Goal: Task Accomplishment & Management: Manage account settings

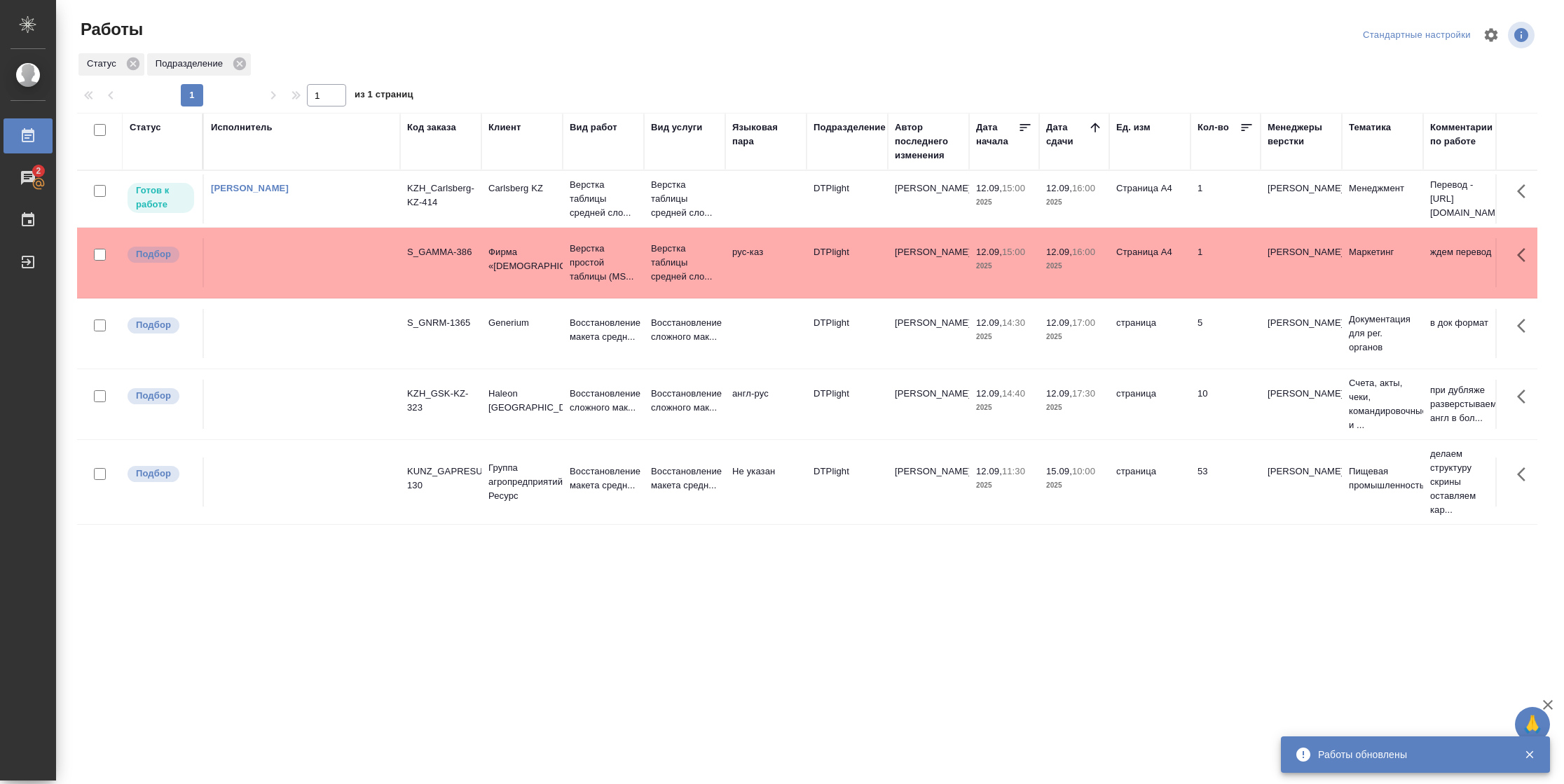
click at [1175, 211] on td "Страница А4" at bounding box center [1150, 199] width 81 height 49
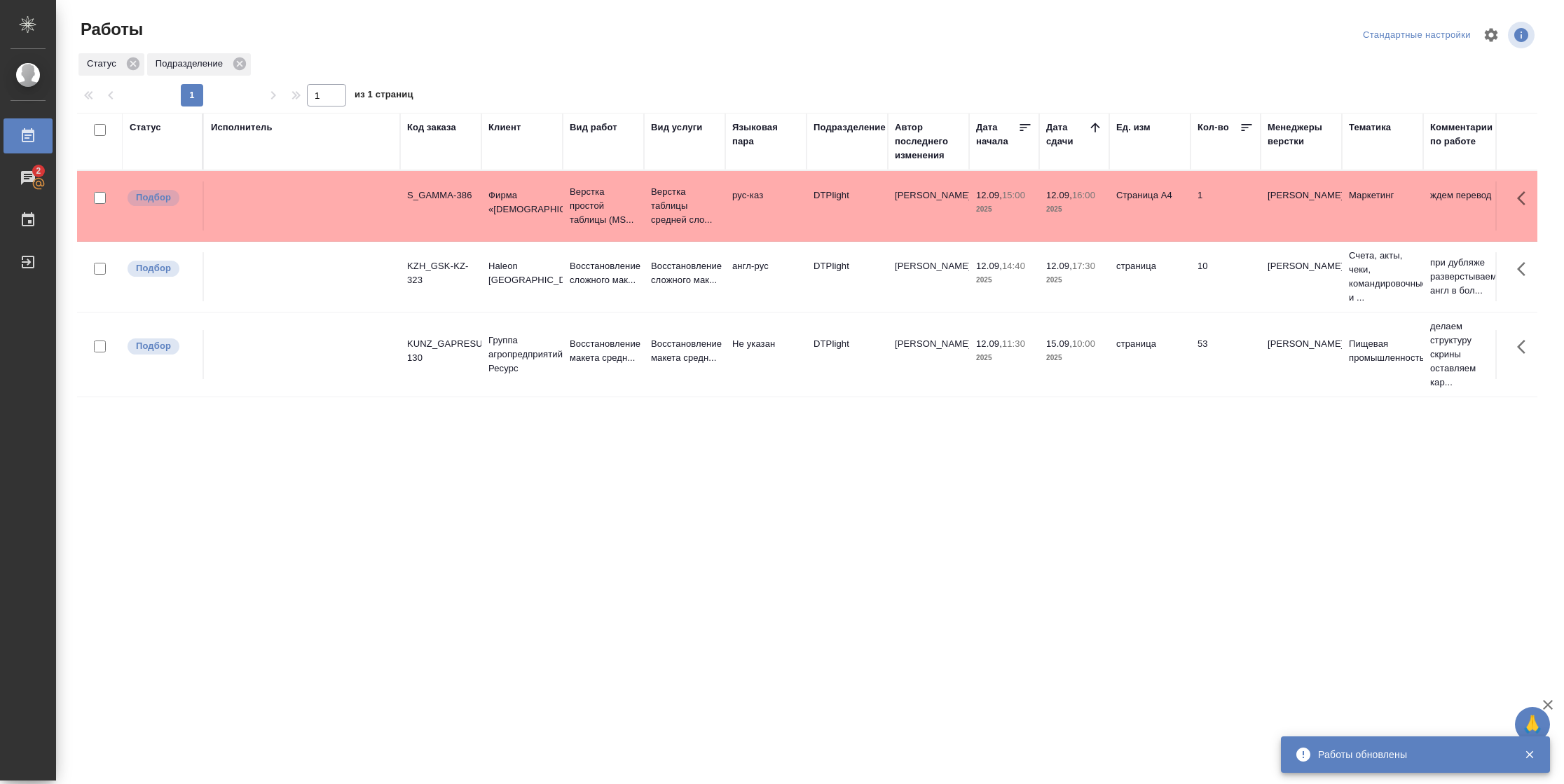
click at [158, 131] on div "Статус" at bounding box center [145, 127] width 32 height 14
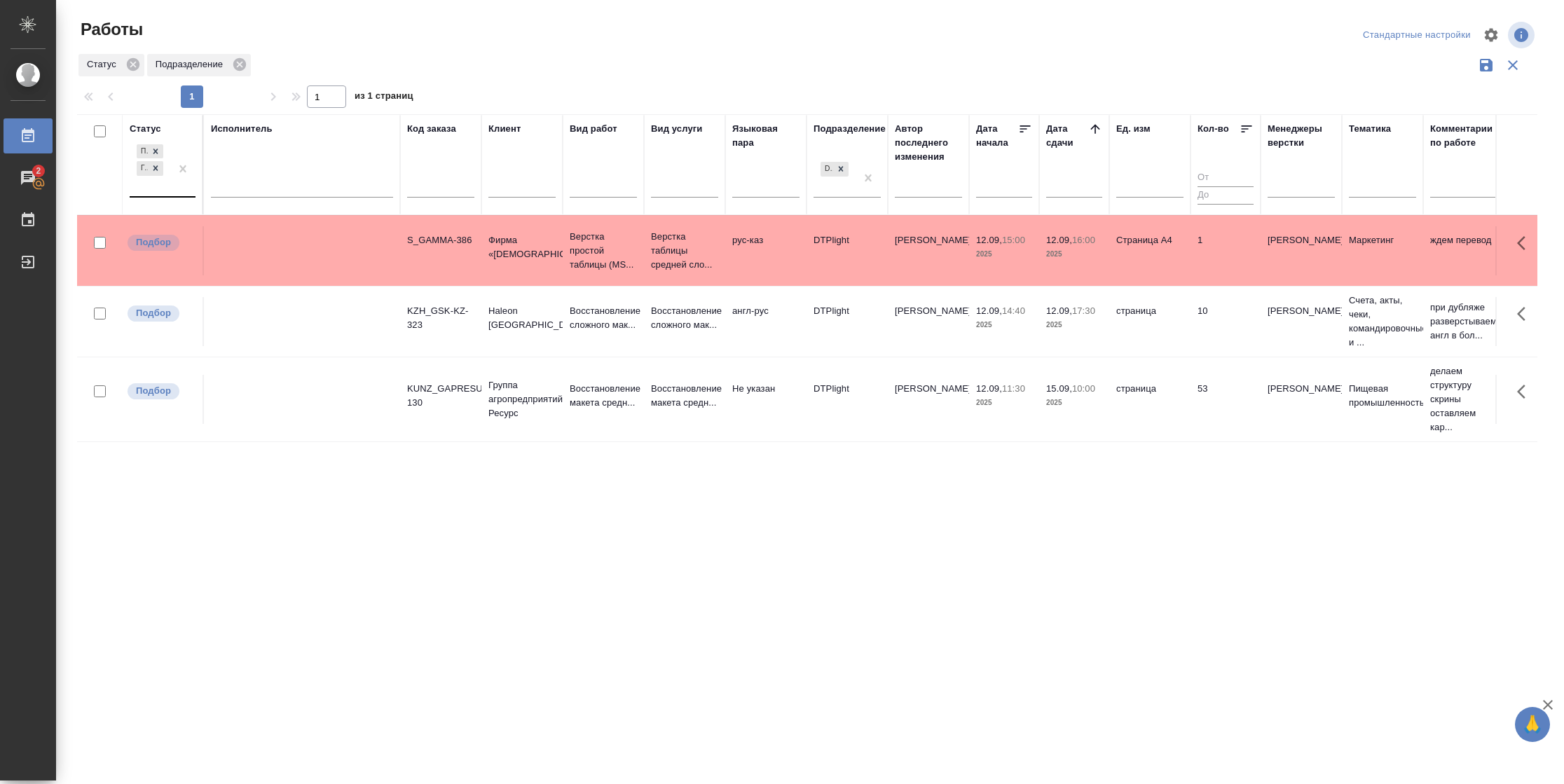
click at [175, 187] on div at bounding box center [183, 168] width 25 height 54
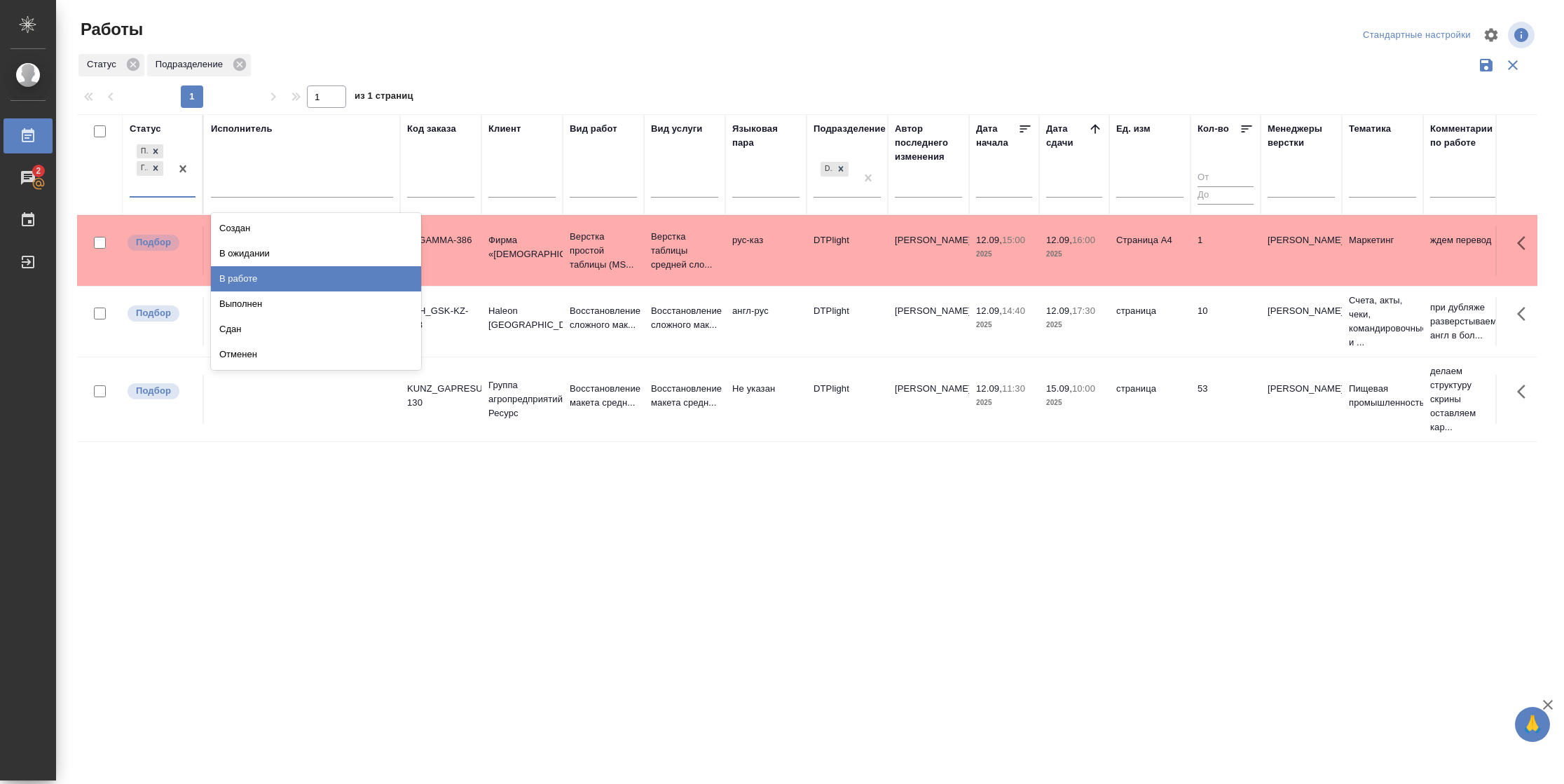
click at [246, 274] on div "В работе" at bounding box center [316, 278] width 210 height 25
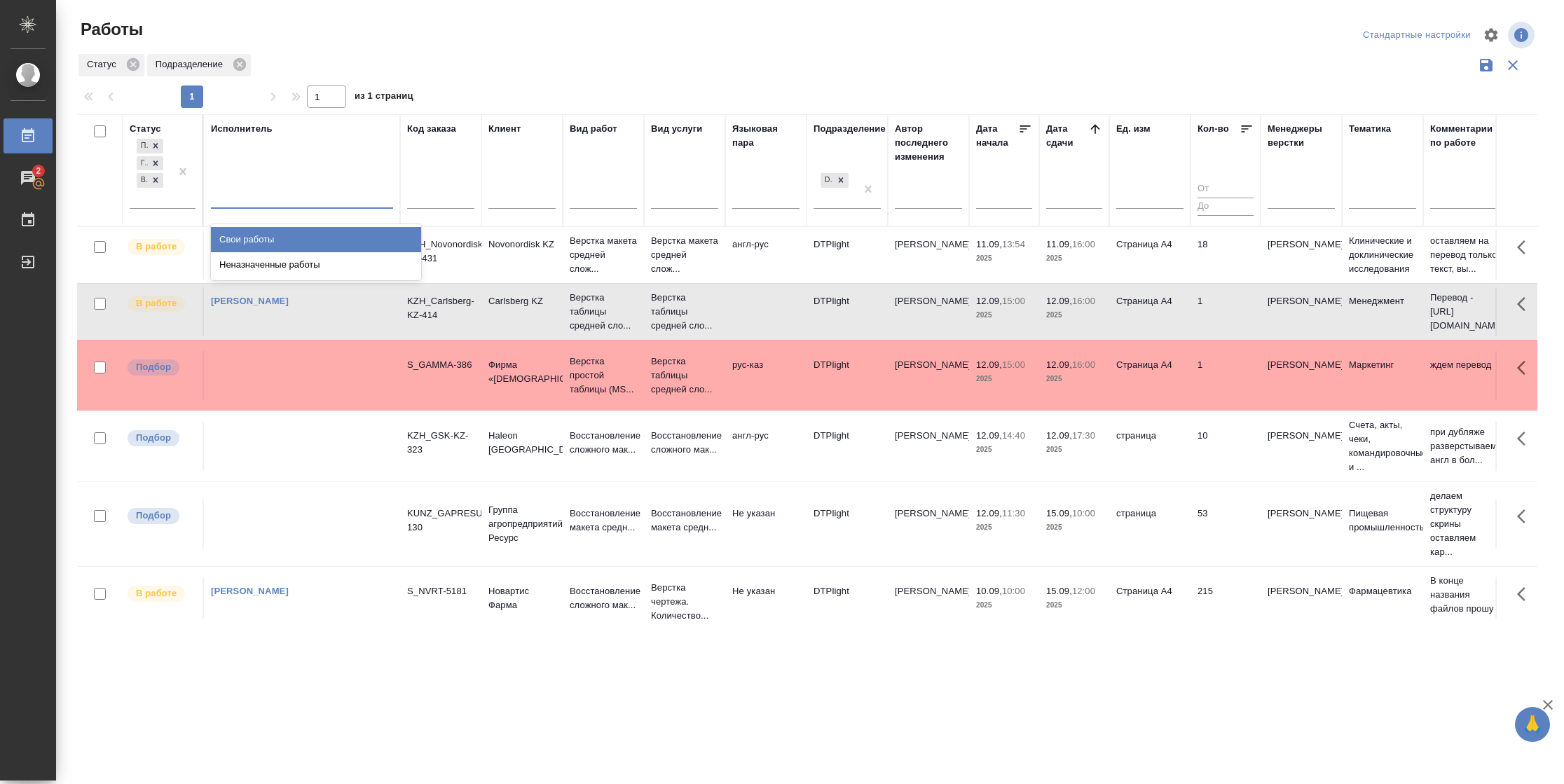
click at [314, 192] on div at bounding box center [302, 194] width 182 height 20
click at [322, 234] on div "Свои работы" at bounding box center [316, 239] width 210 height 25
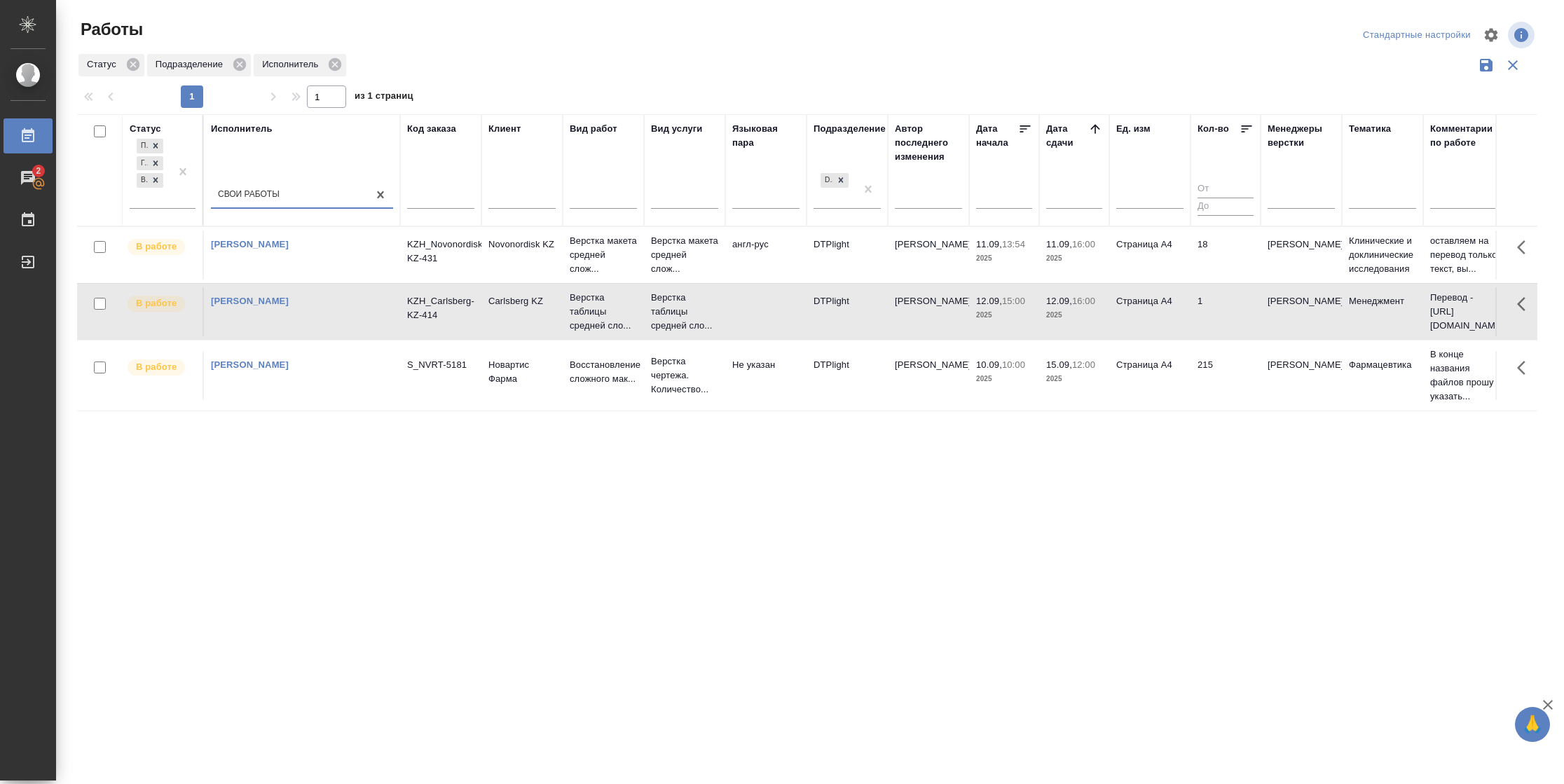
click at [1210, 260] on td "18" at bounding box center [1225, 255] width 70 height 49
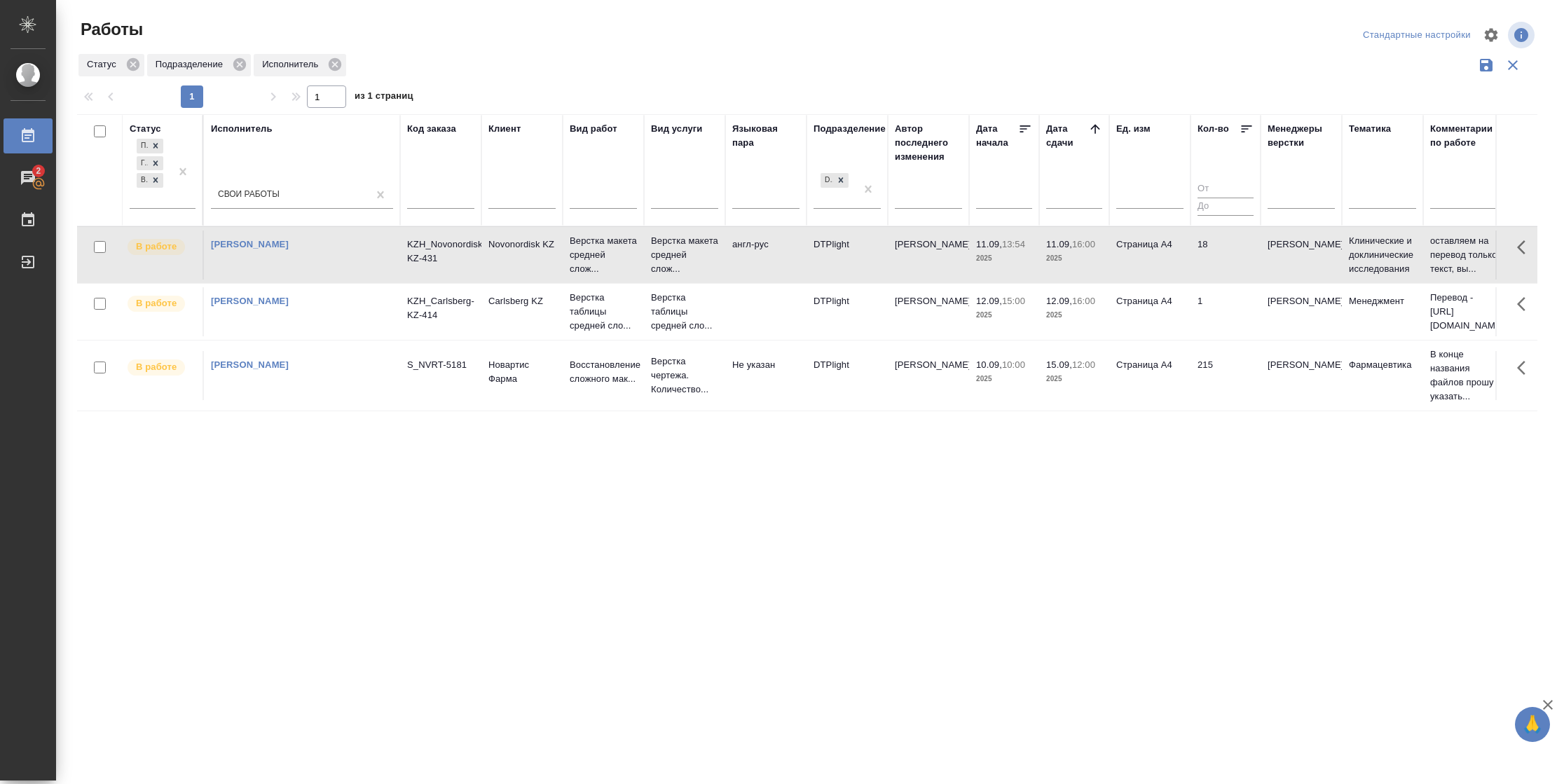
click at [1210, 260] on td "18" at bounding box center [1225, 255] width 70 height 49
click at [1221, 291] on td "1" at bounding box center [1225, 312] width 70 height 49
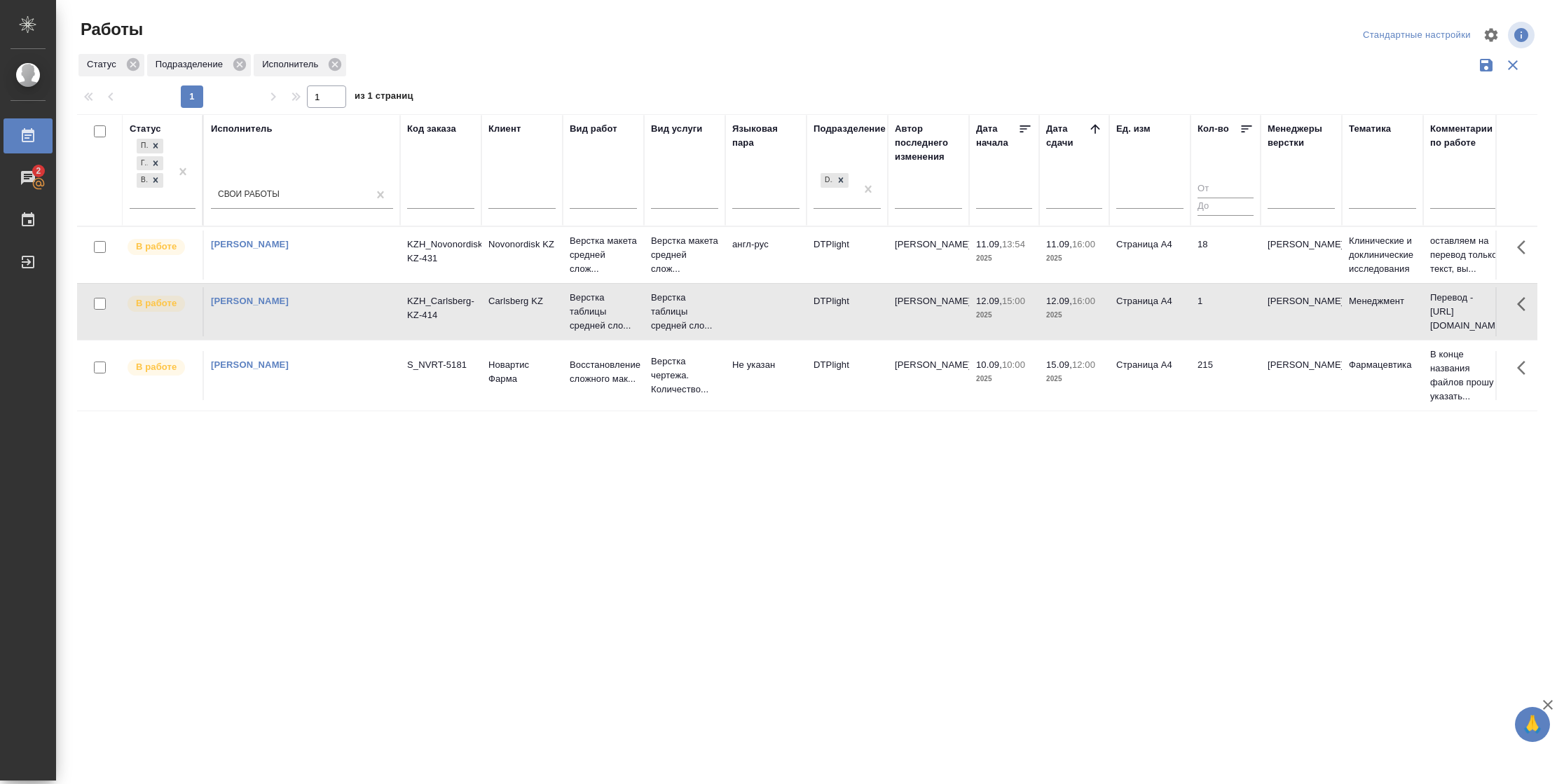
click at [1221, 291] on td "1" at bounding box center [1225, 312] width 70 height 49
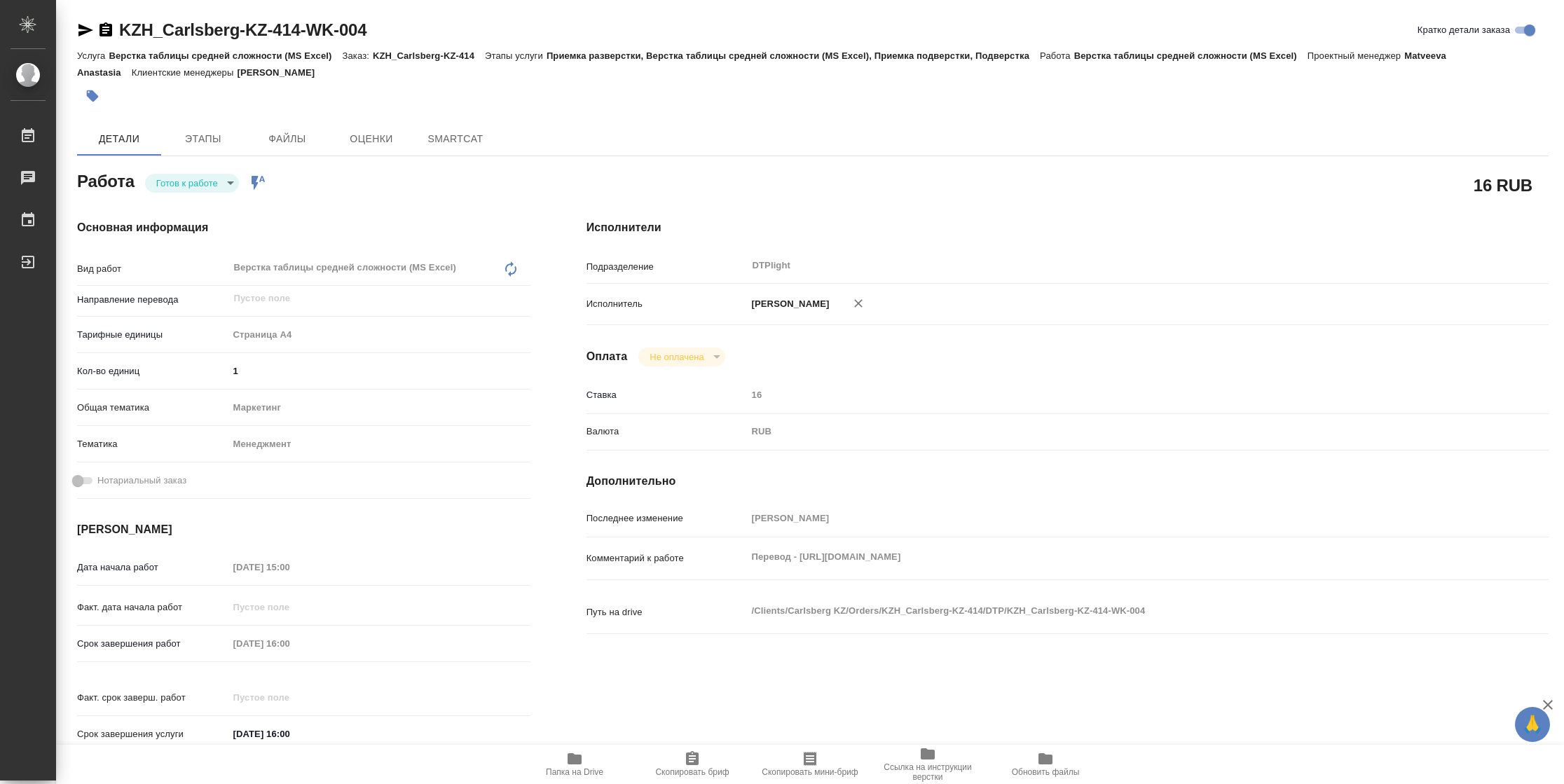
type textarea "x"
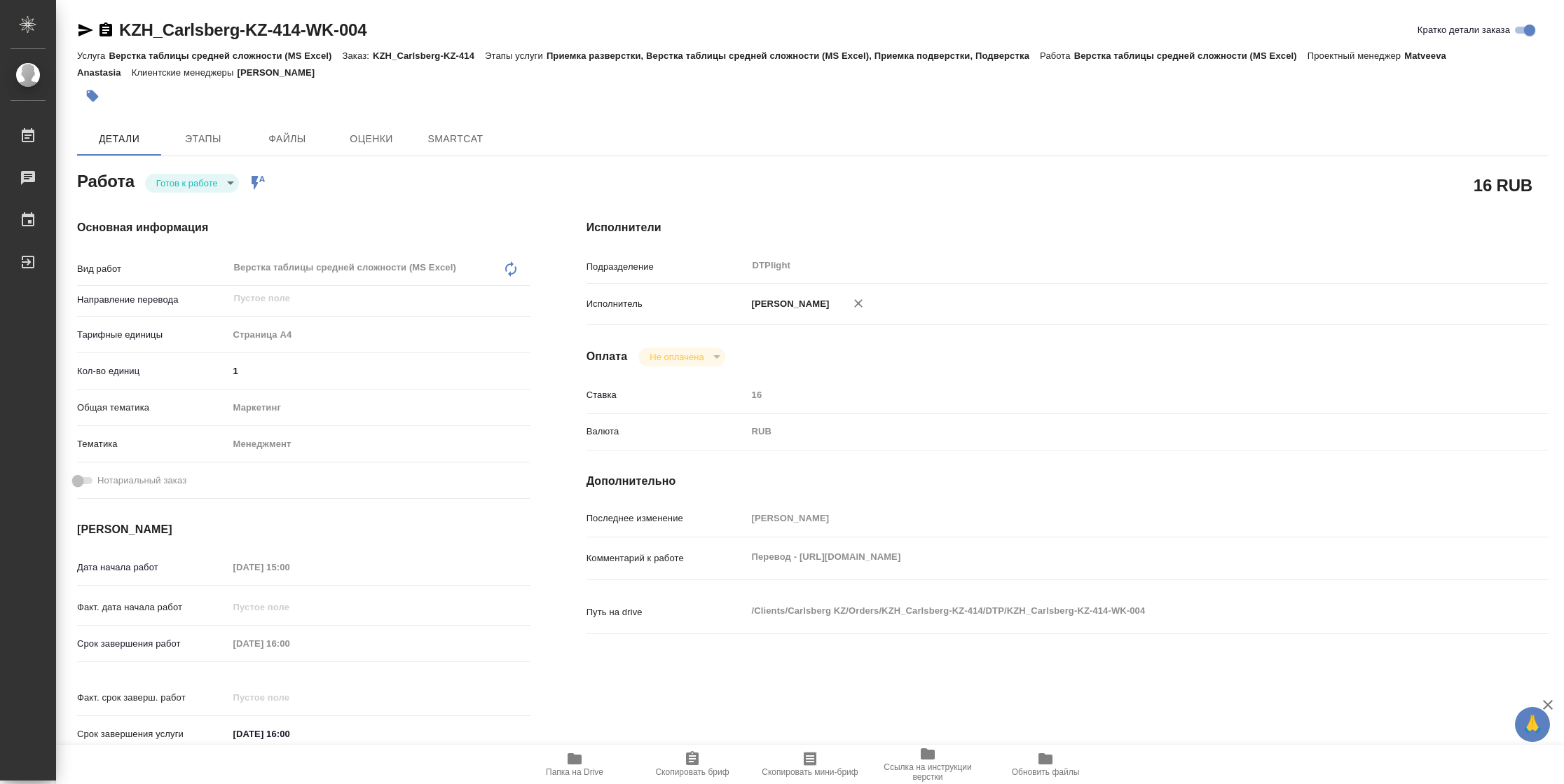
type textarea "x"
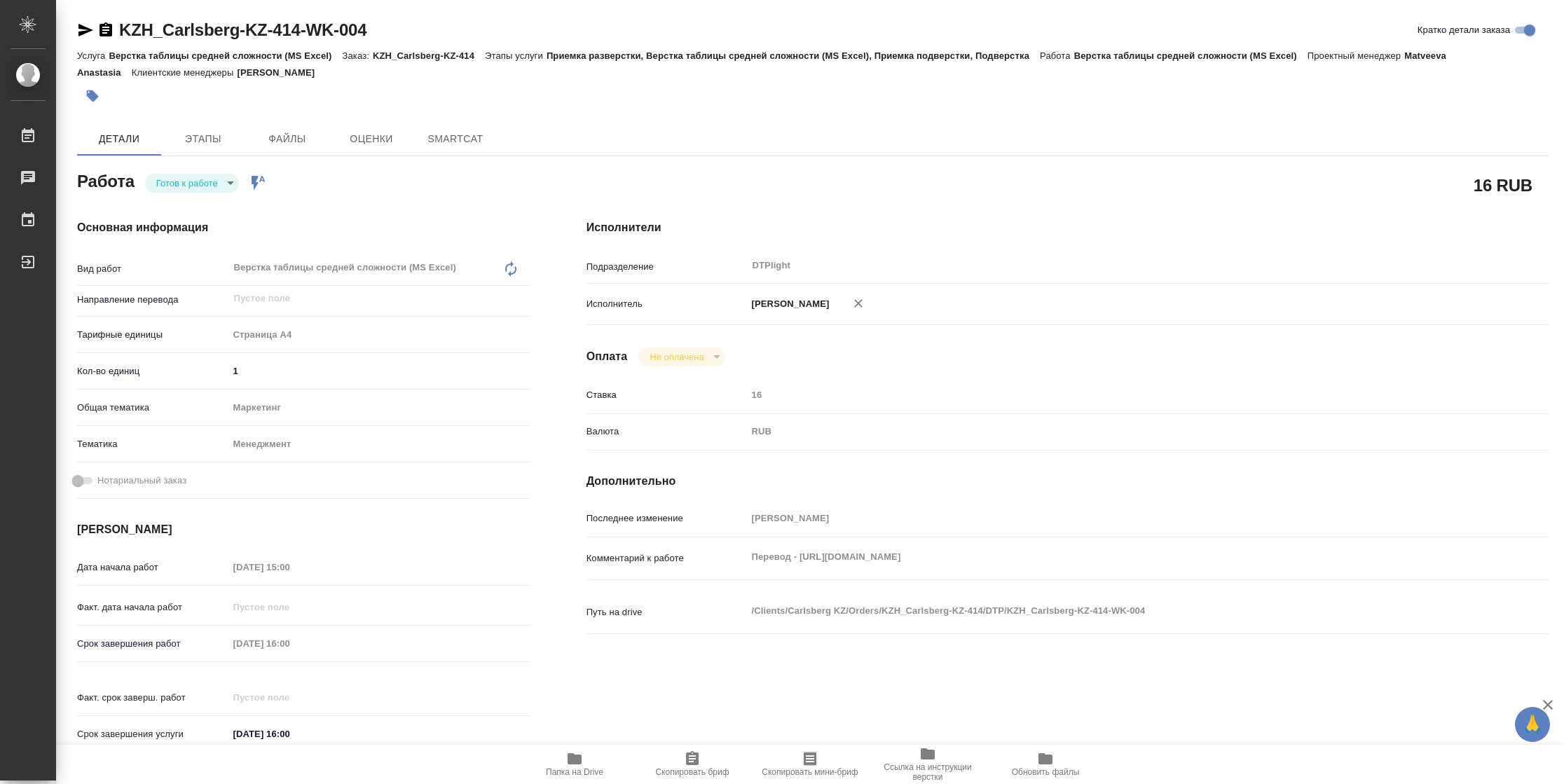
type textarea "x"
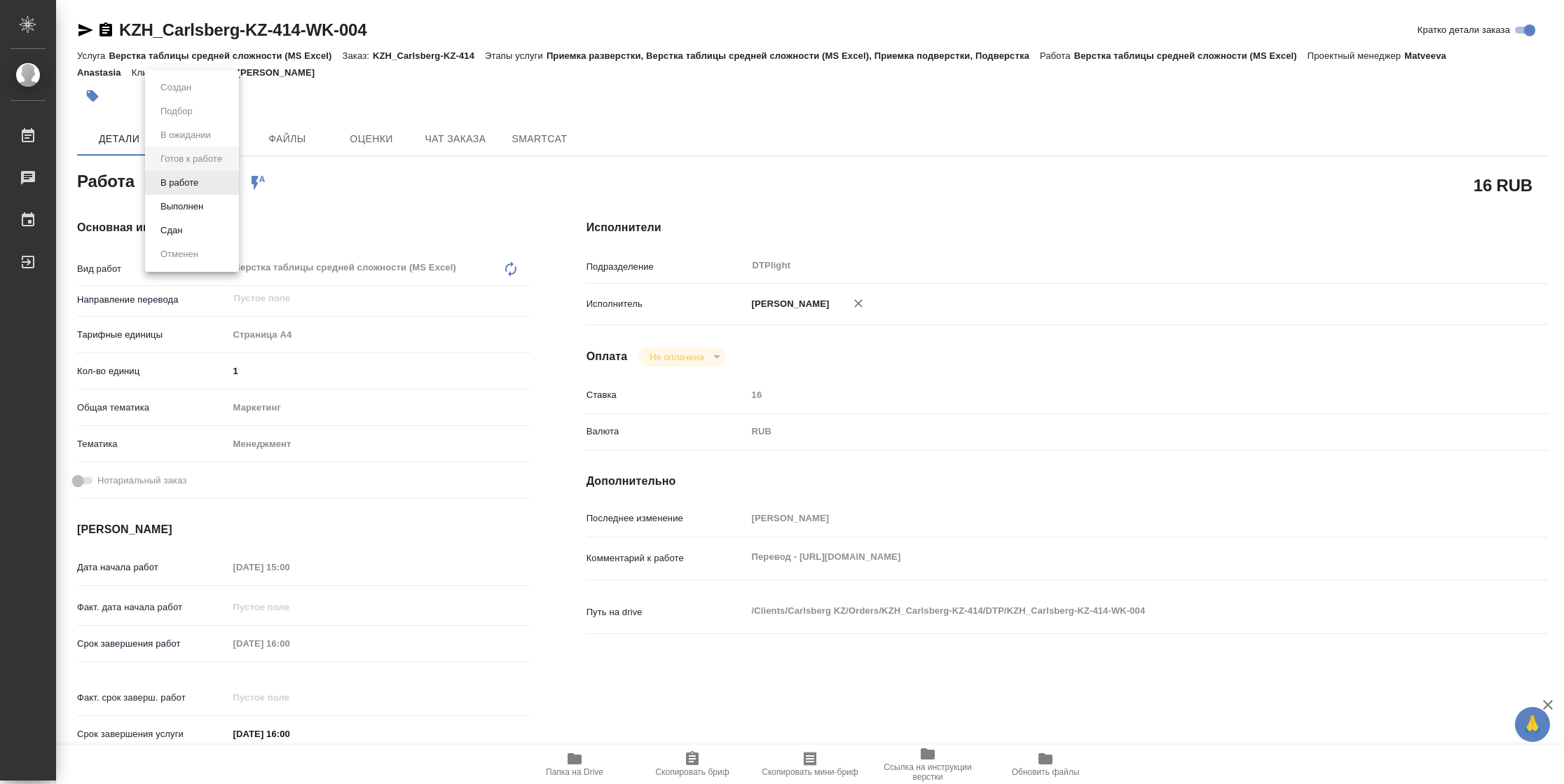
click at [178, 185] on body "🙏 .cls-1 fill:#fff; AWATERA Vasilyeva Natalia Работы Чаты График Выйти KZH_Carl…" at bounding box center [782, 392] width 1564 height 784
type textarea "x"
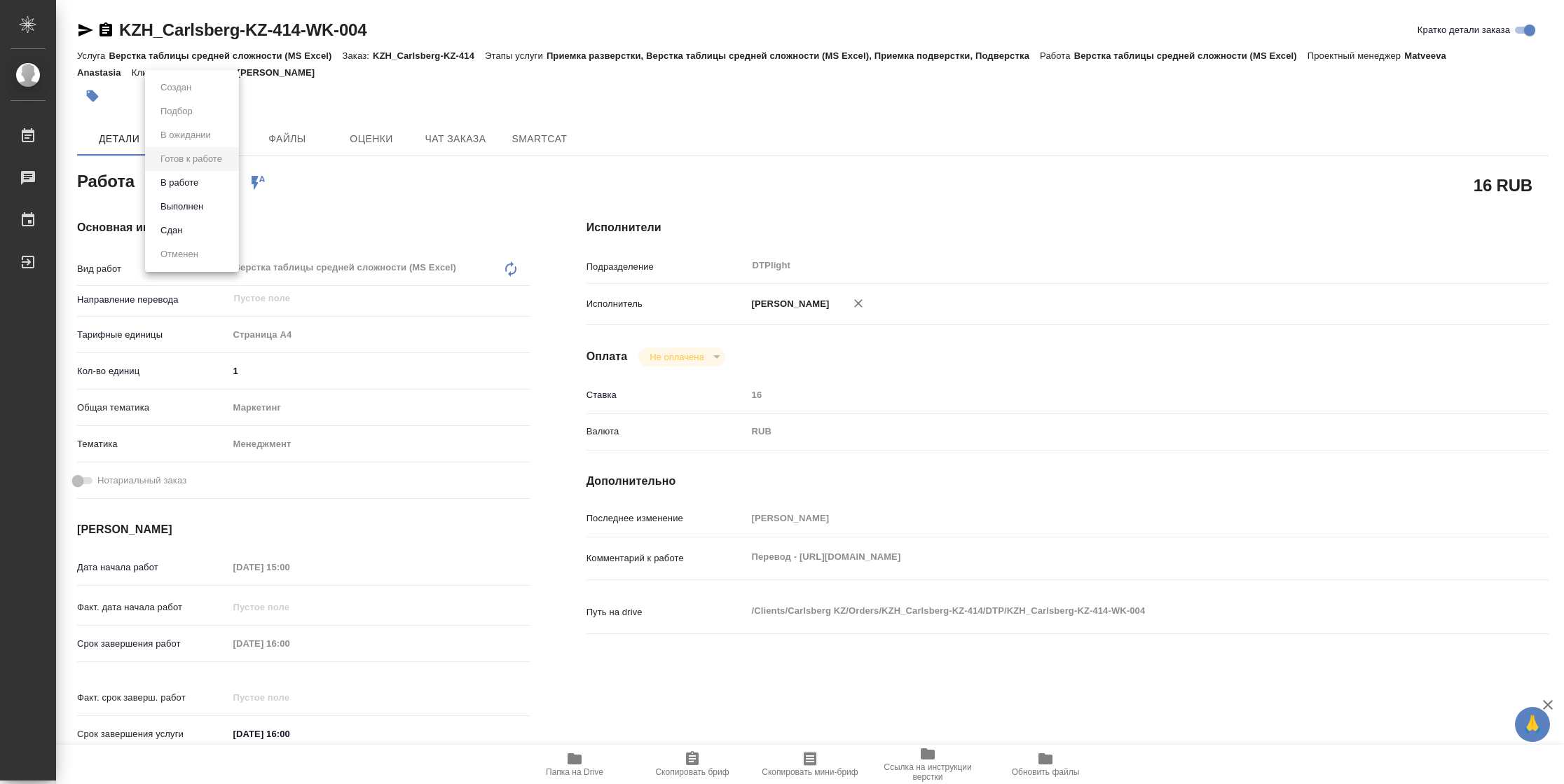
type textarea "x"
click at [190, 182] on button "В работе" at bounding box center [179, 183] width 46 height 15
type textarea "x"
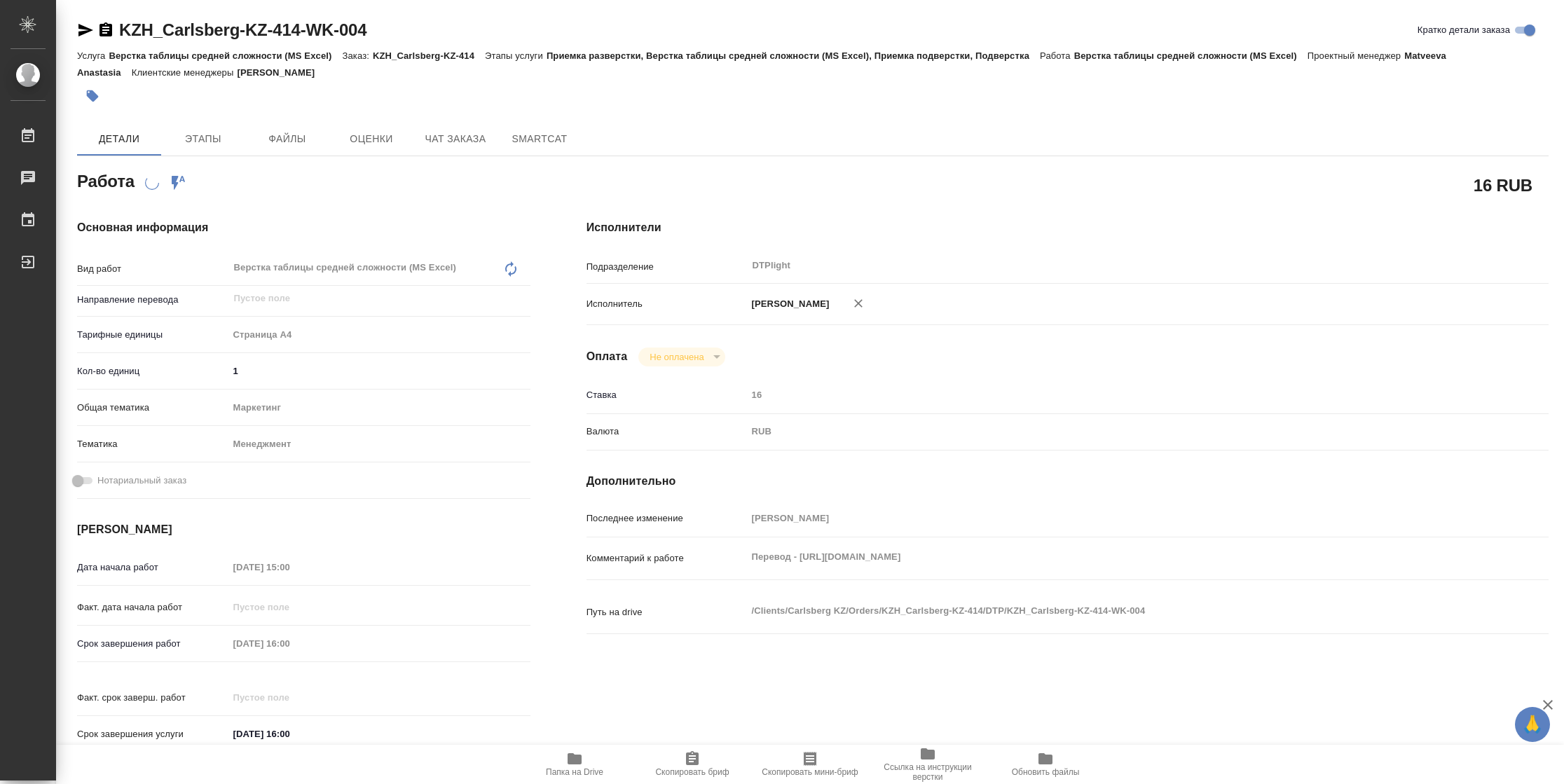
type textarea "x"
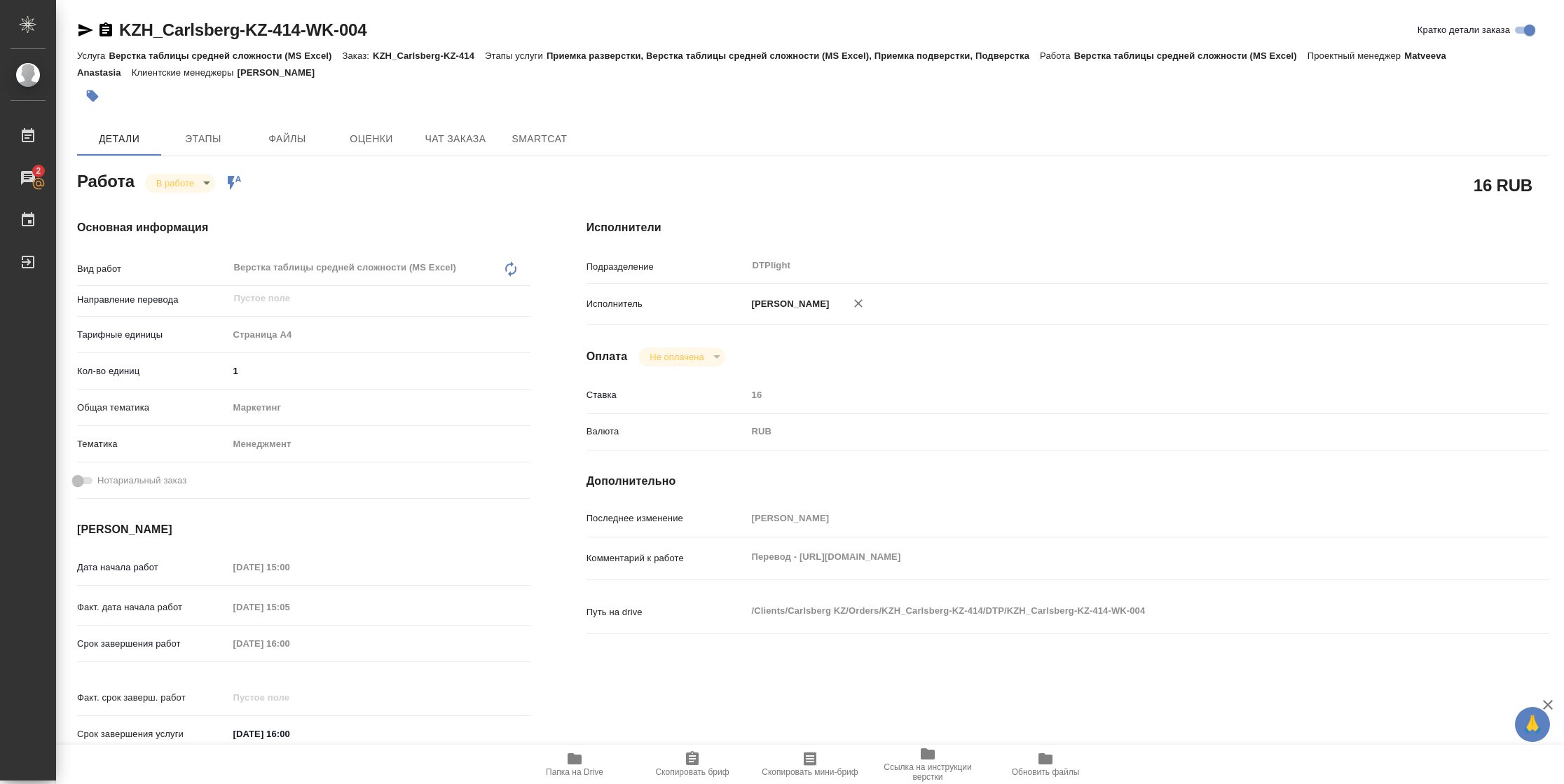
type textarea "x"
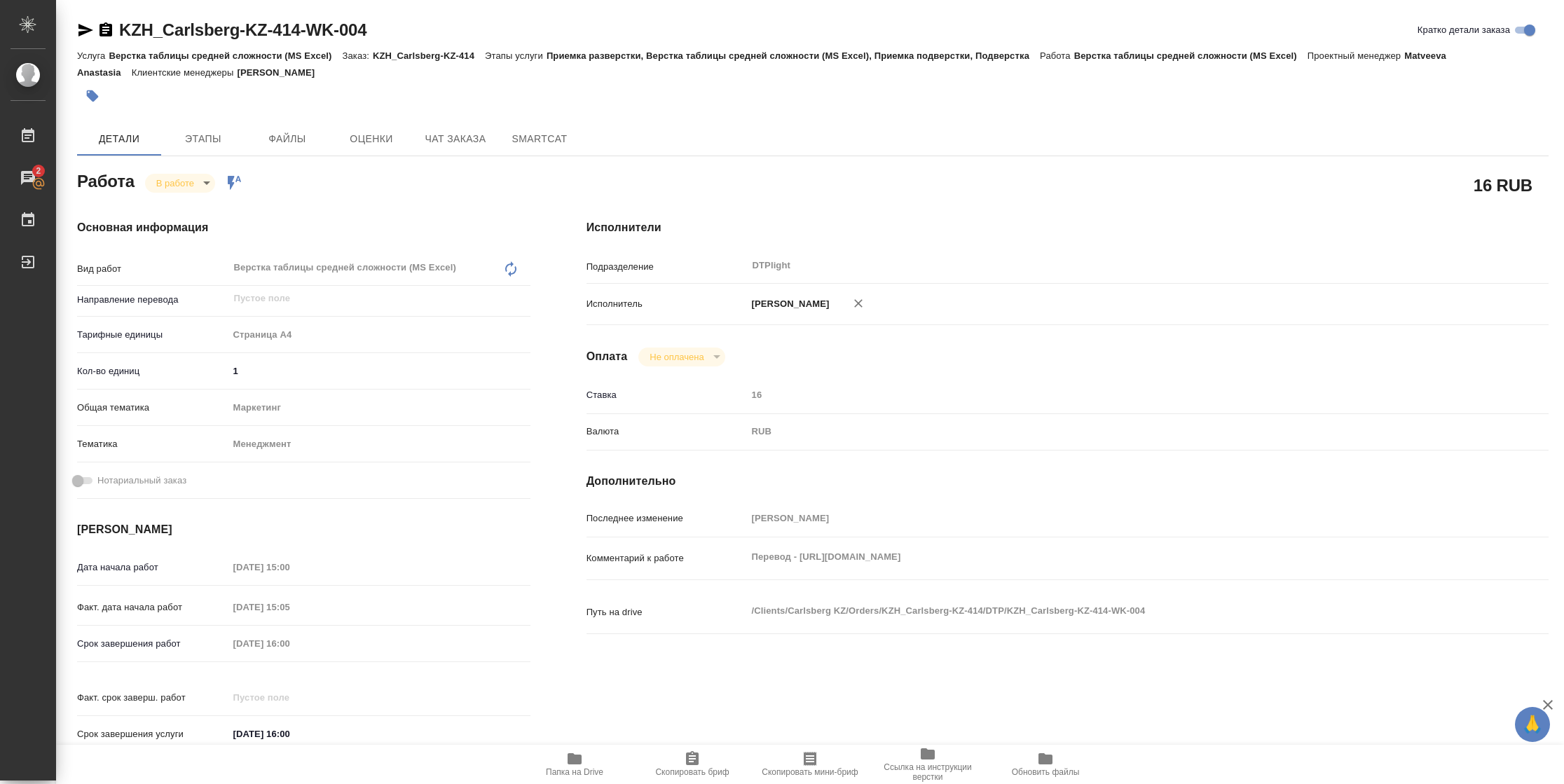
type textarea "x"
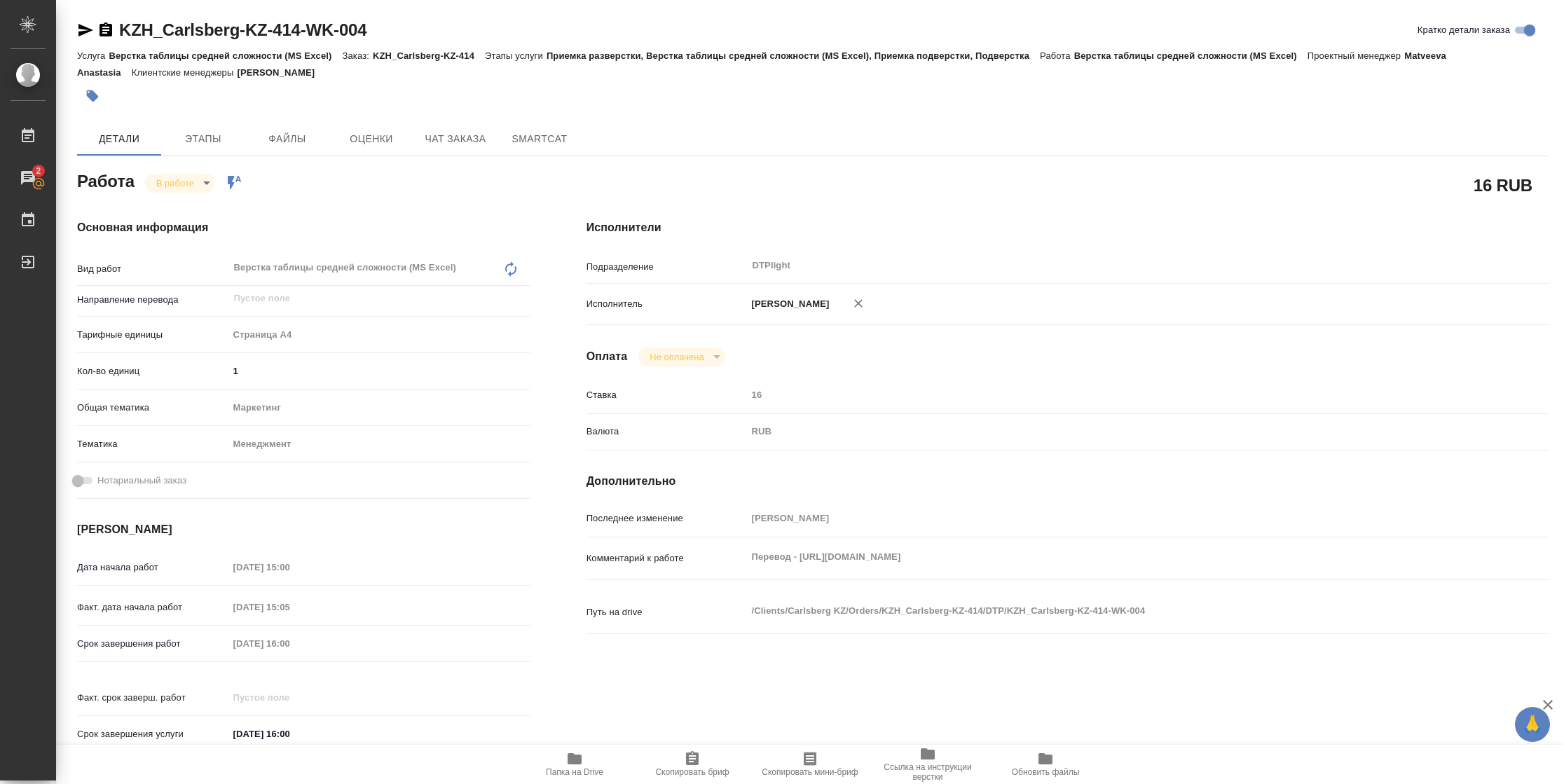
type textarea "x"
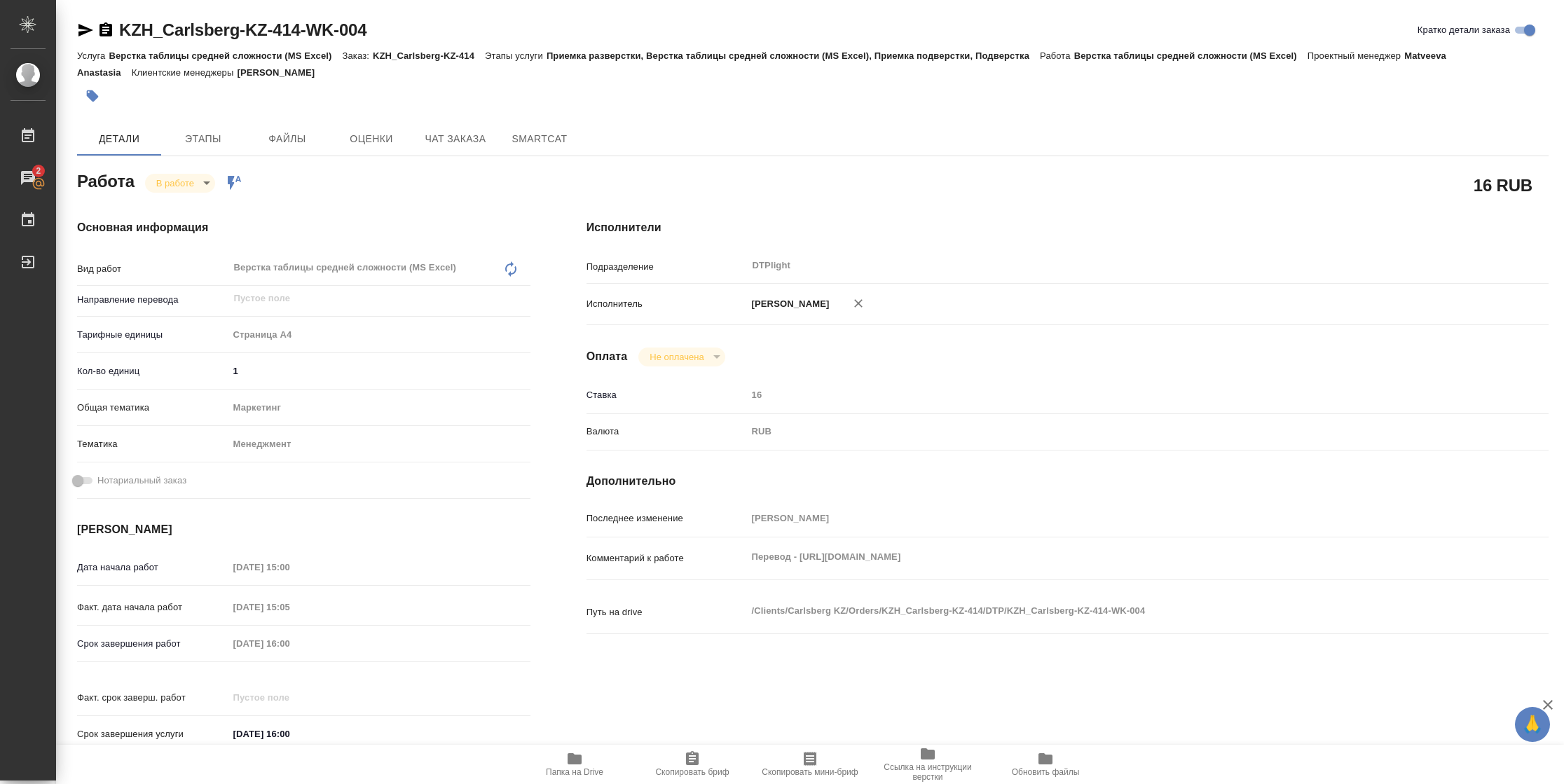
type textarea "x"
click at [590, 758] on span "Папка на Drive" at bounding box center [575, 763] width 101 height 27
type textarea "x"
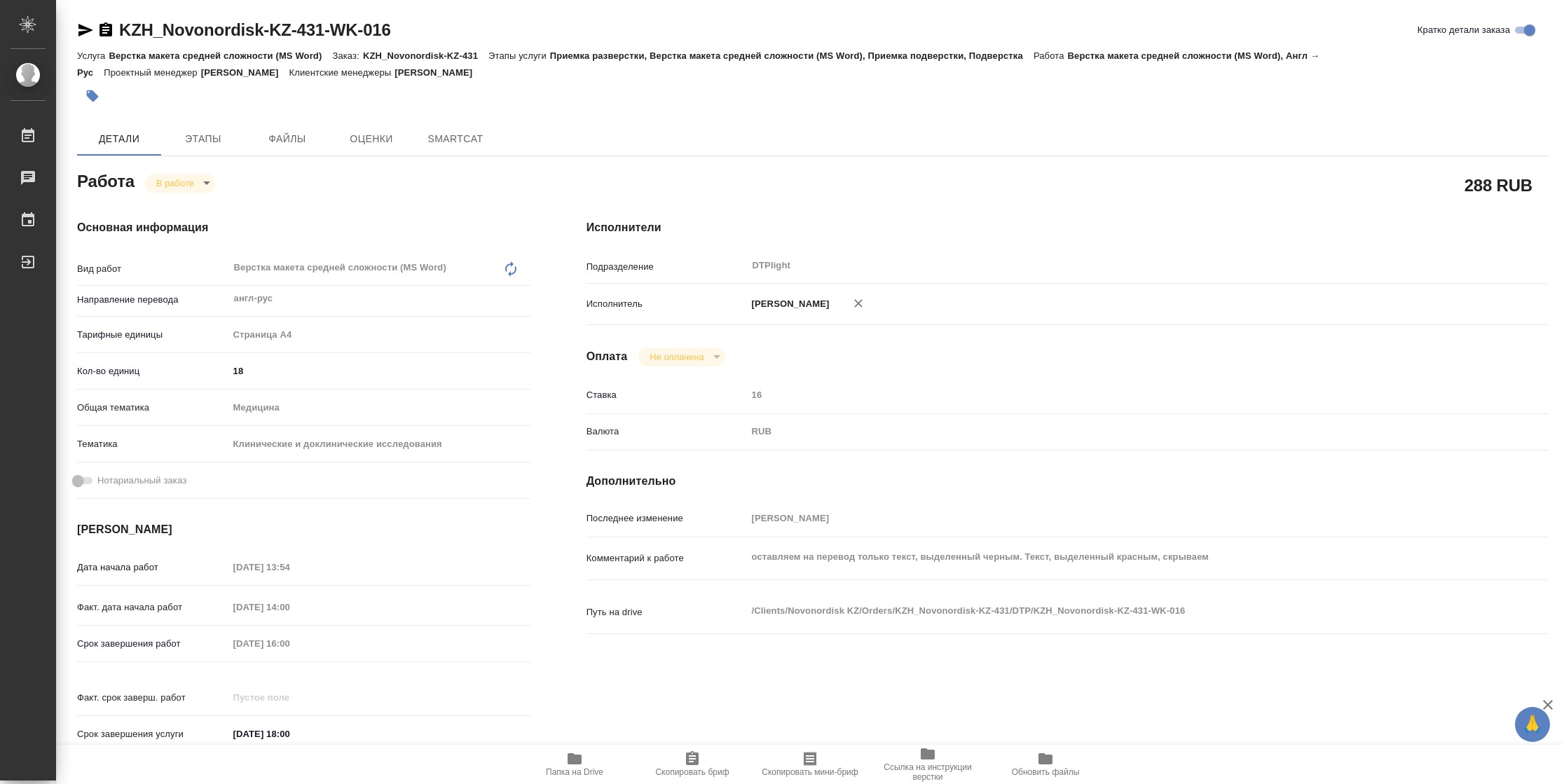
type textarea "x"
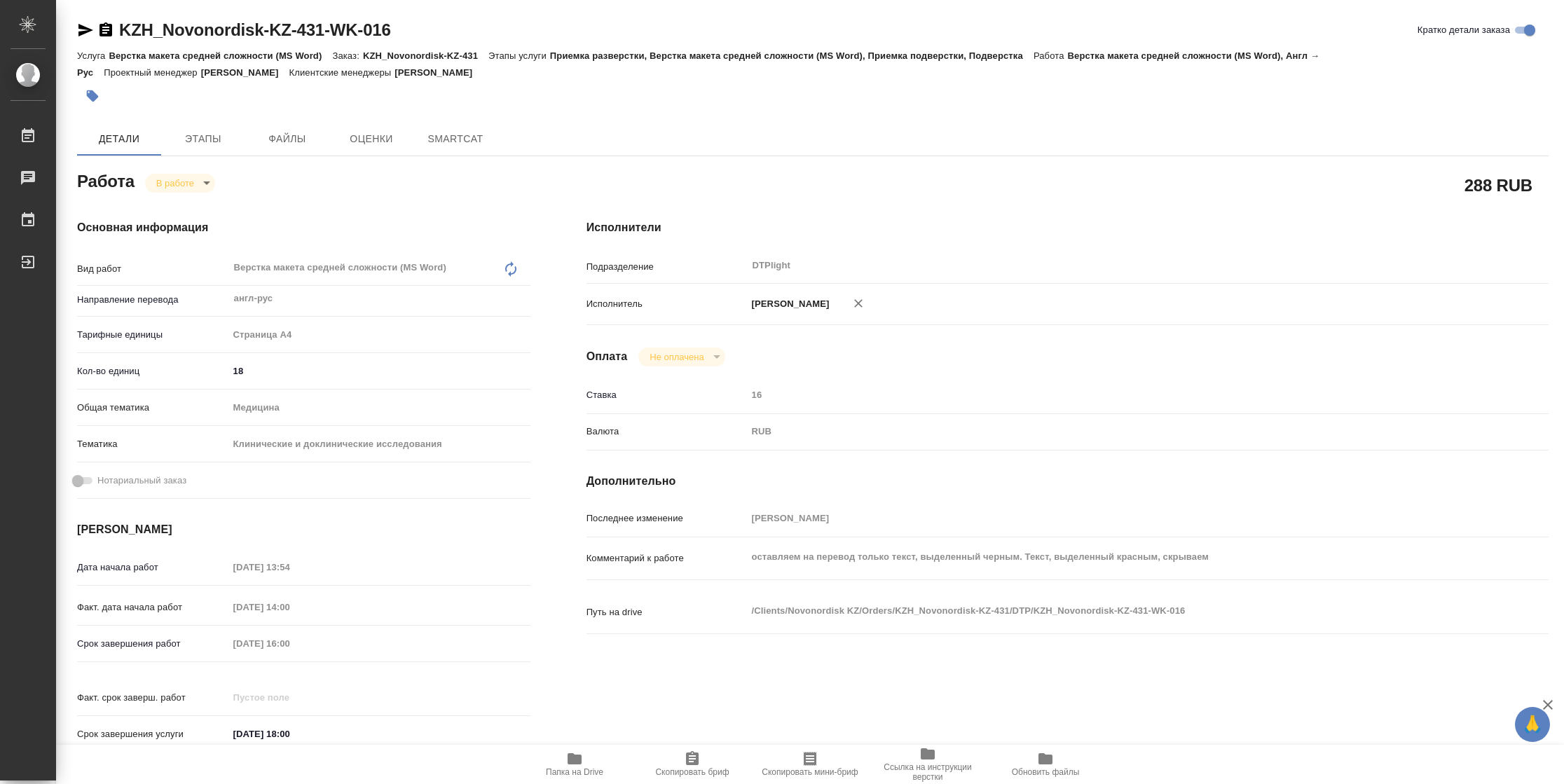
type textarea "x"
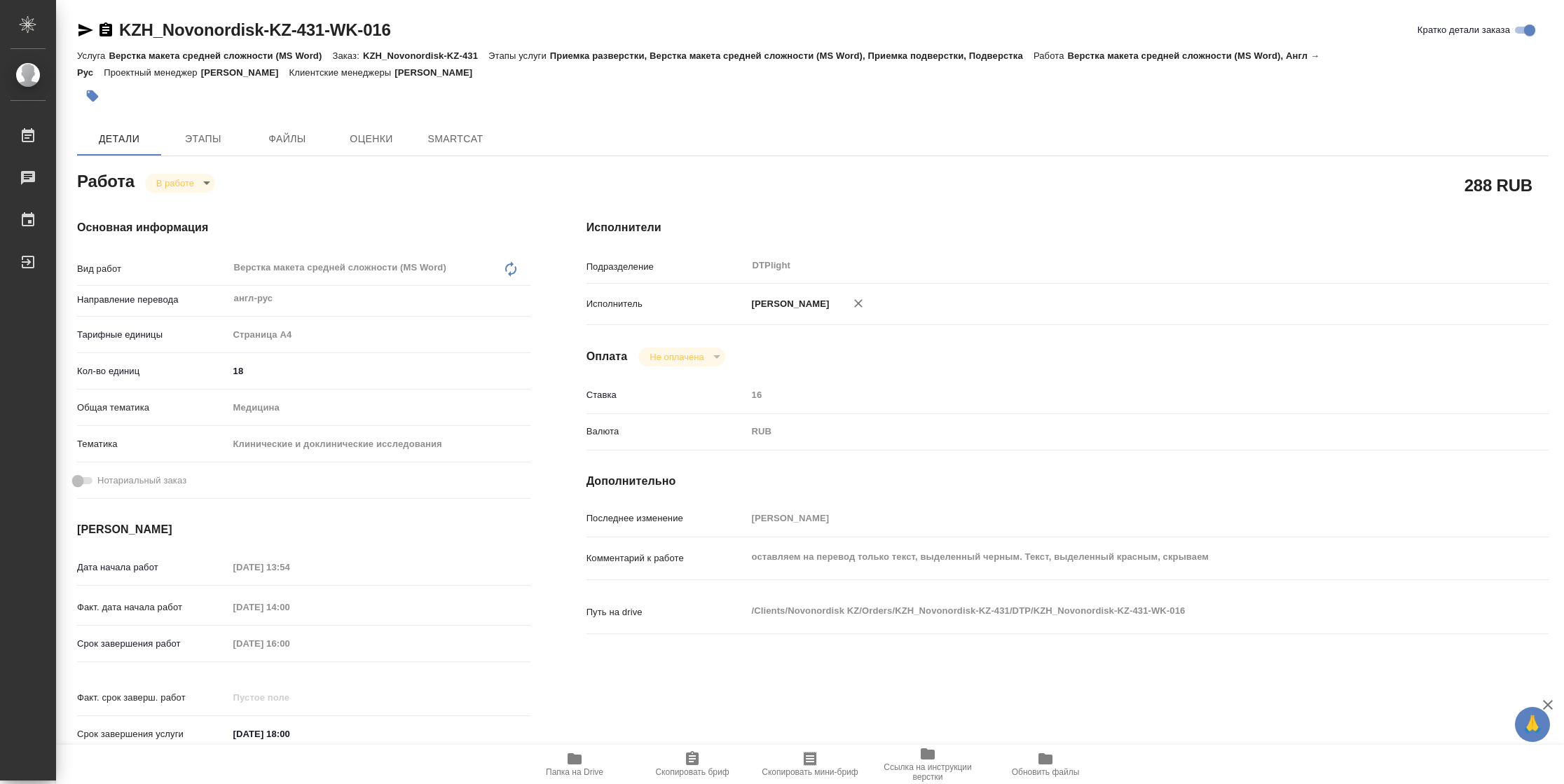
type textarea "x"
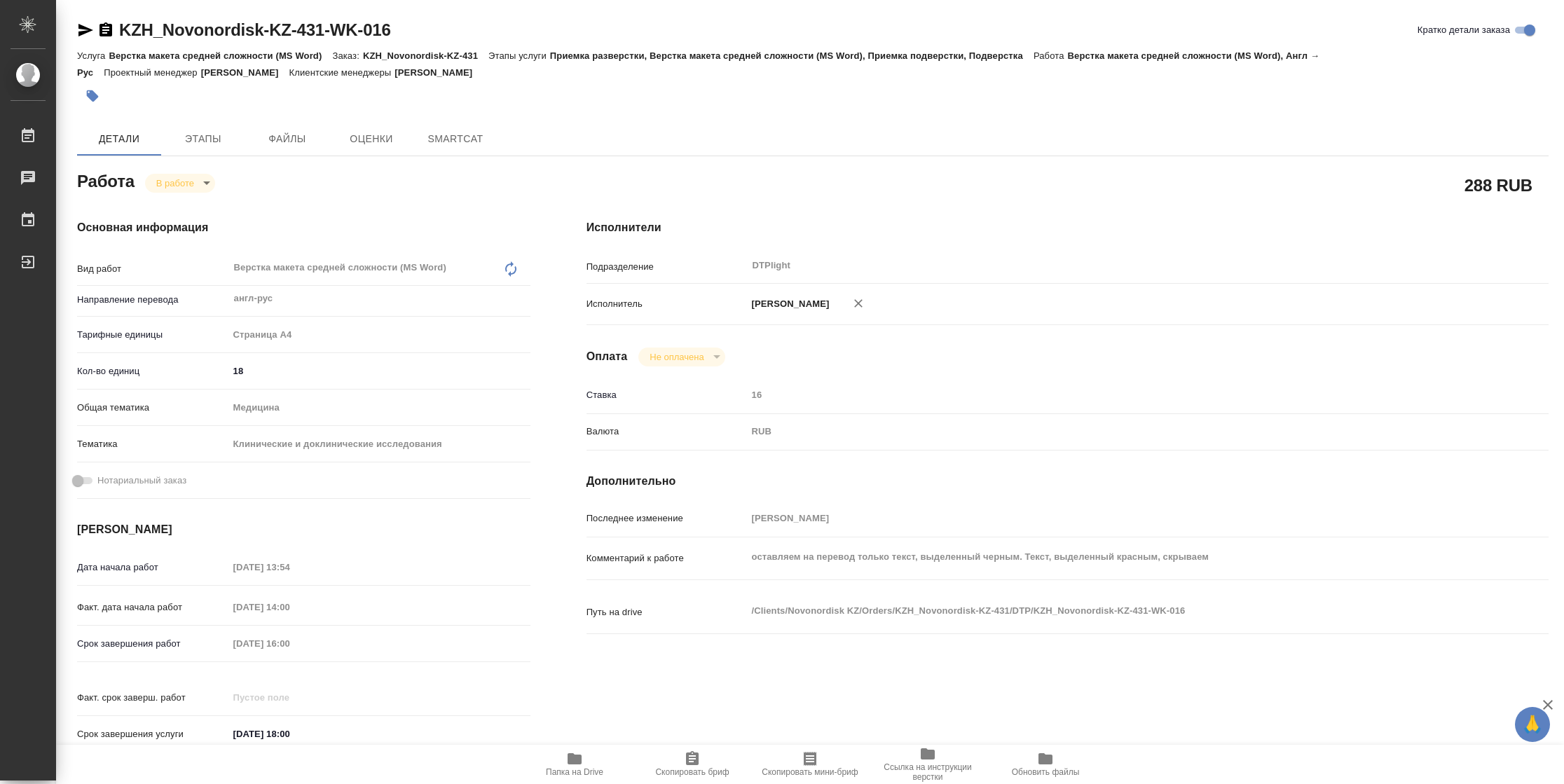
type textarea "x"
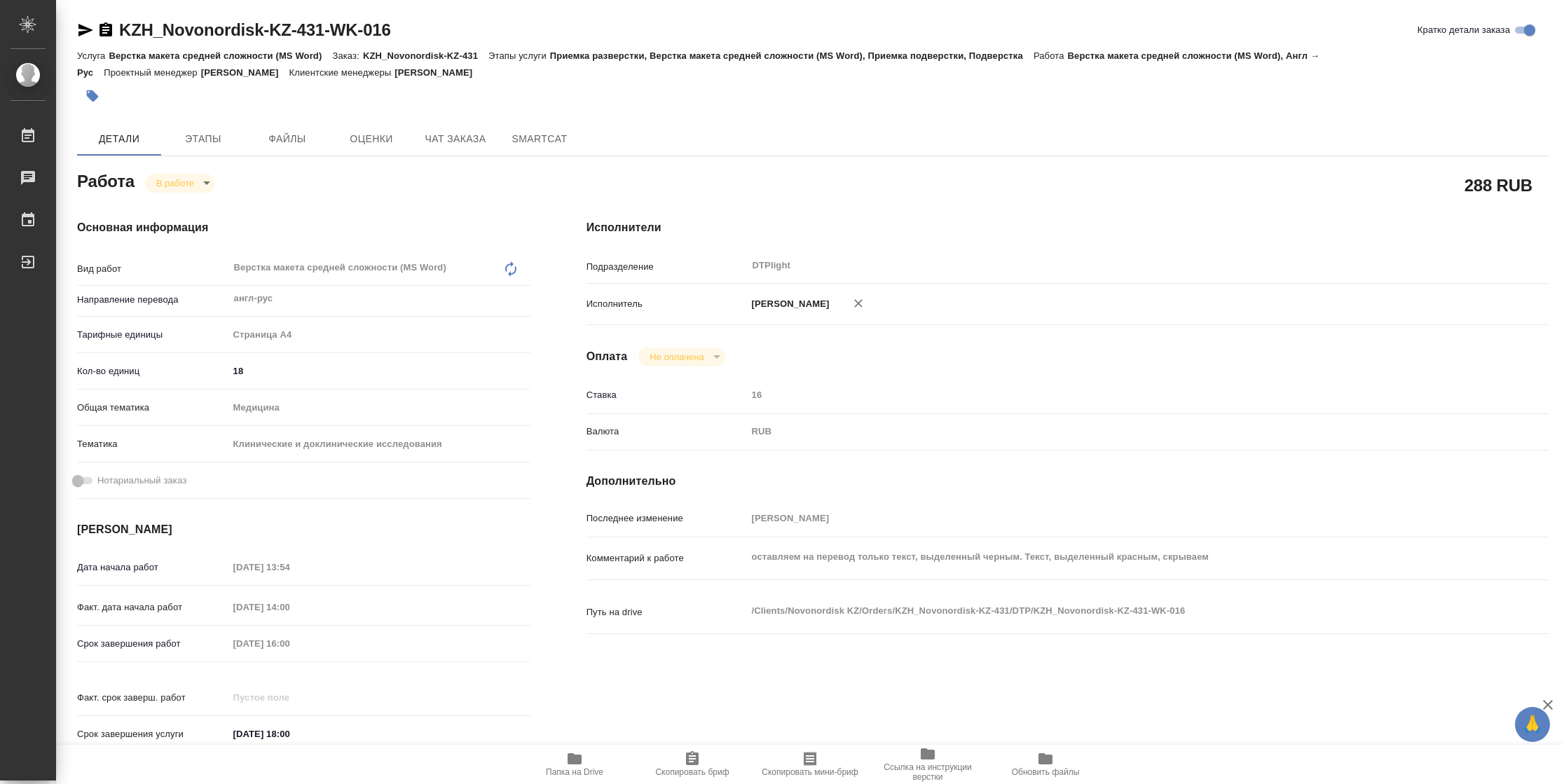
type textarea "x"
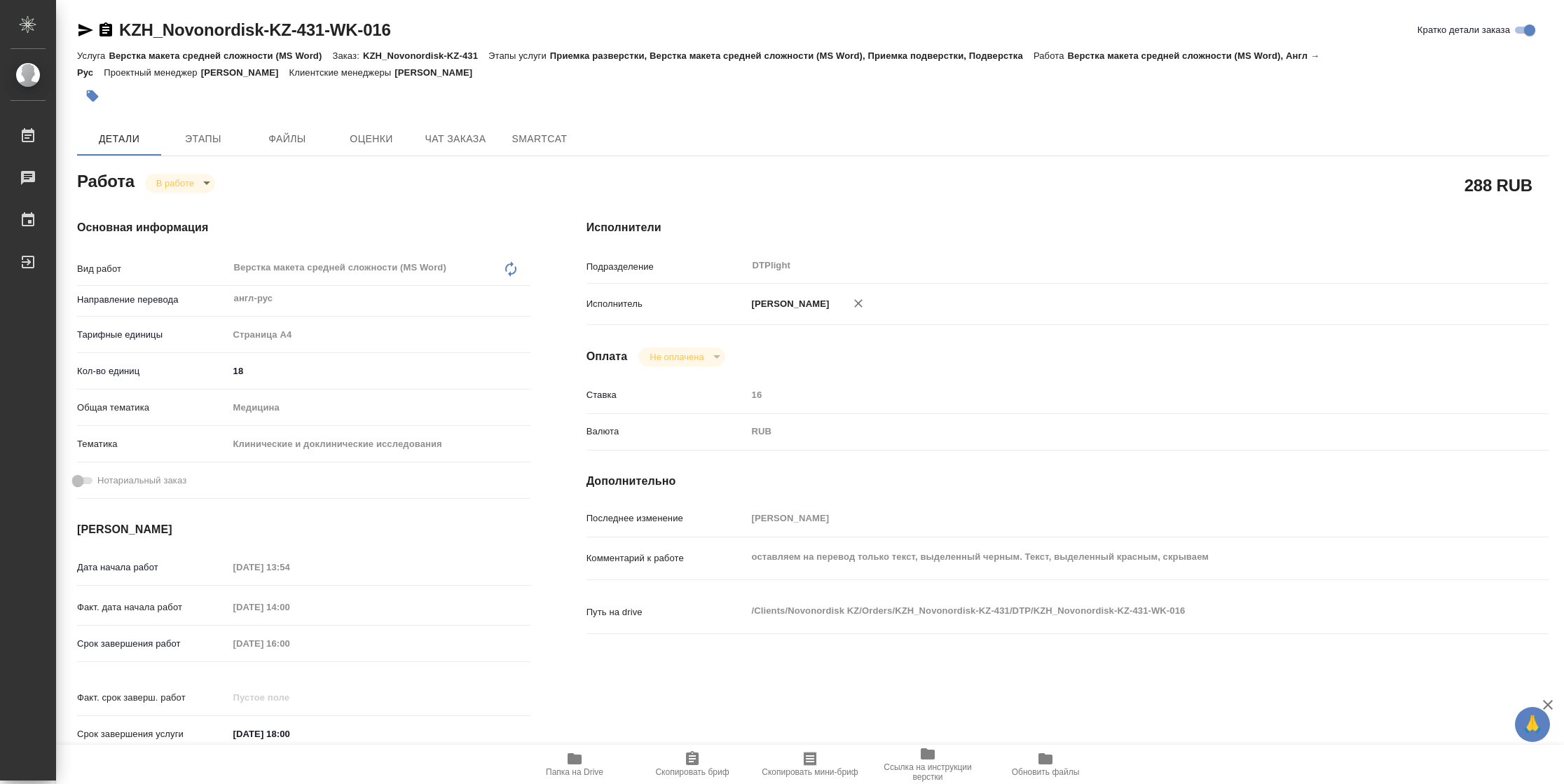
type textarea "x"
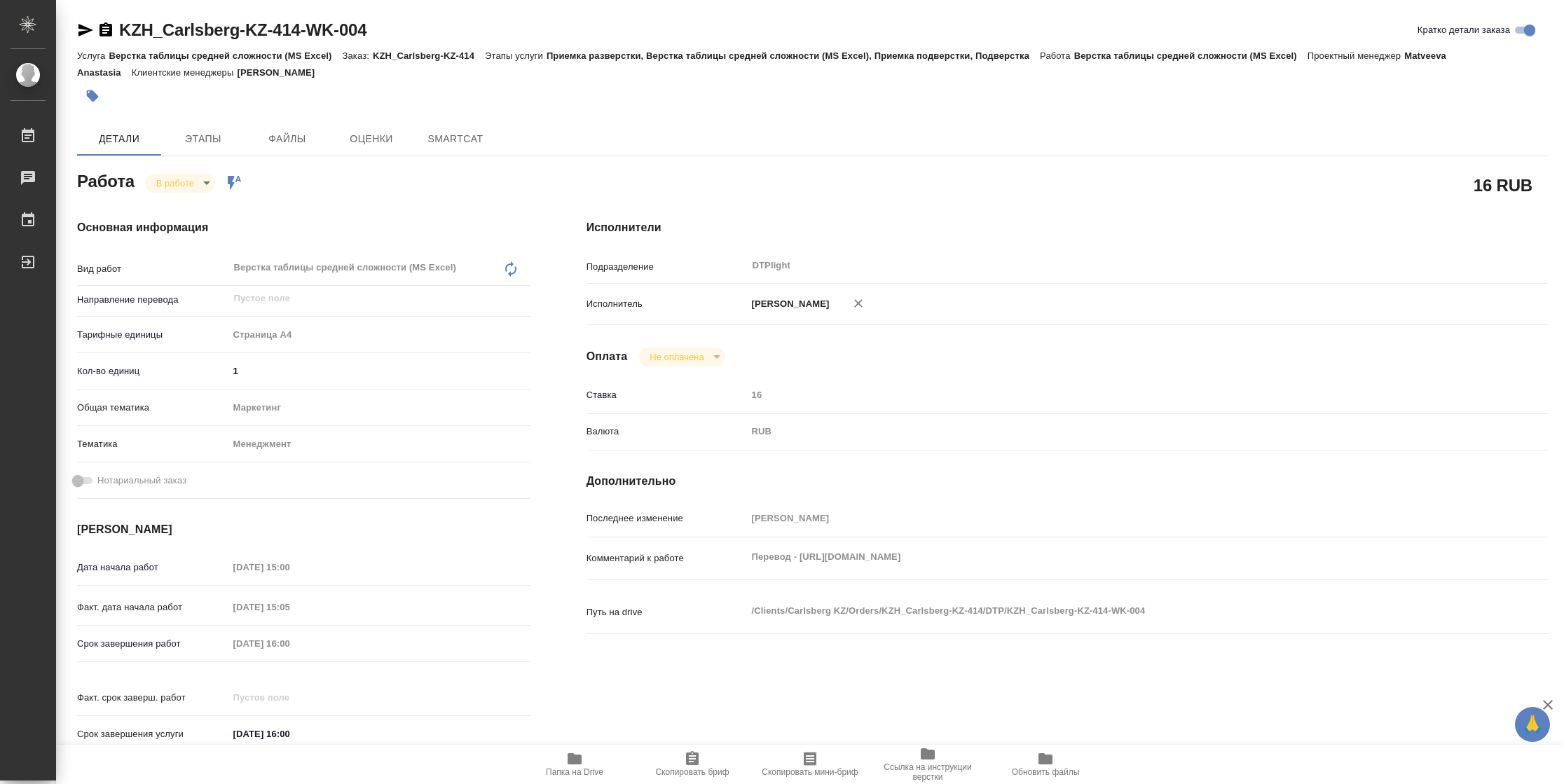
type textarea "x"
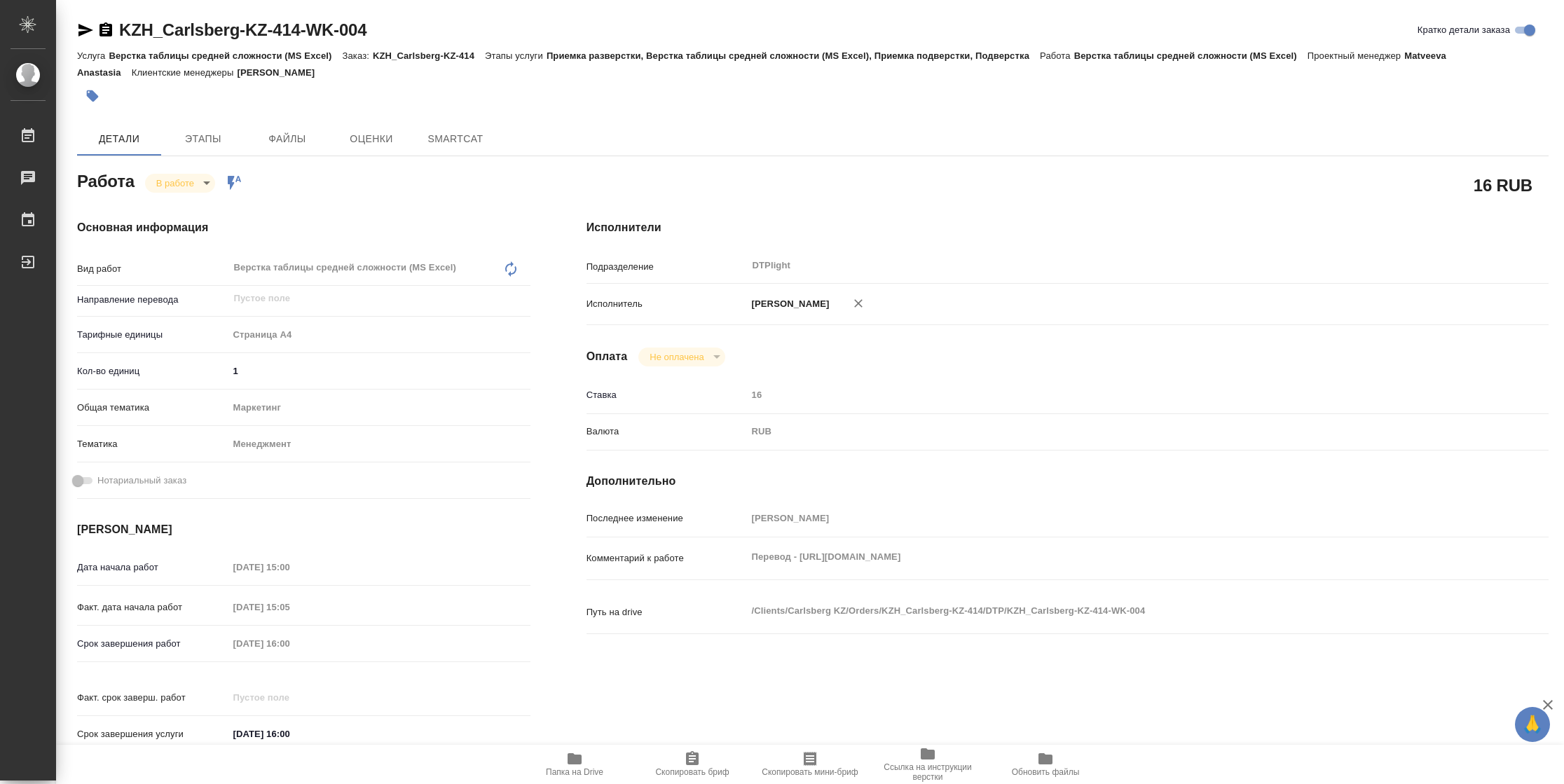
type textarea "x"
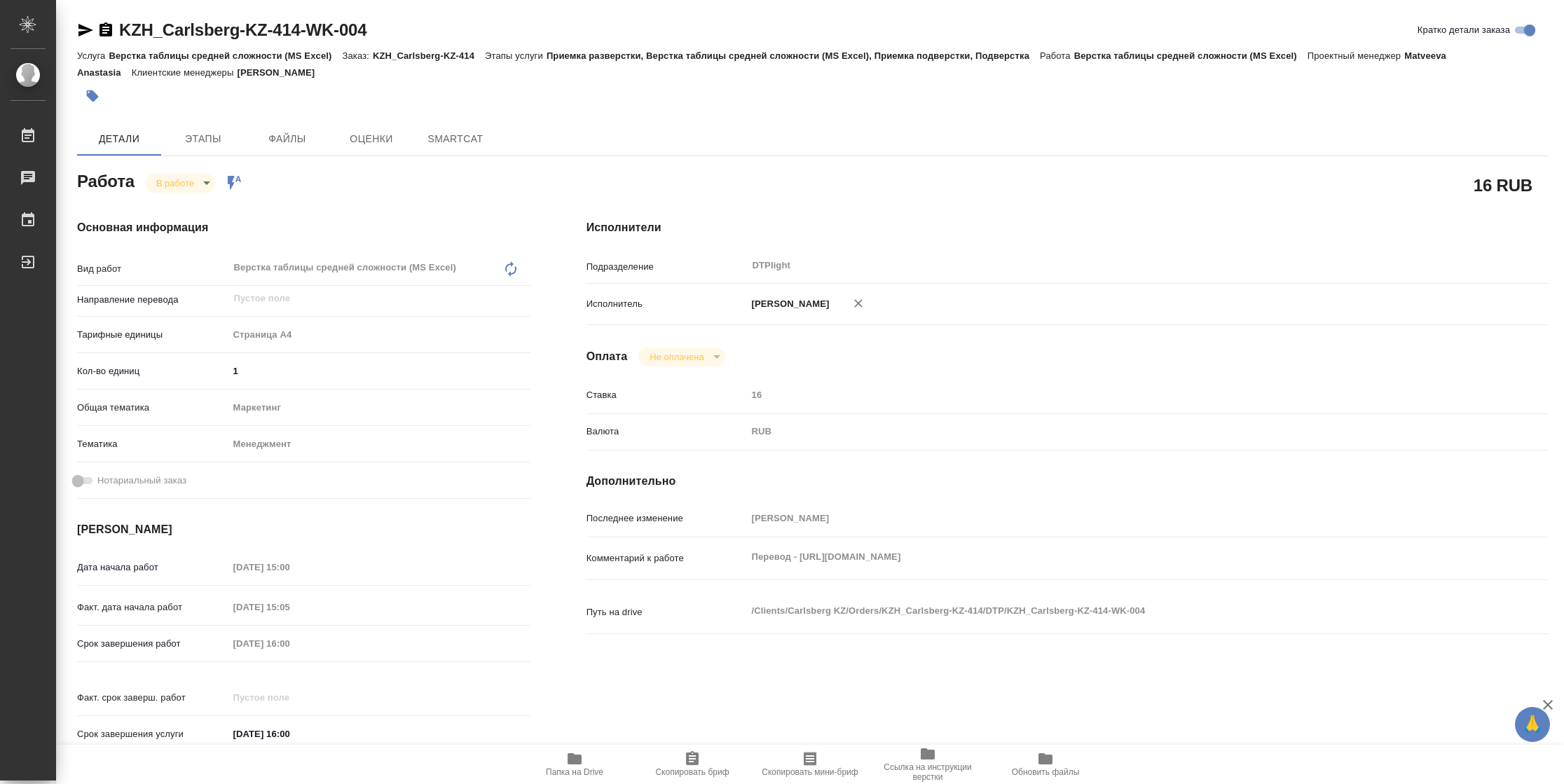
type textarea "x"
click at [574, 767] on span "Папка на Drive" at bounding box center [574, 772] width 58 height 10
type textarea "x"
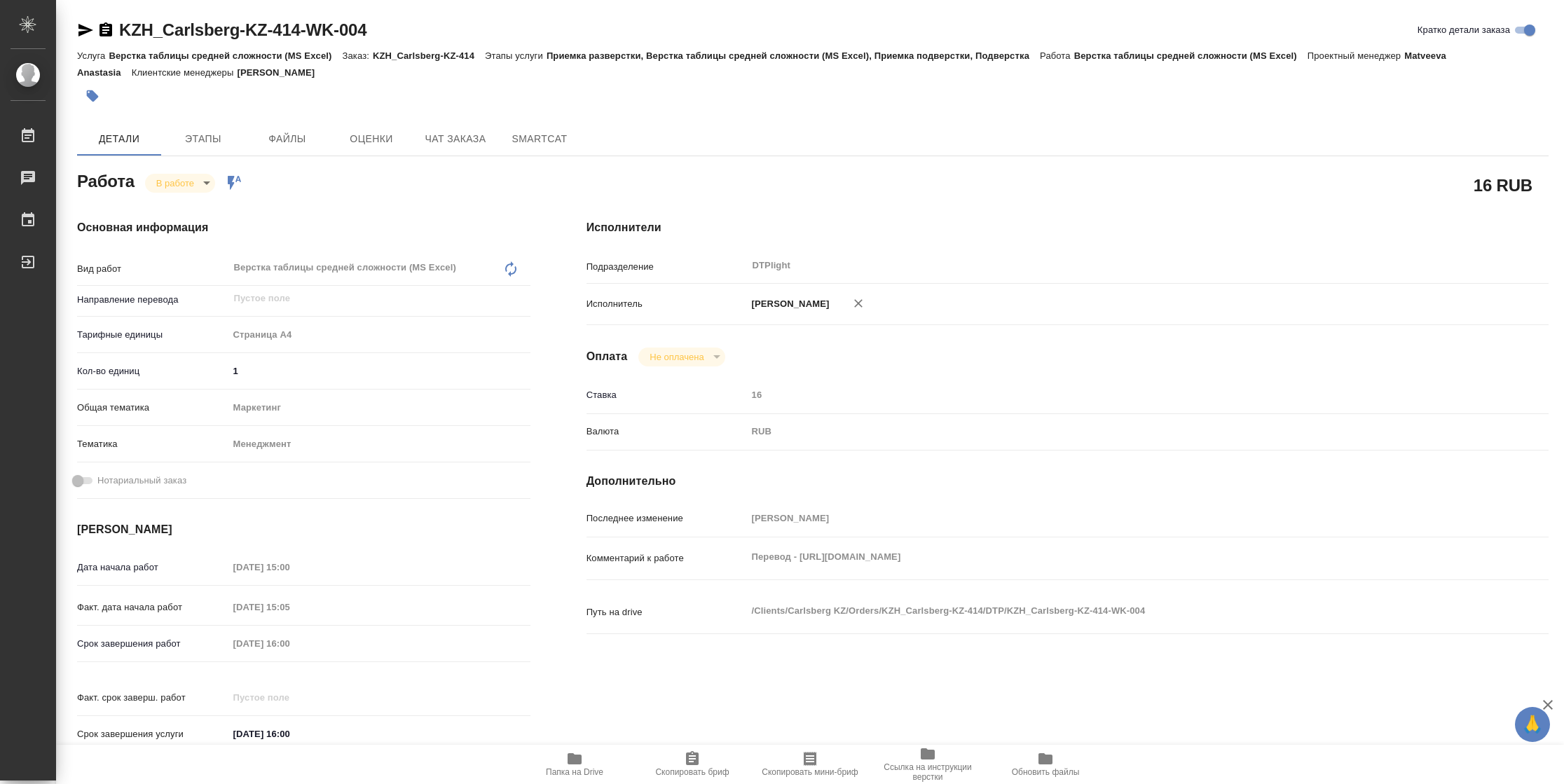
type textarea "x"
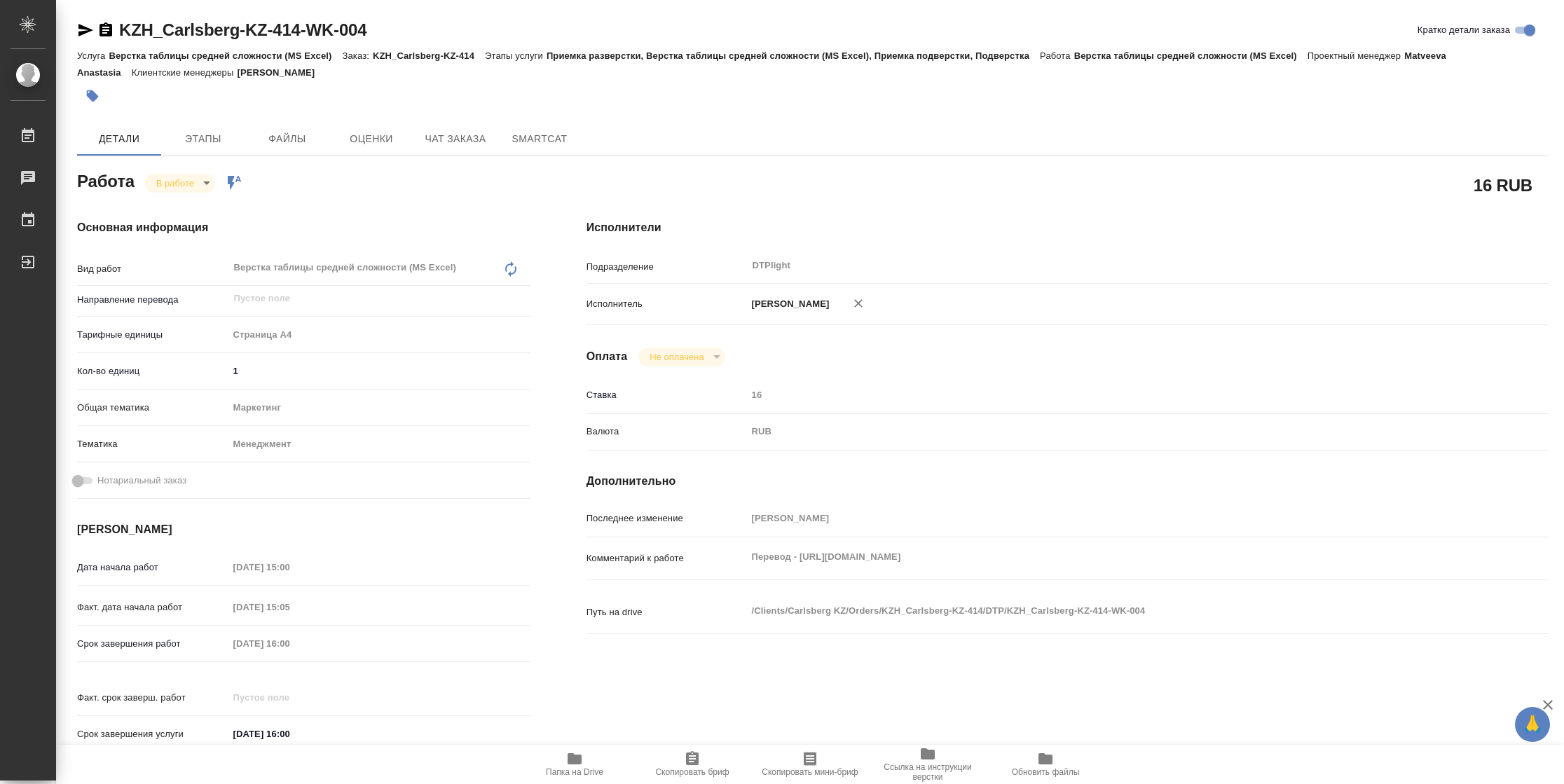
type textarea "x"
click at [183, 174] on body "🙏 .cls-1 fill:#fff; AWATERA Vasilyeva Natalia Работы 2 Чаты График Выйти KZH_Ca…" at bounding box center [782, 392] width 1564 height 784
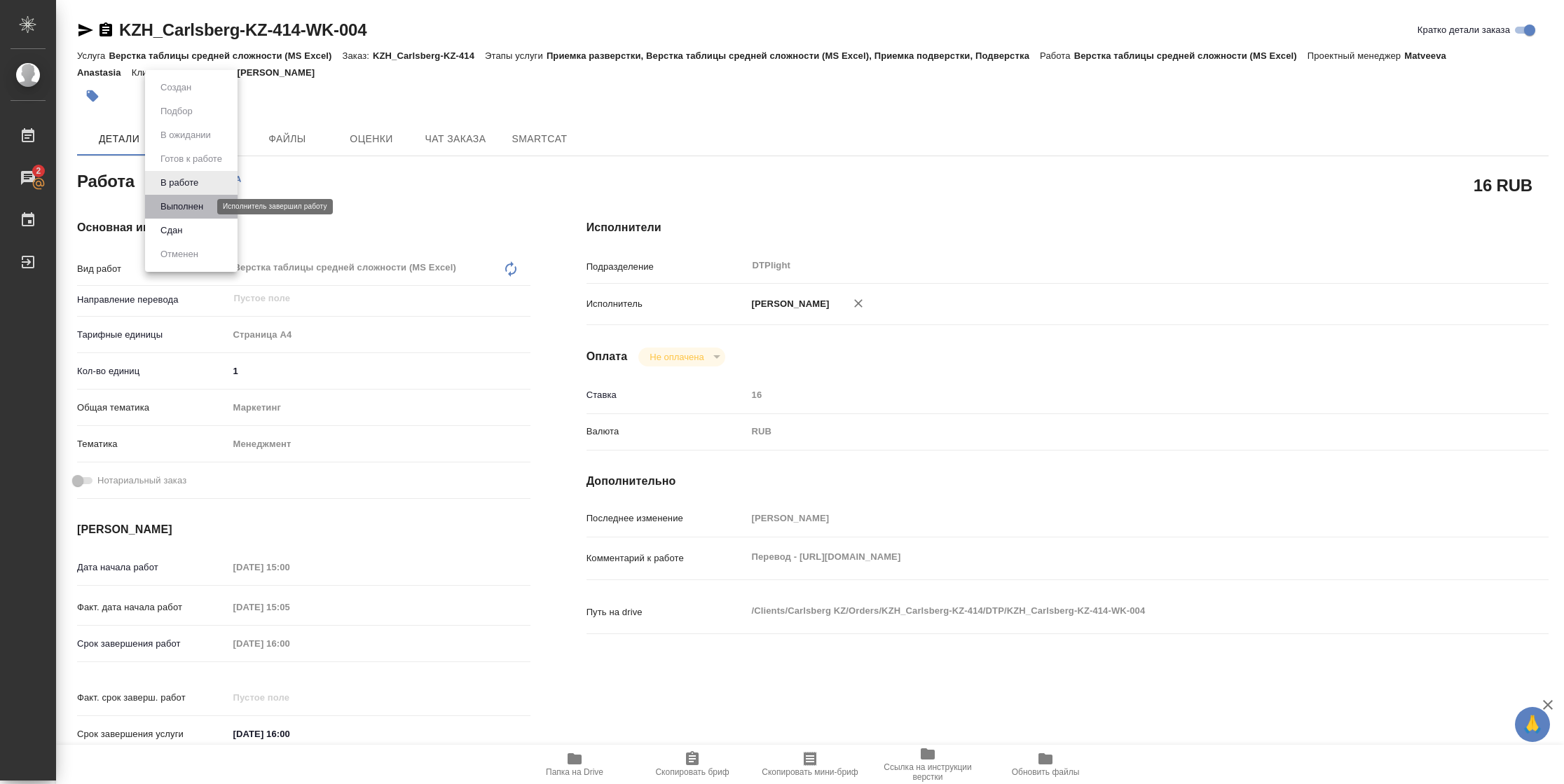
click at [183, 202] on button "Выполнен" at bounding box center [181, 206] width 51 height 15
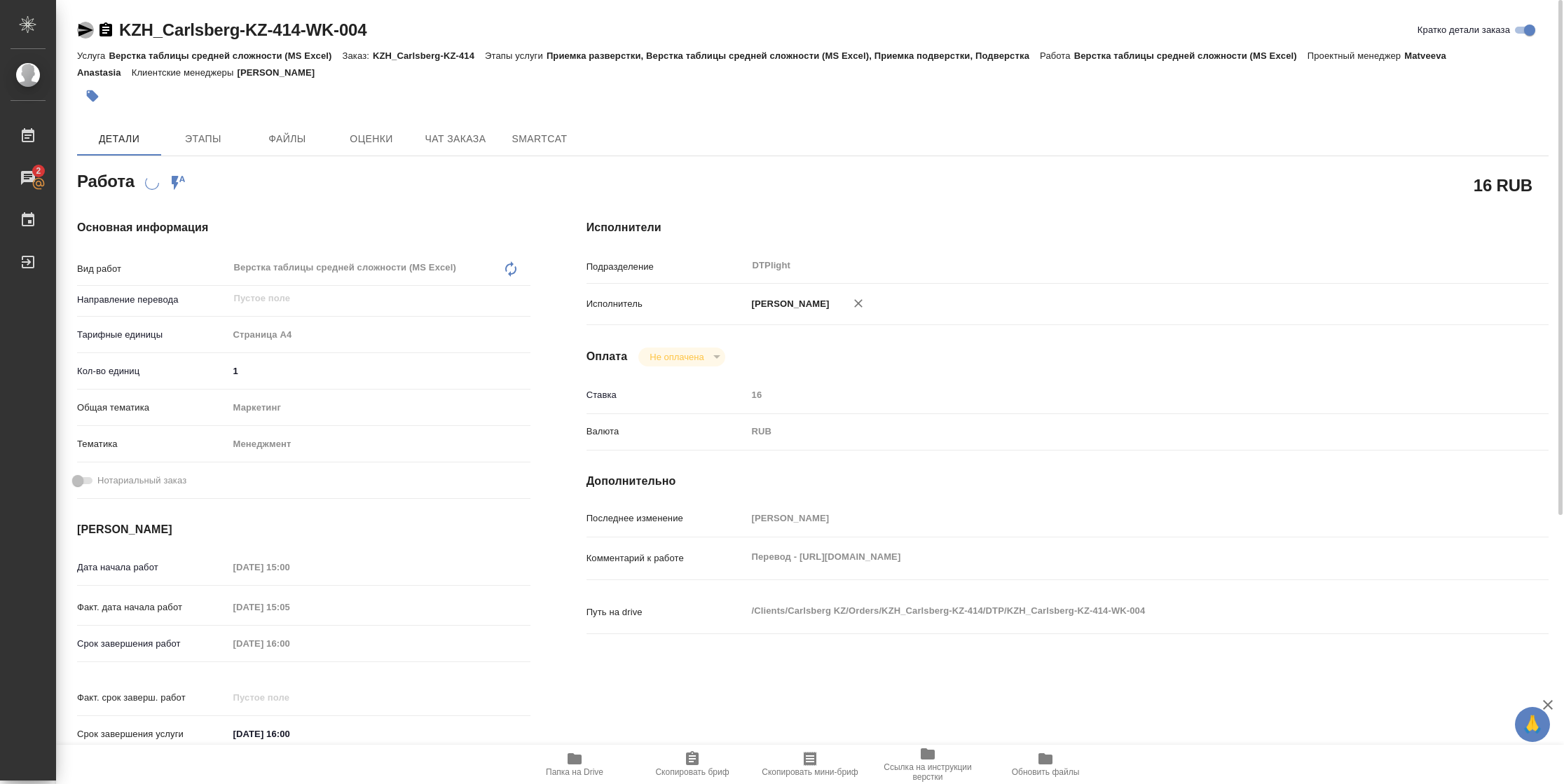
click at [78, 35] on icon "button" at bounding box center [85, 30] width 17 height 17
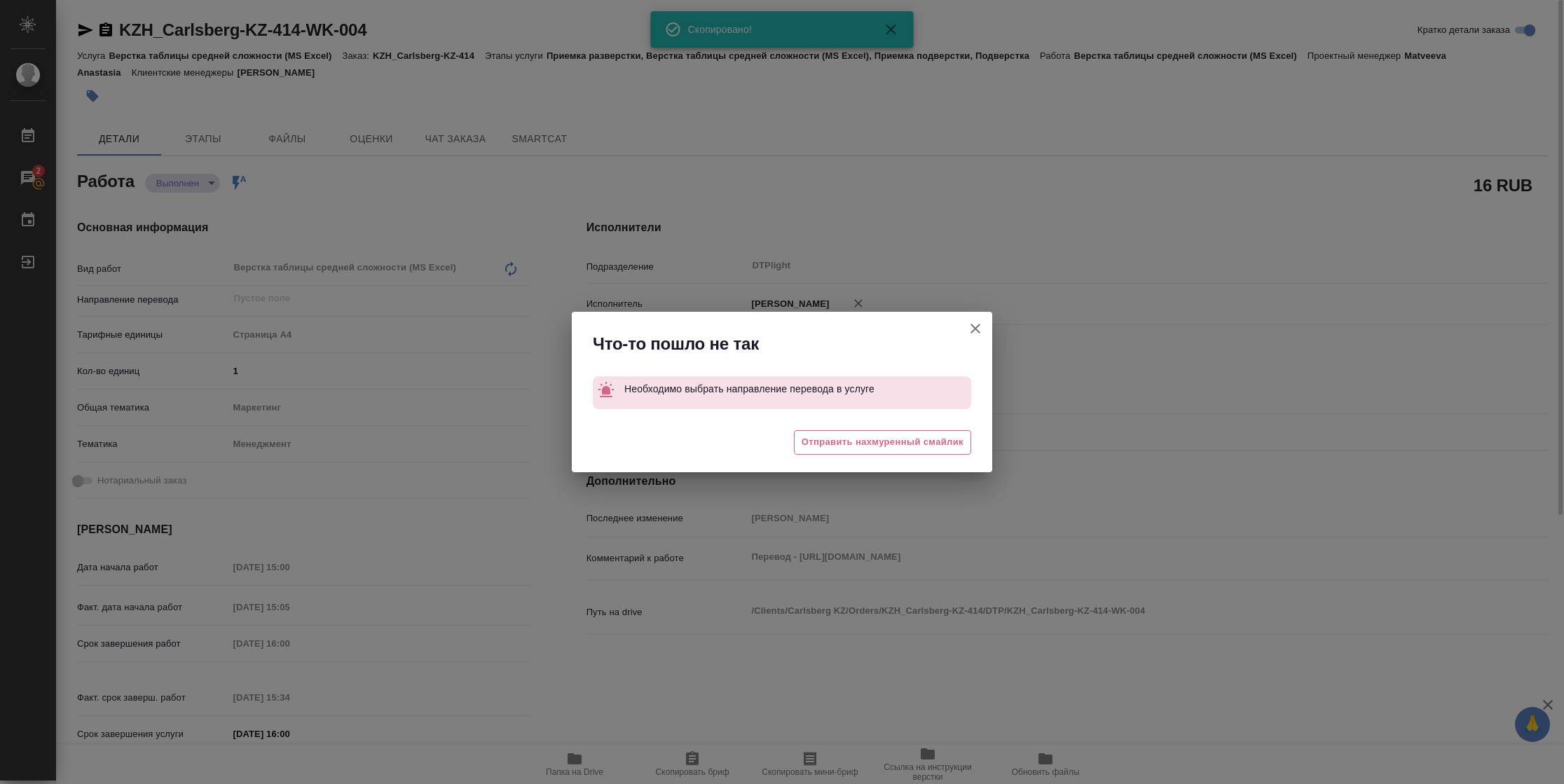
type textarea "x"
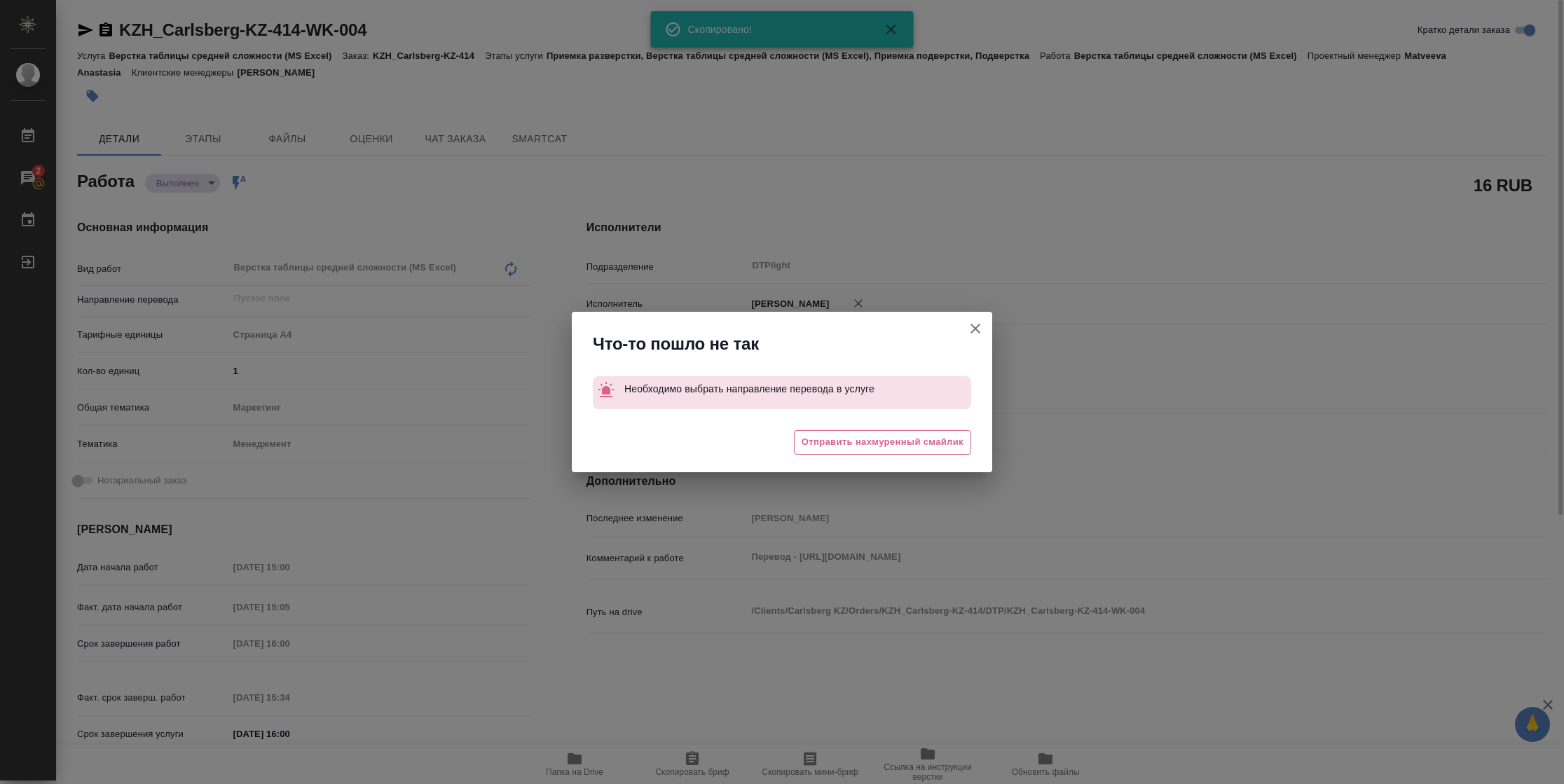
type textarea "x"
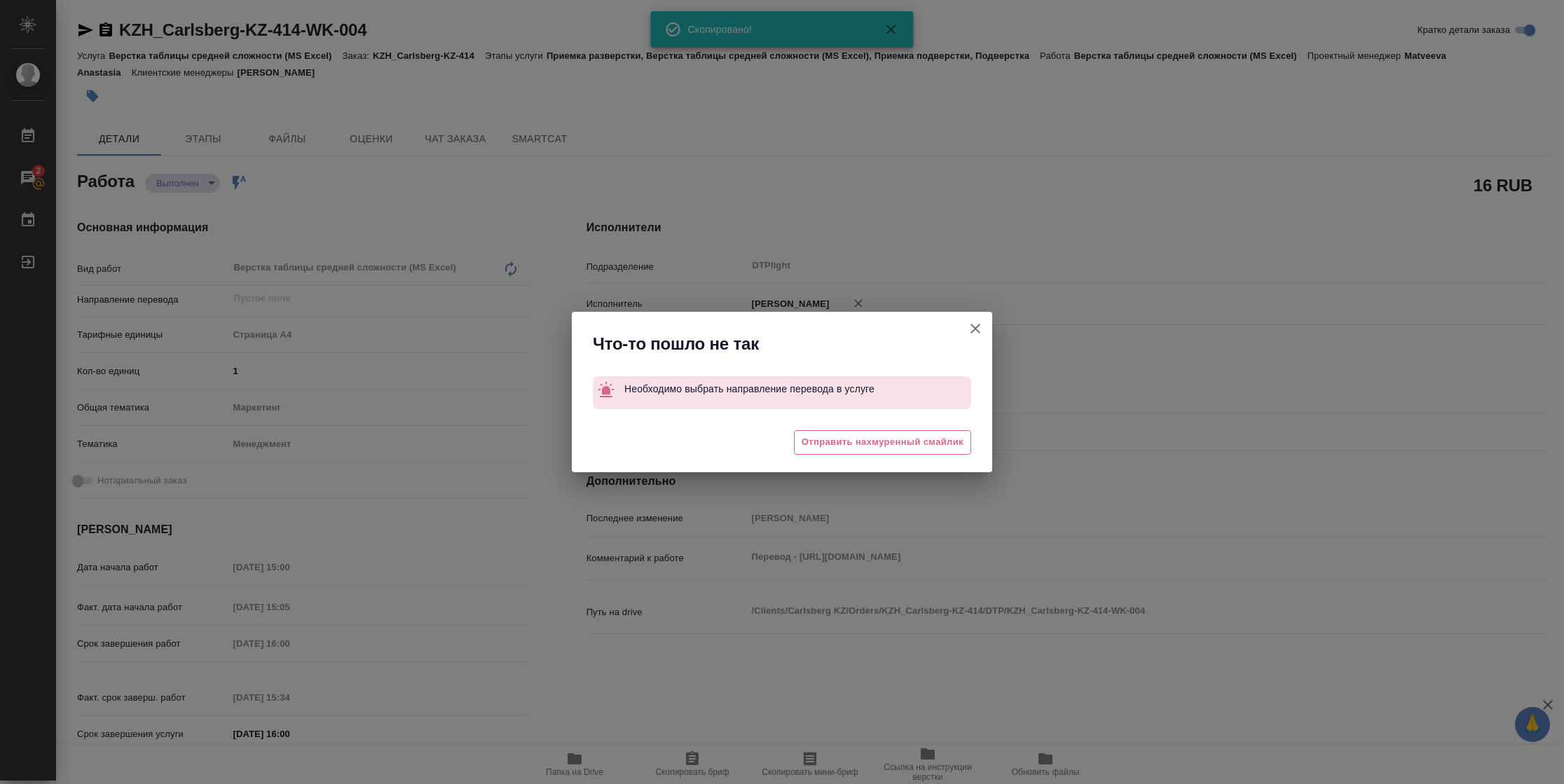
type textarea "x"
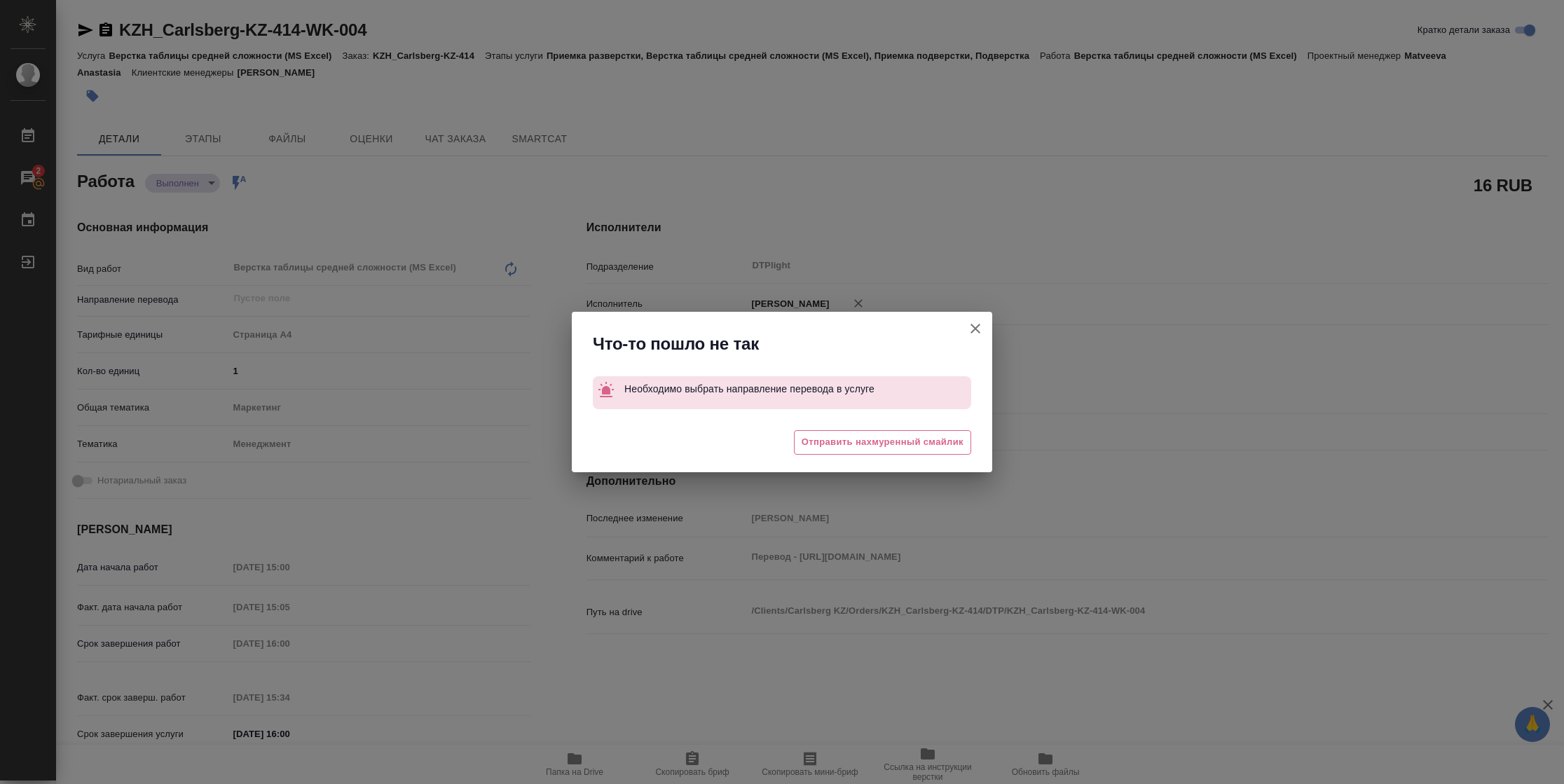
click at [973, 328] on icon "button" at bounding box center [975, 328] width 17 height 17
type textarea "x"
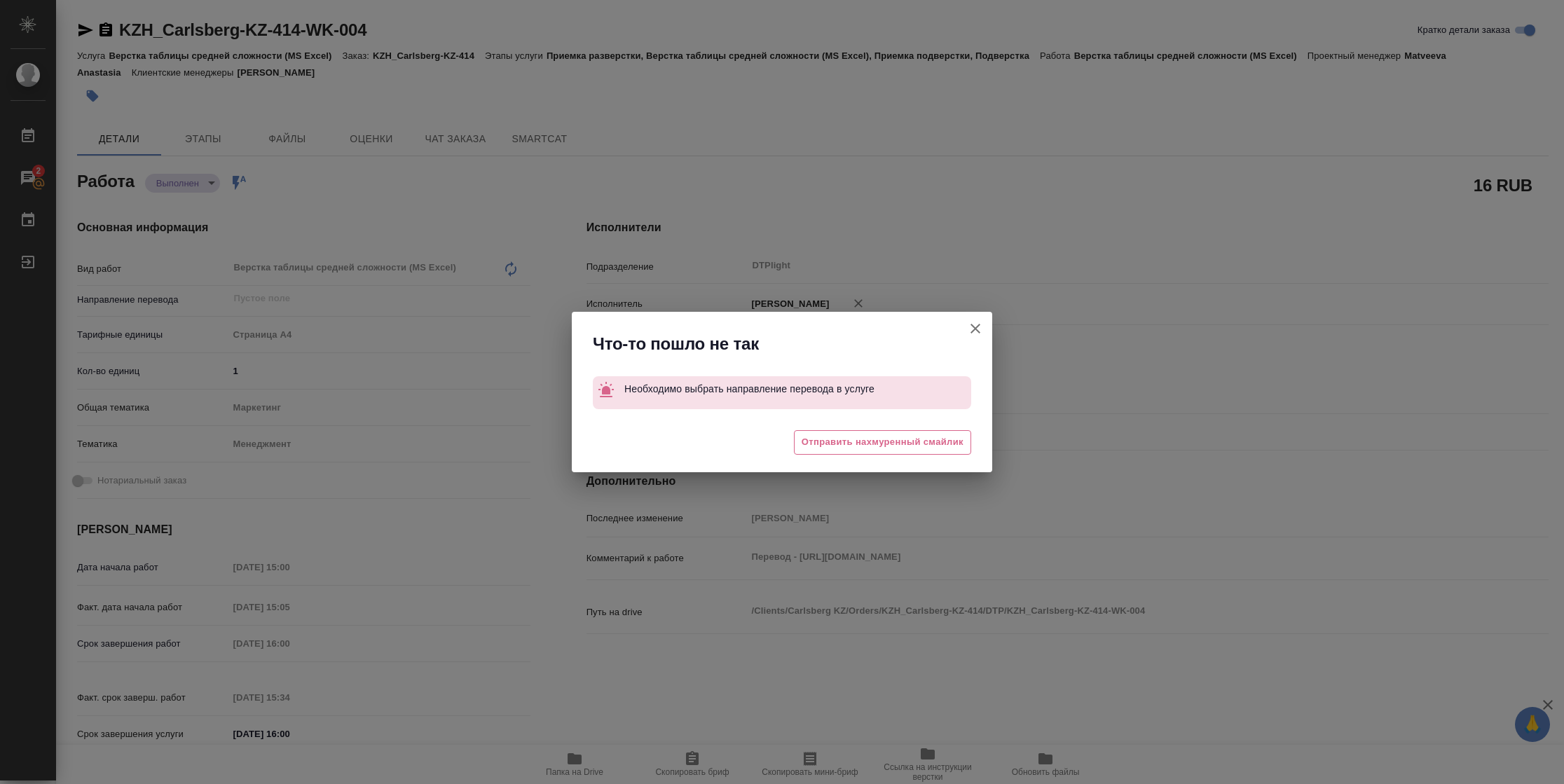
type textarea "x"
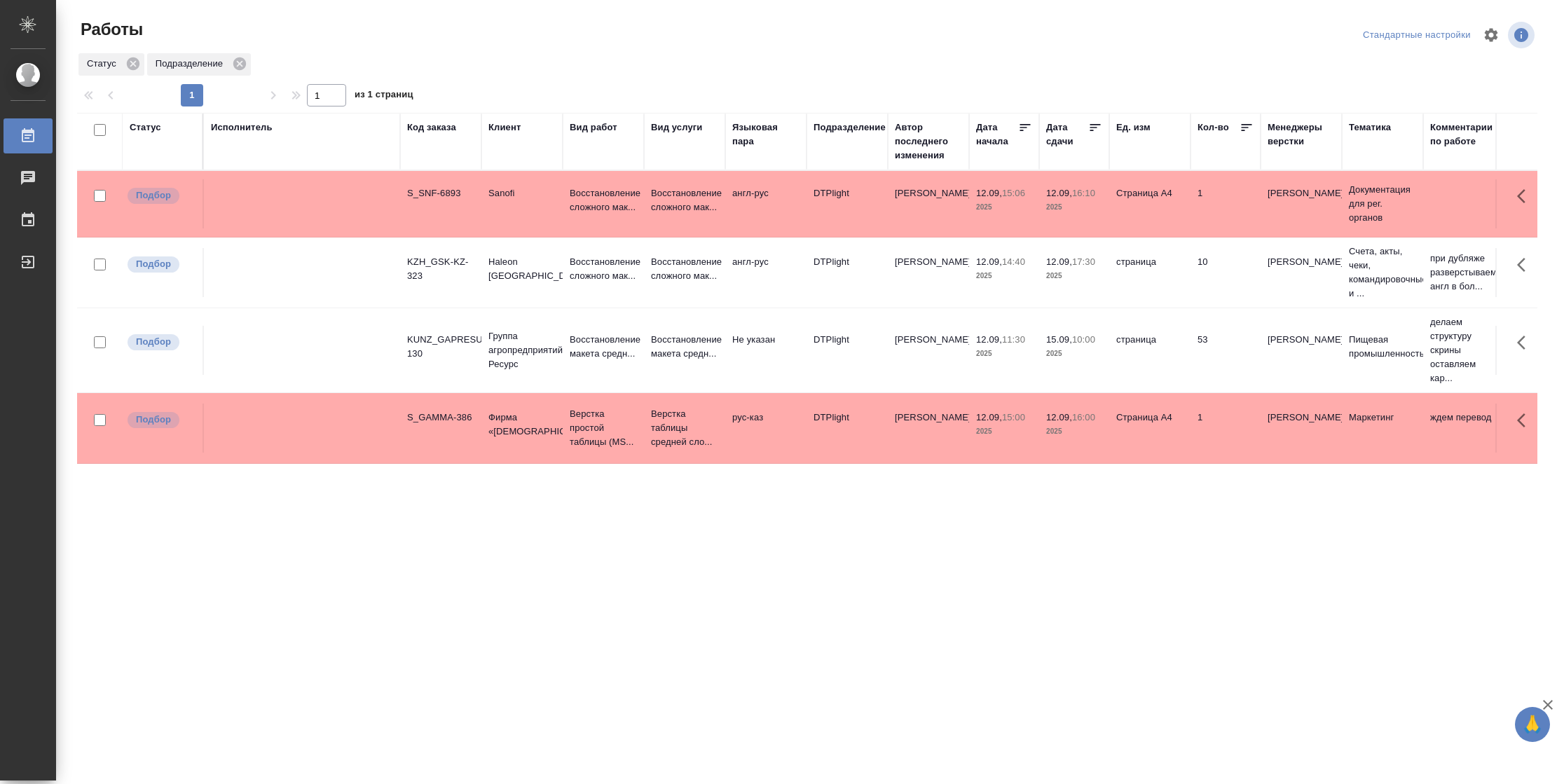
click at [1095, 127] on icon at bounding box center [1095, 127] width 14 height 14
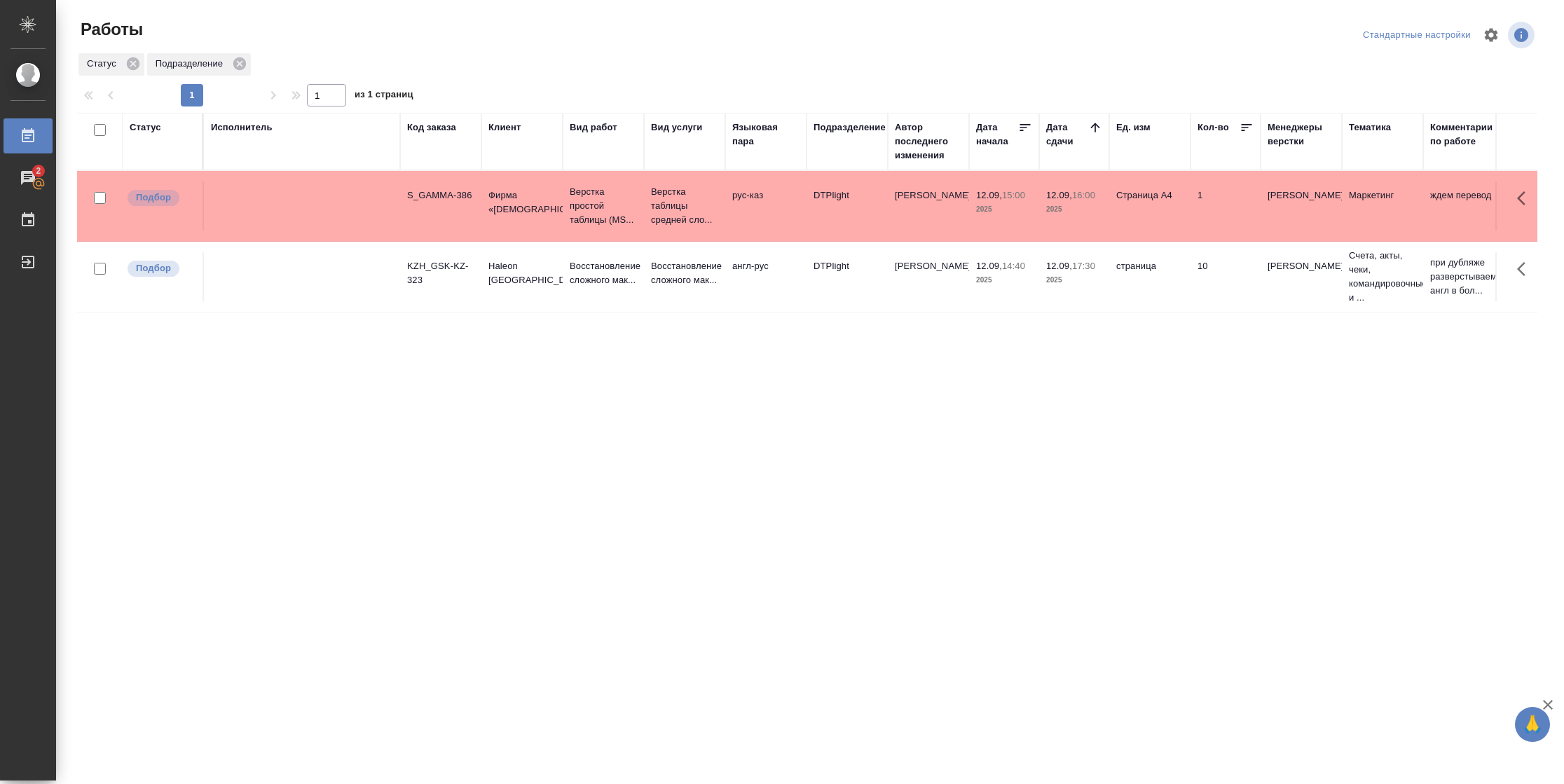
click at [149, 129] on div "Статус" at bounding box center [145, 127] width 32 height 14
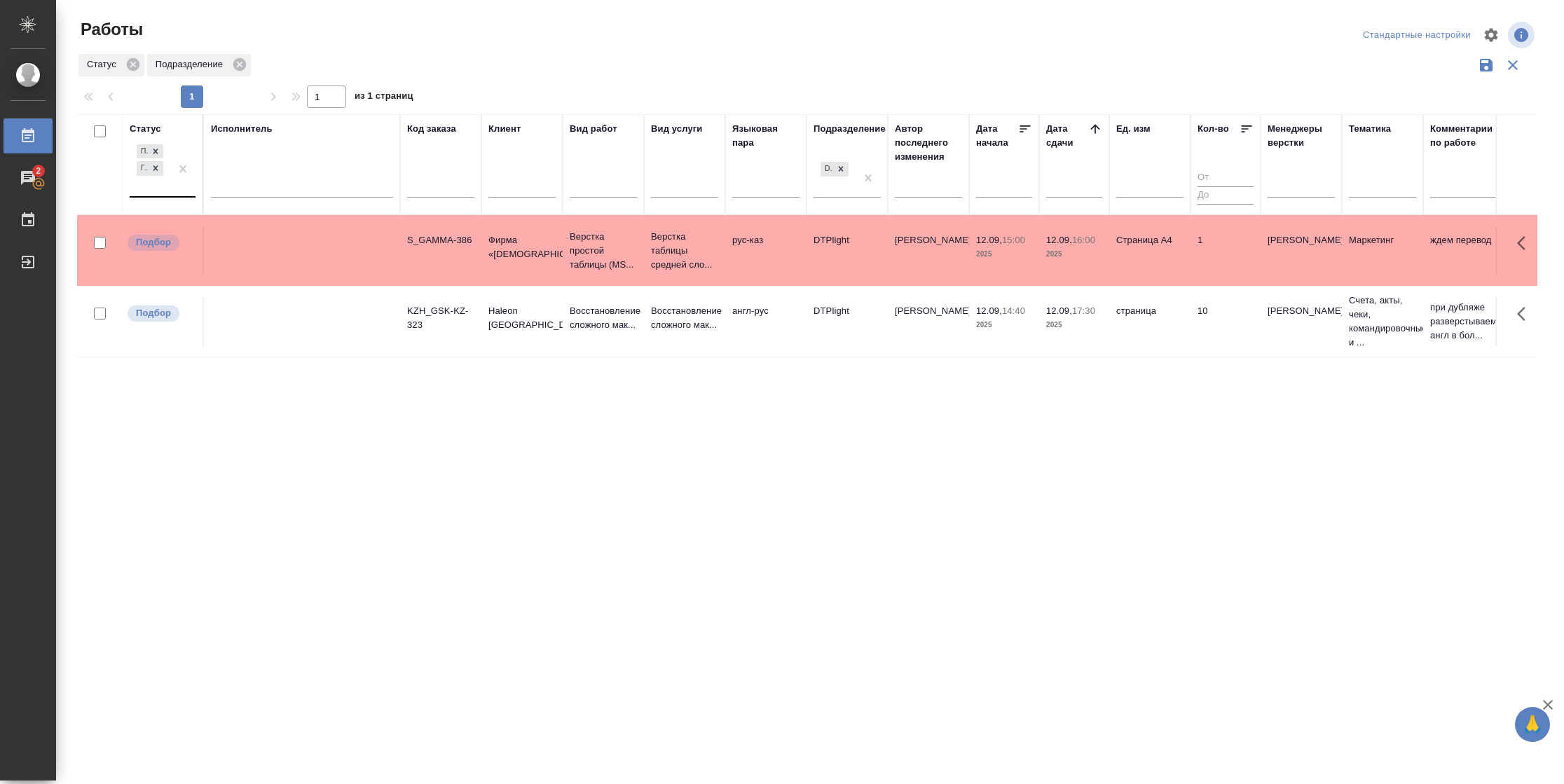
click at [163, 189] on div "Подбор Готов к работе" at bounding box center [150, 168] width 41 height 54
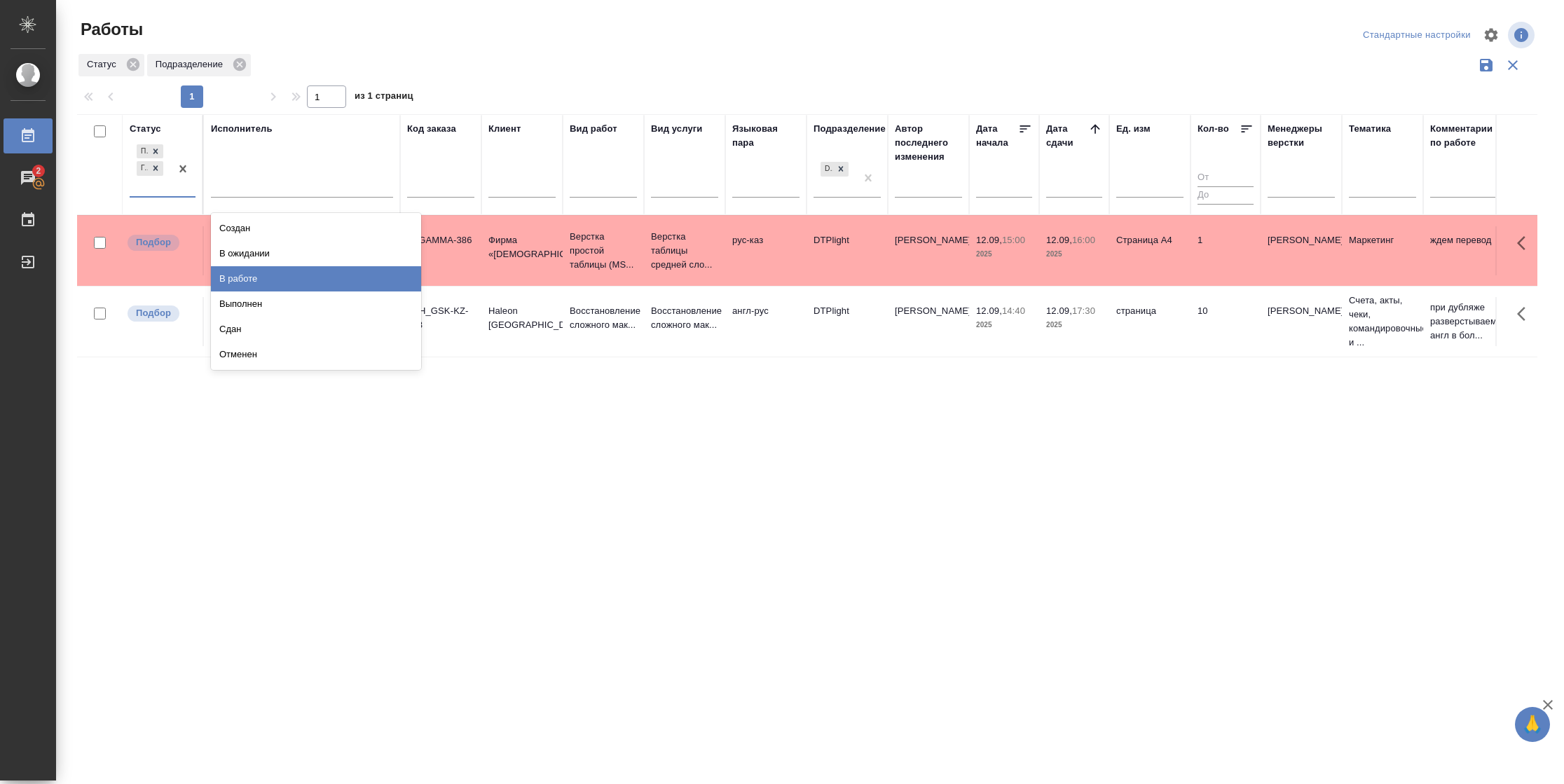
click at [238, 277] on div "В работе" at bounding box center [316, 278] width 210 height 25
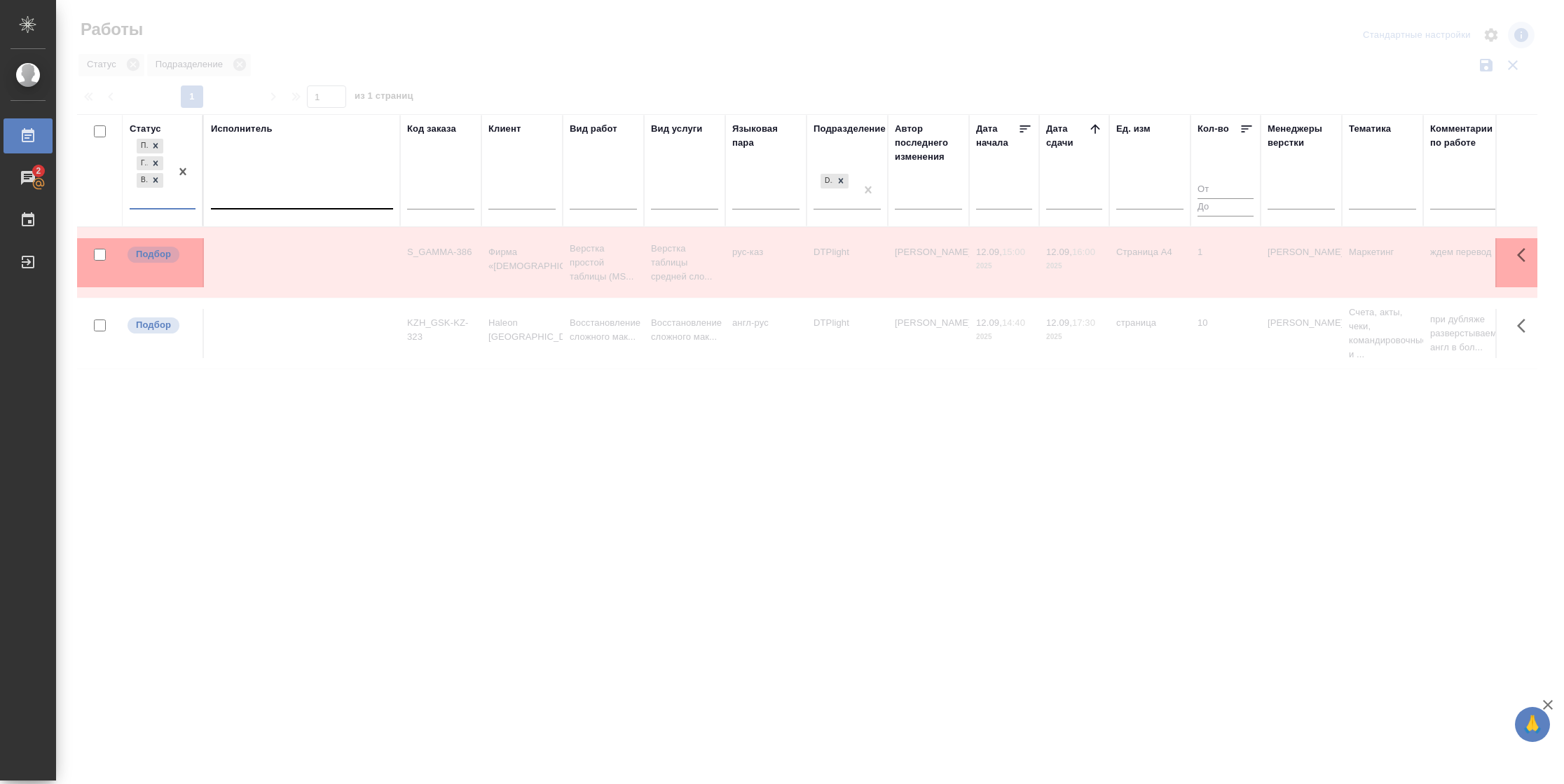
click at [287, 196] on div at bounding box center [302, 195] width 182 height 20
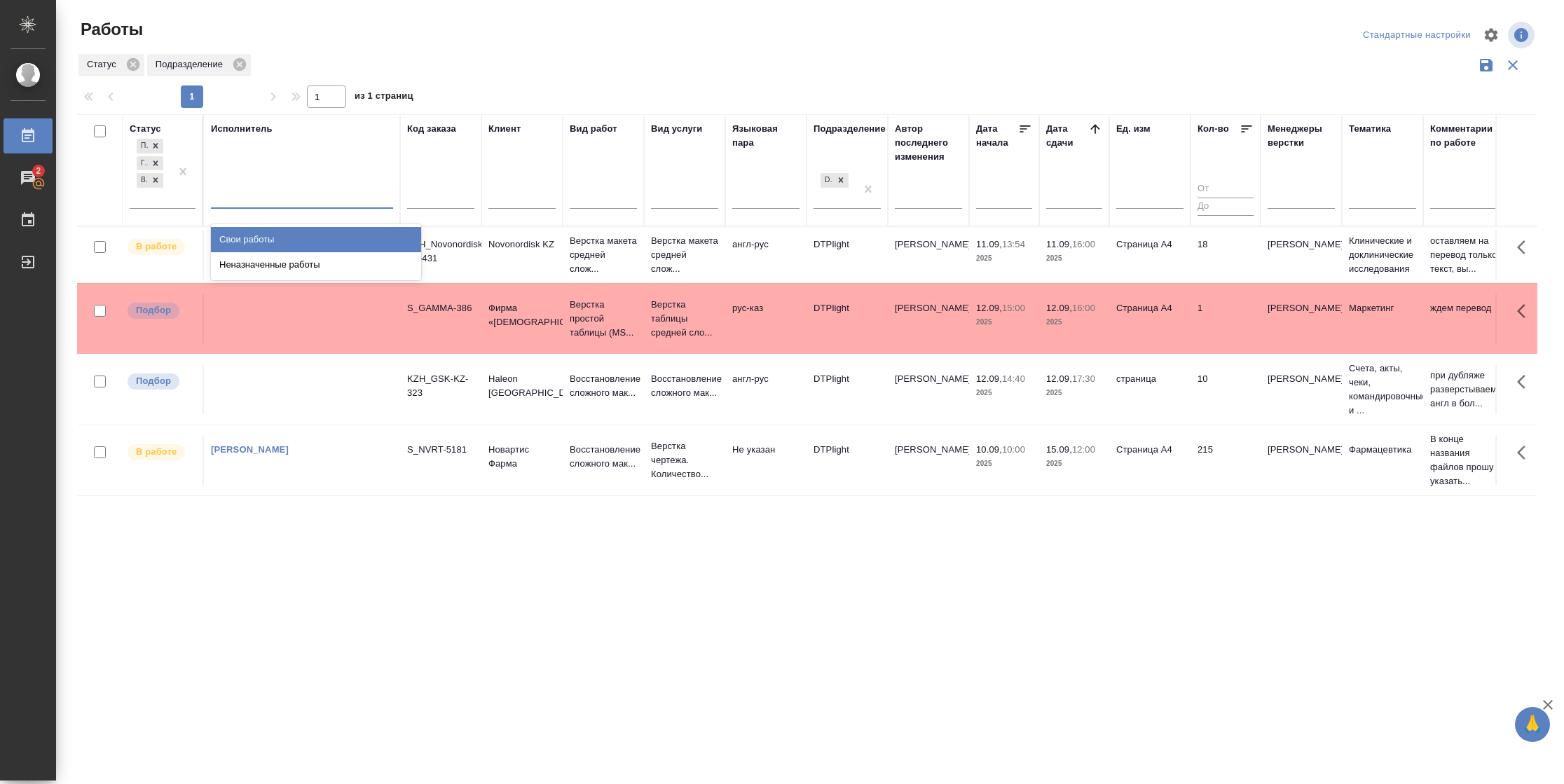
click at [276, 237] on div "Свои работы" at bounding box center [316, 239] width 210 height 25
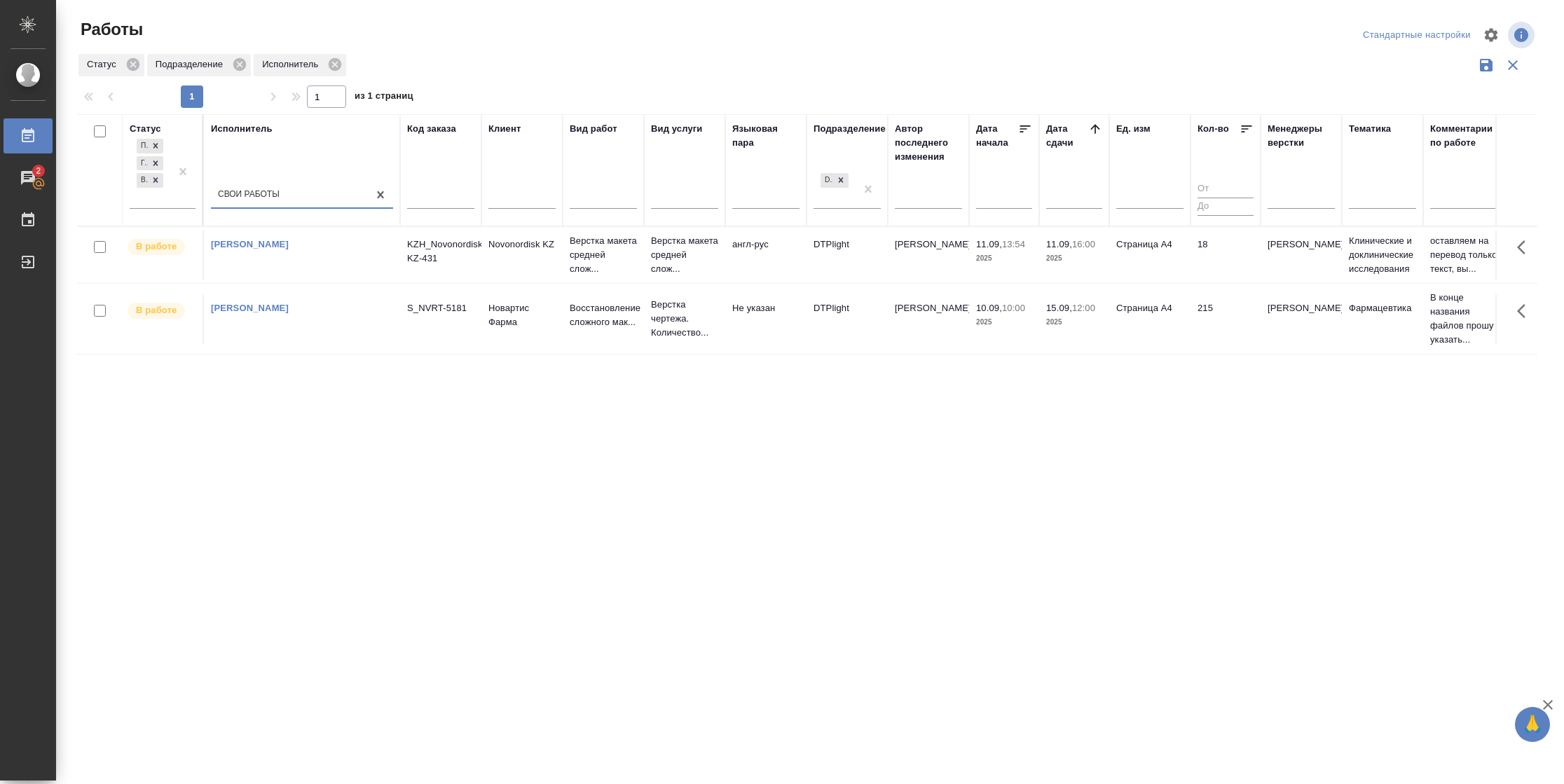
click at [1141, 265] on td "Страница А4" at bounding box center [1150, 255] width 81 height 49
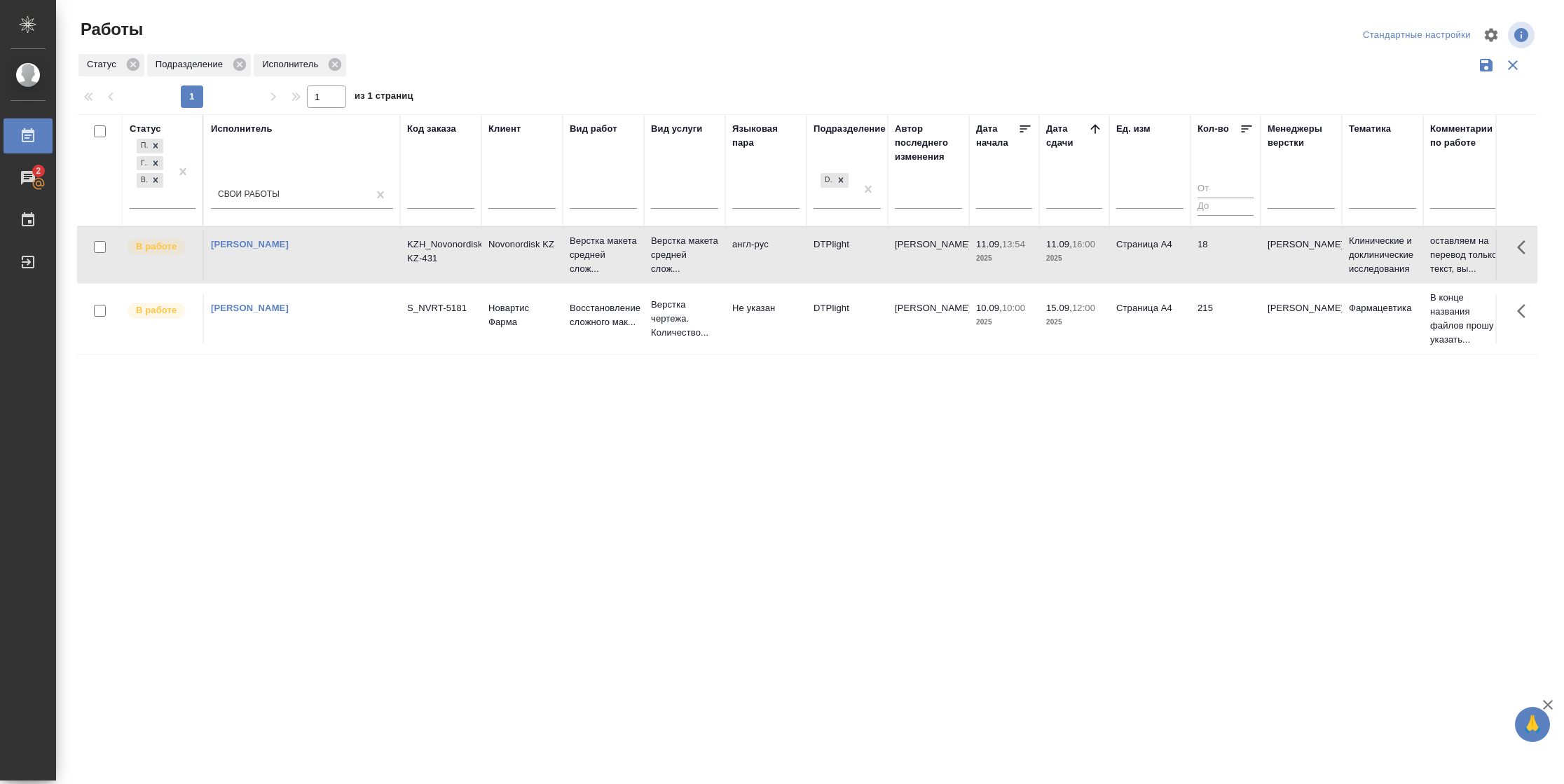
click at [1141, 265] on td "Страница А4" at bounding box center [1150, 255] width 81 height 49
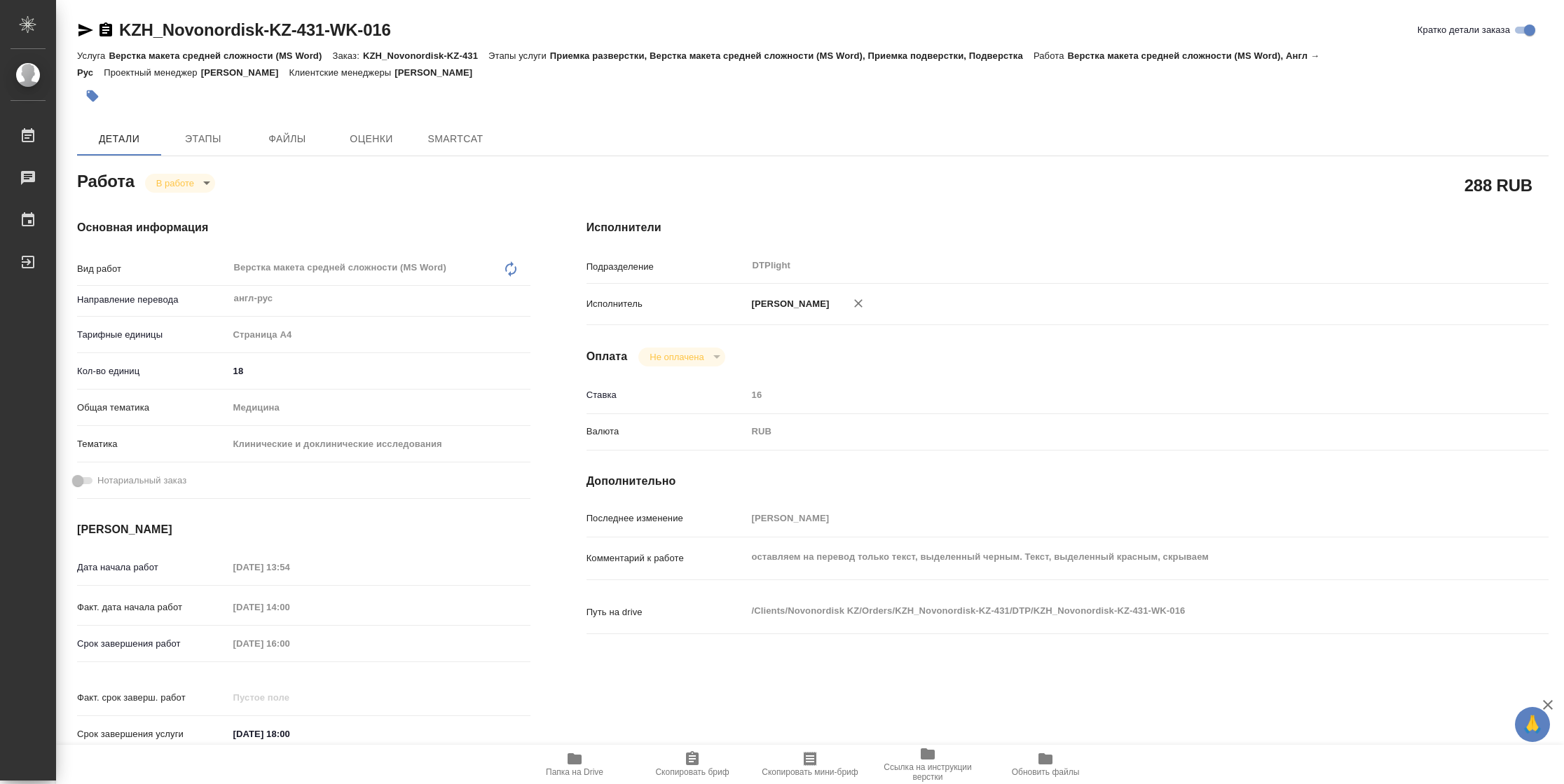
click at [596, 760] on span "Папка на Drive" at bounding box center [575, 763] width 101 height 27
type textarea "x"
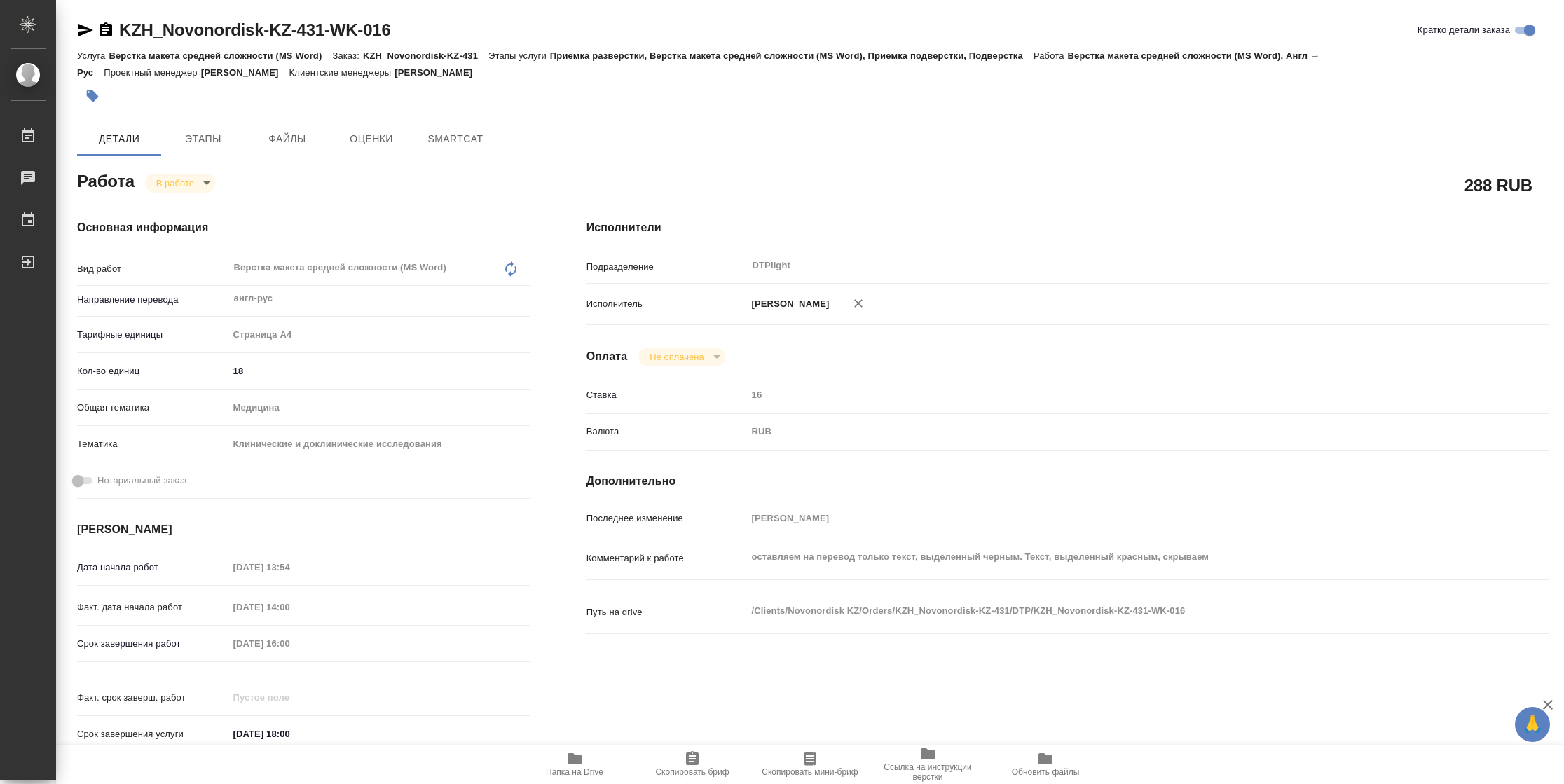
type textarea "x"
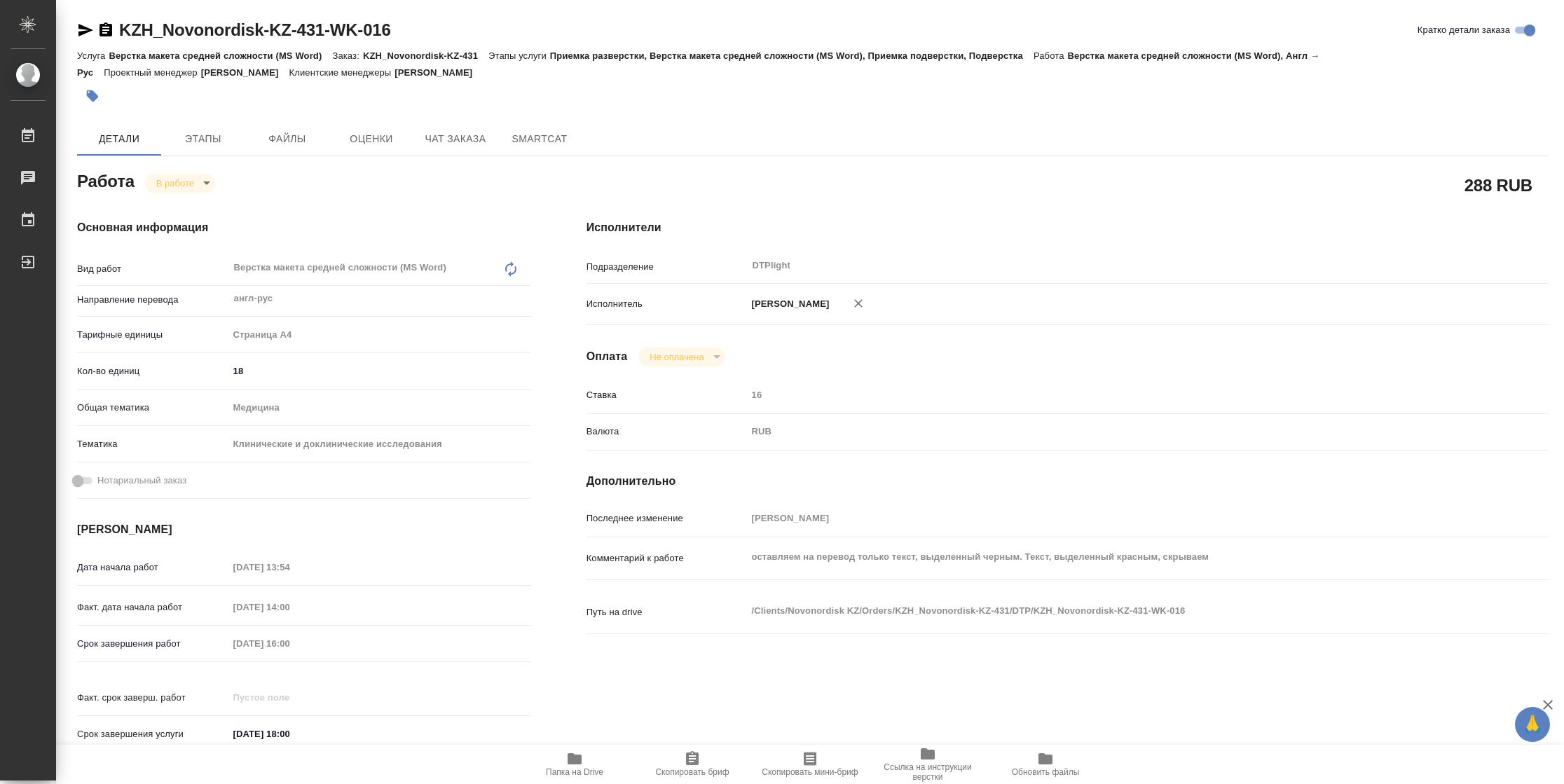
type textarea "x"
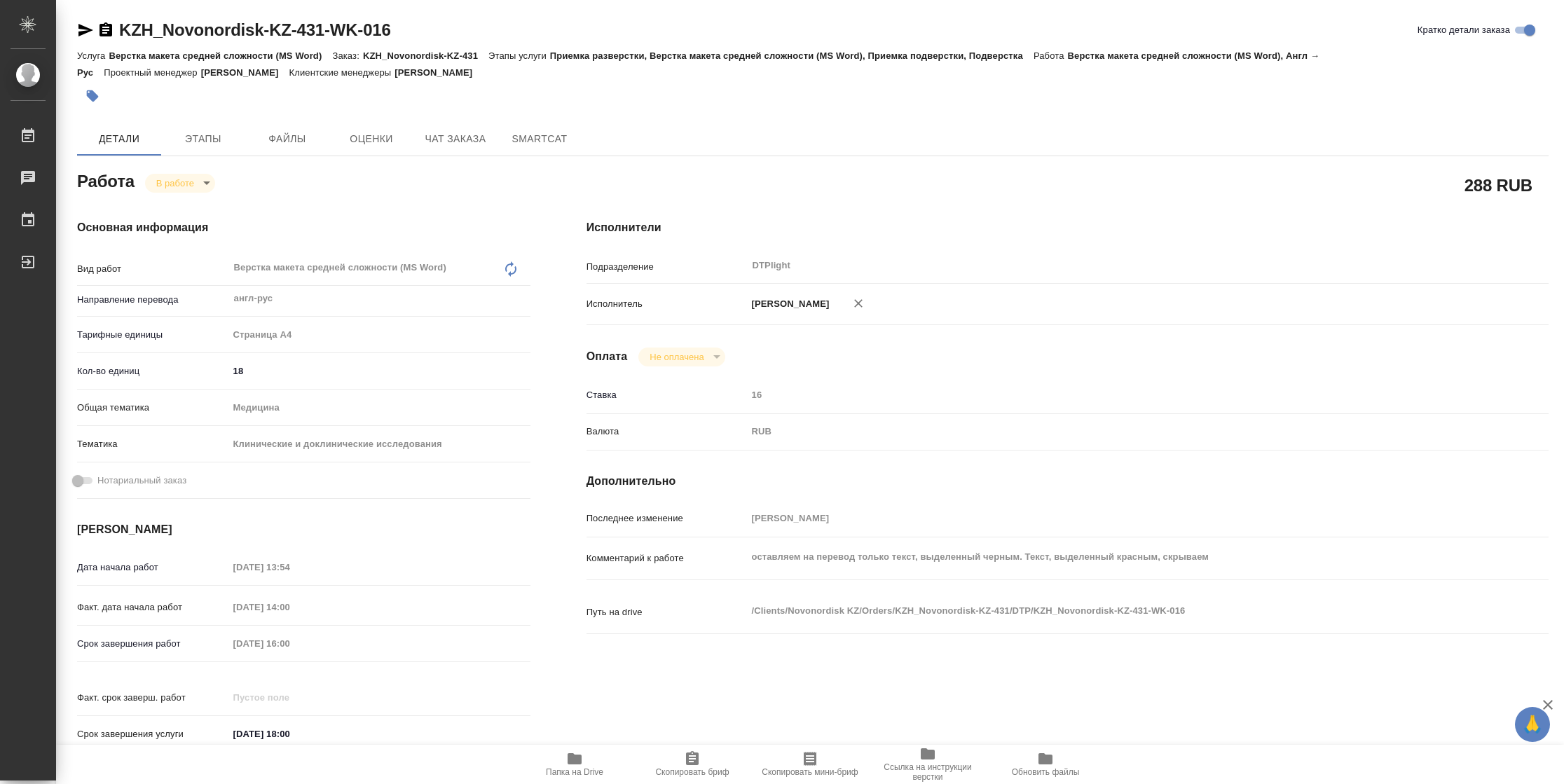
type textarea "x"
click at [204, 187] on body "🙏 .cls-1 fill:#fff; AWATERA Vasilyeva Natalia Работы 2 Чаты График Выйти KZH_No…" at bounding box center [782, 392] width 1564 height 784
click at [200, 207] on button "Выполнен" at bounding box center [181, 206] width 51 height 15
type textarea "x"
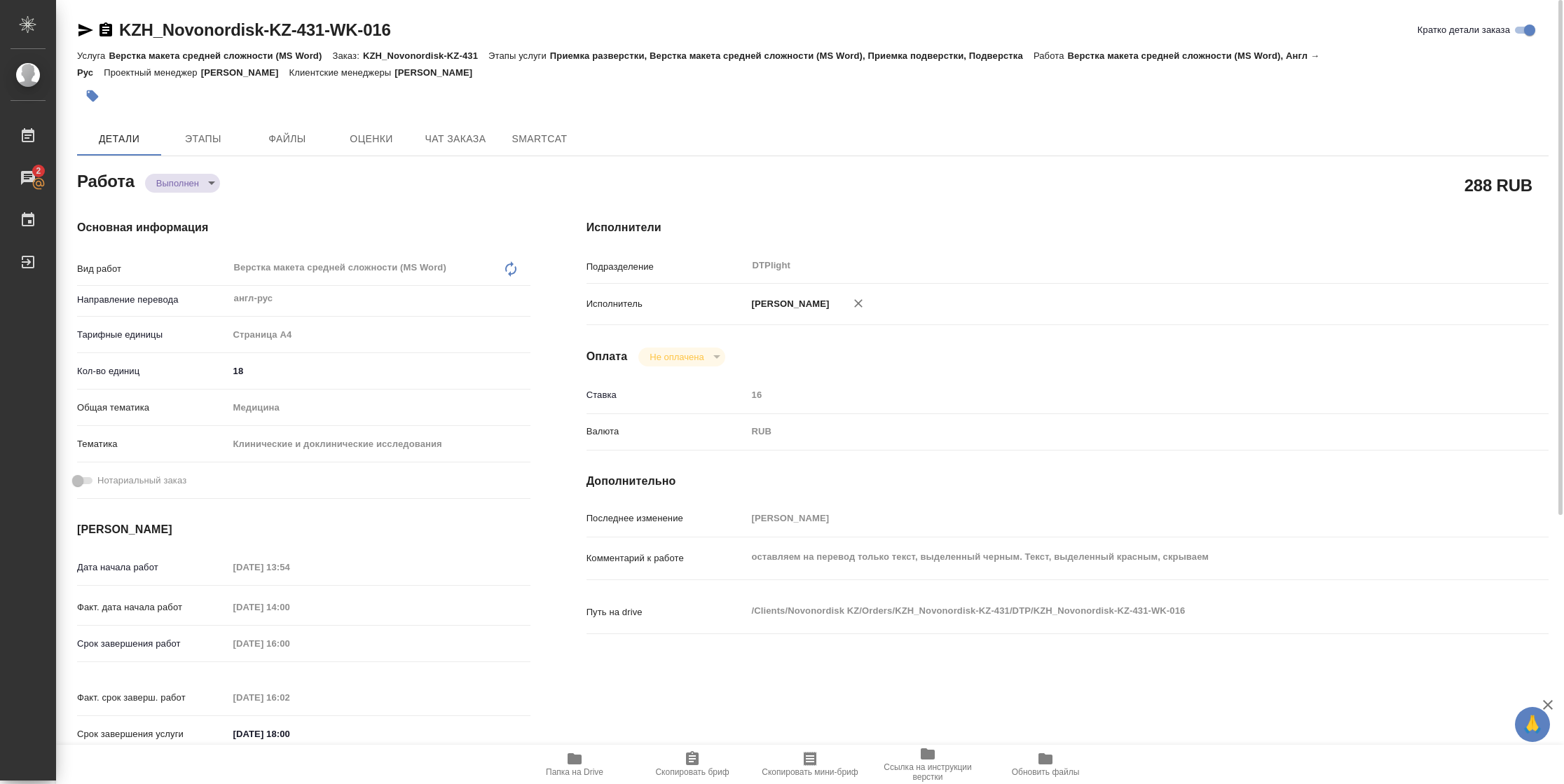
type textarea "x"
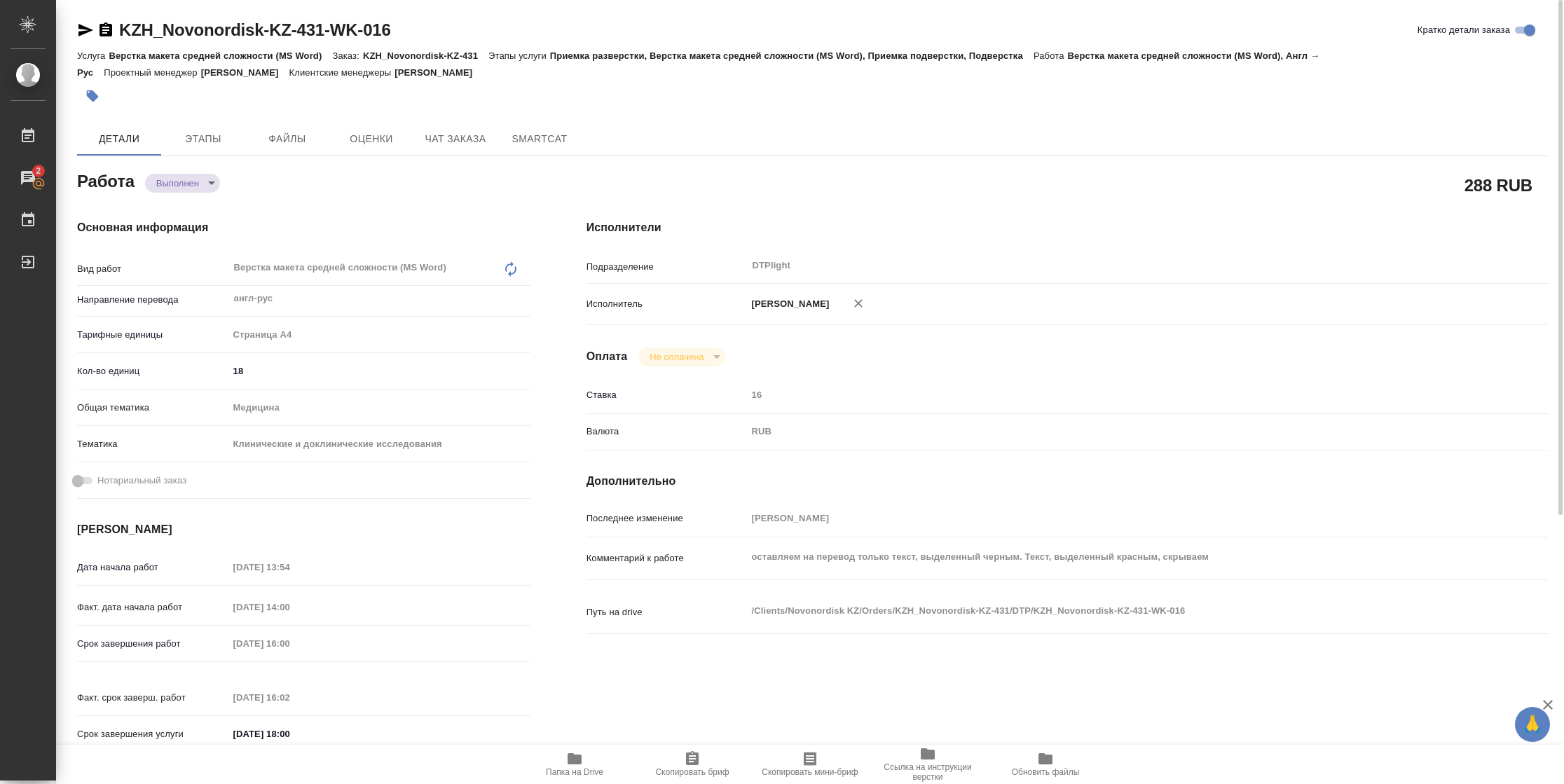
type textarea "x"
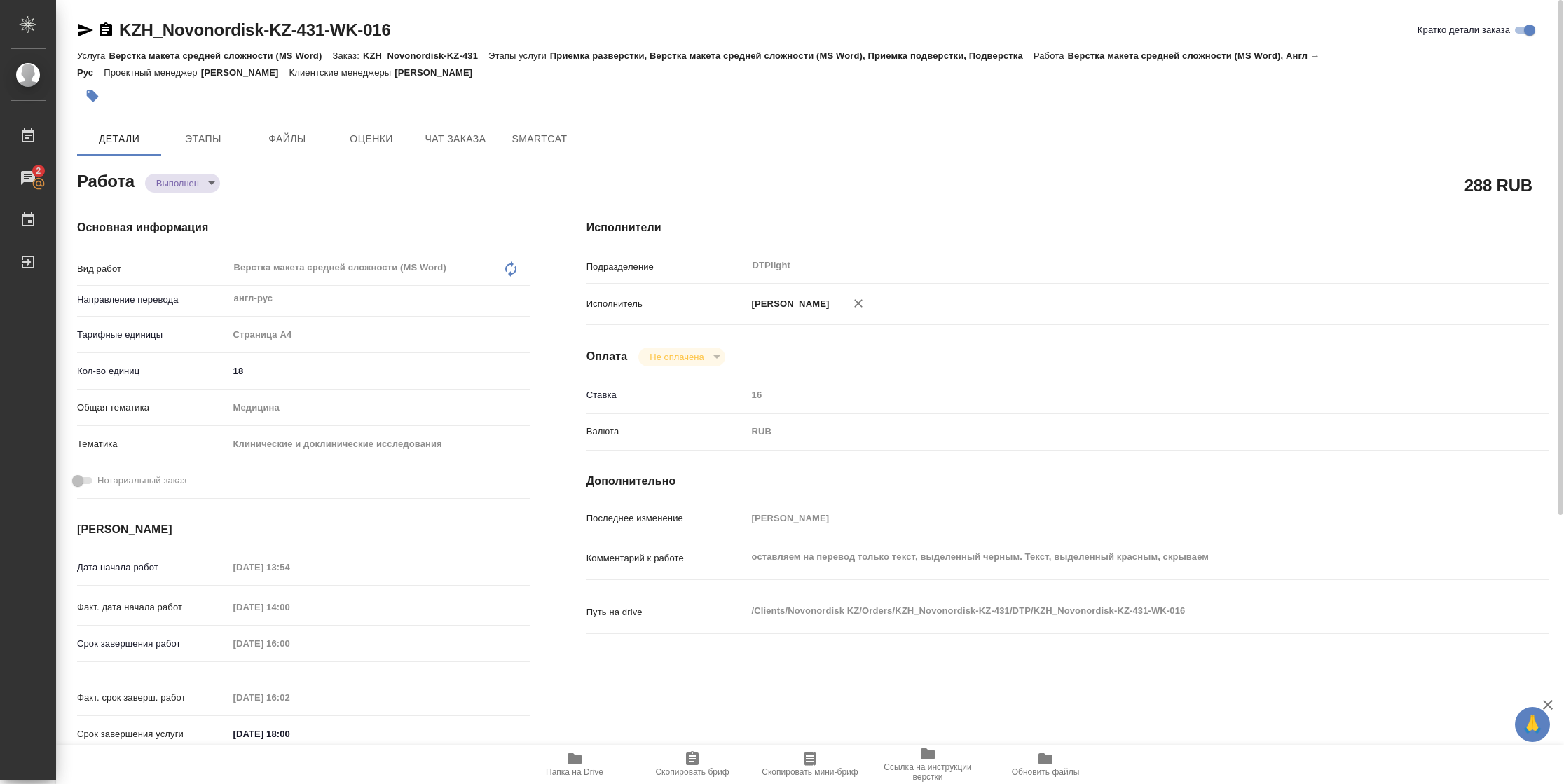
type textarea "x"
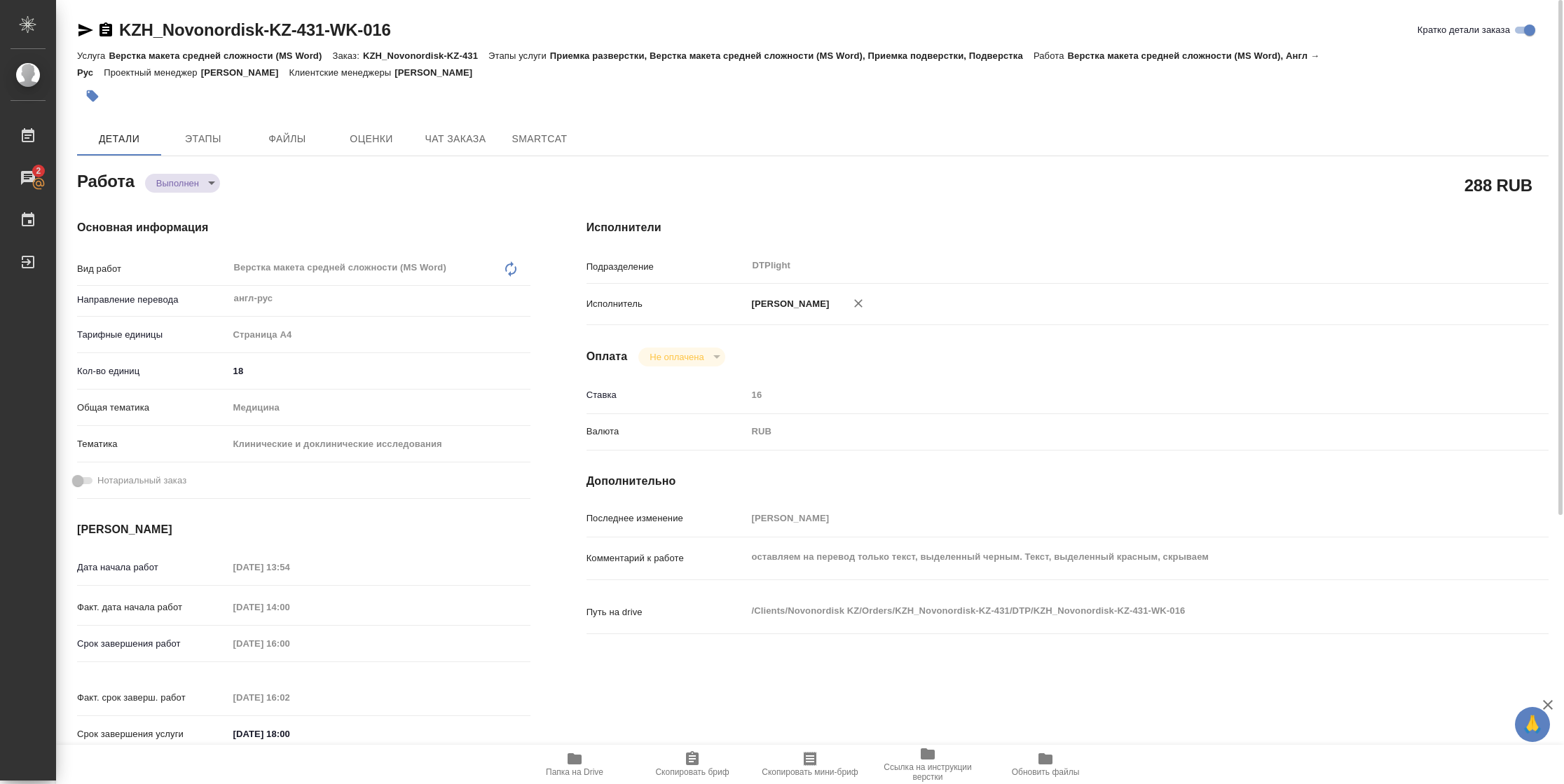
type textarea "x"
drag, startPoint x: 80, startPoint y: 34, endPoint x: 89, endPoint y: 35, distance: 9.1
click at [81, 34] on icon "button" at bounding box center [86, 30] width 15 height 13
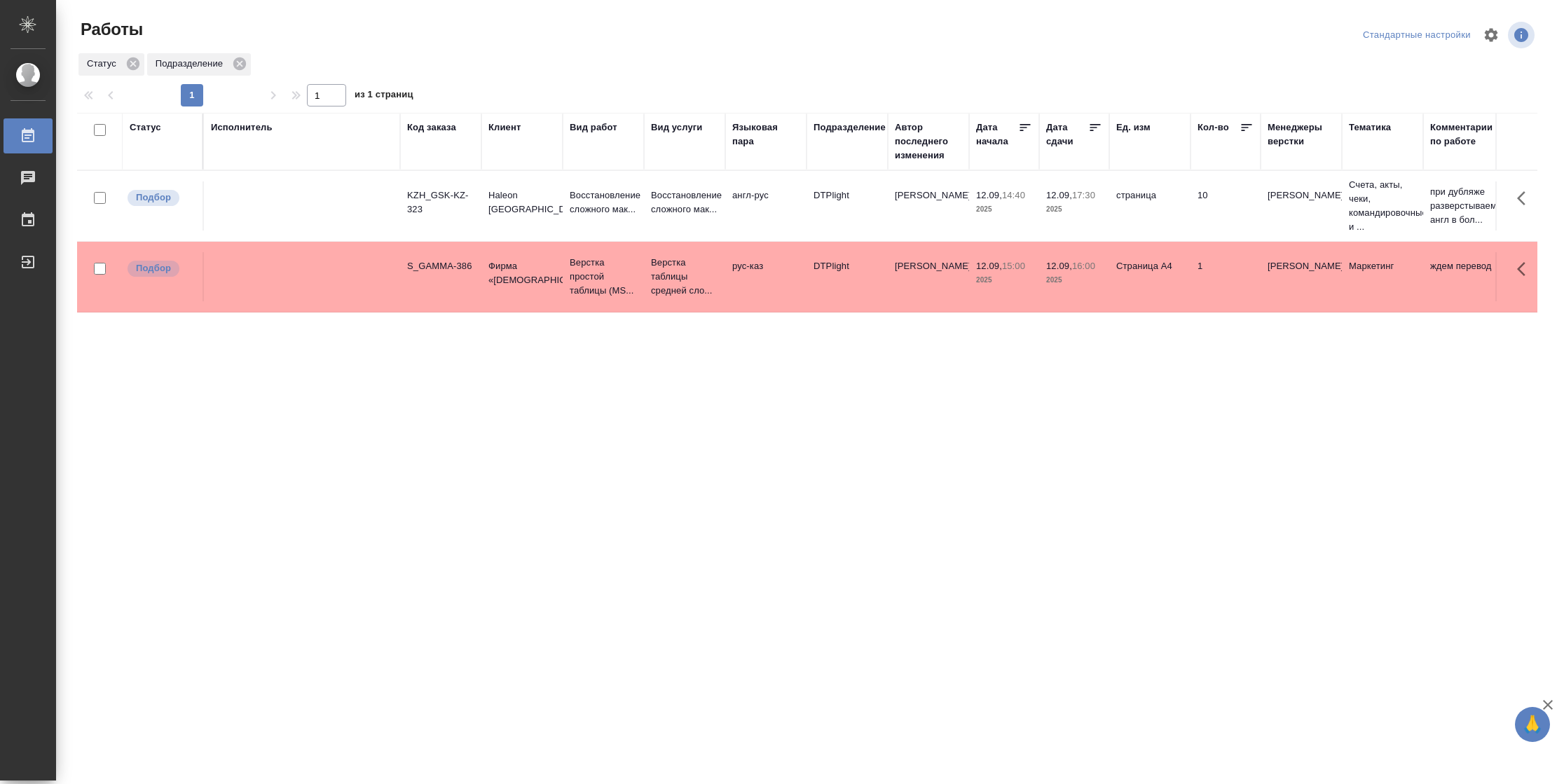
click at [958, 214] on td "[PERSON_NAME]" at bounding box center [928, 206] width 81 height 49
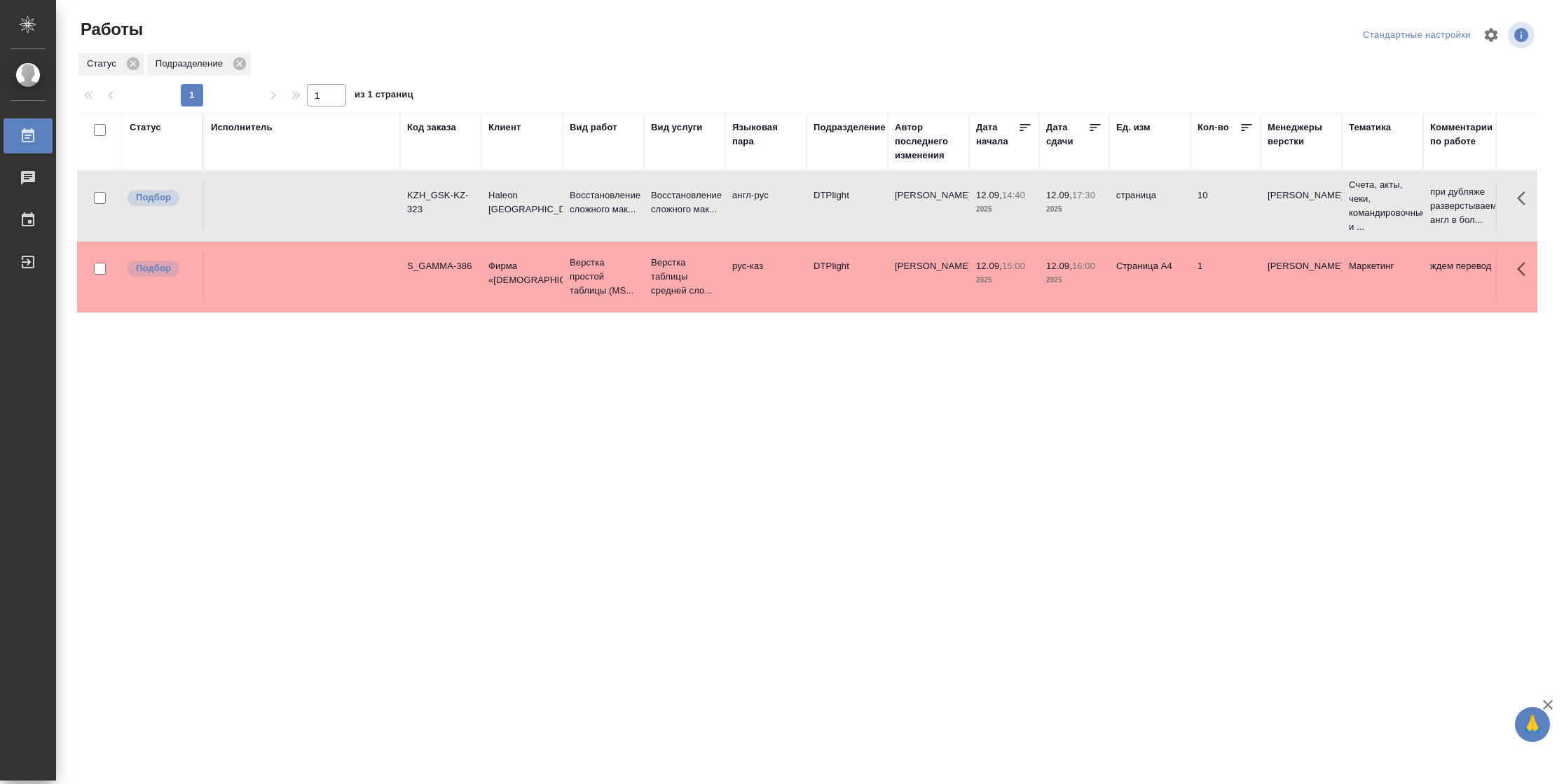
click at [958, 214] on td "[PERSON_NAME]" at bounding box center [928, 206] width 81 height 49
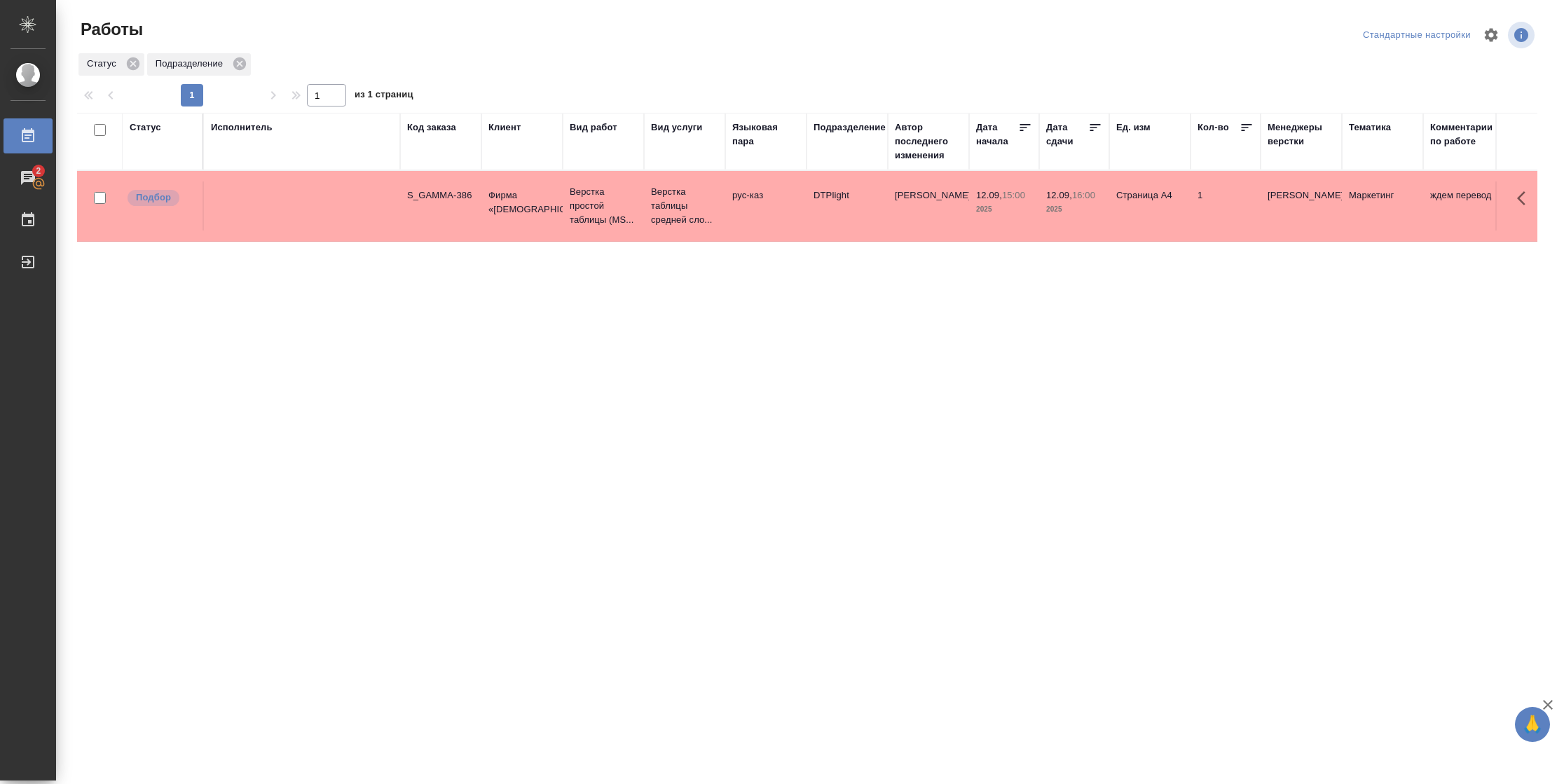
click at [151, 127] on div "Статус" at bounding box center [145, 127] width 32 height 14
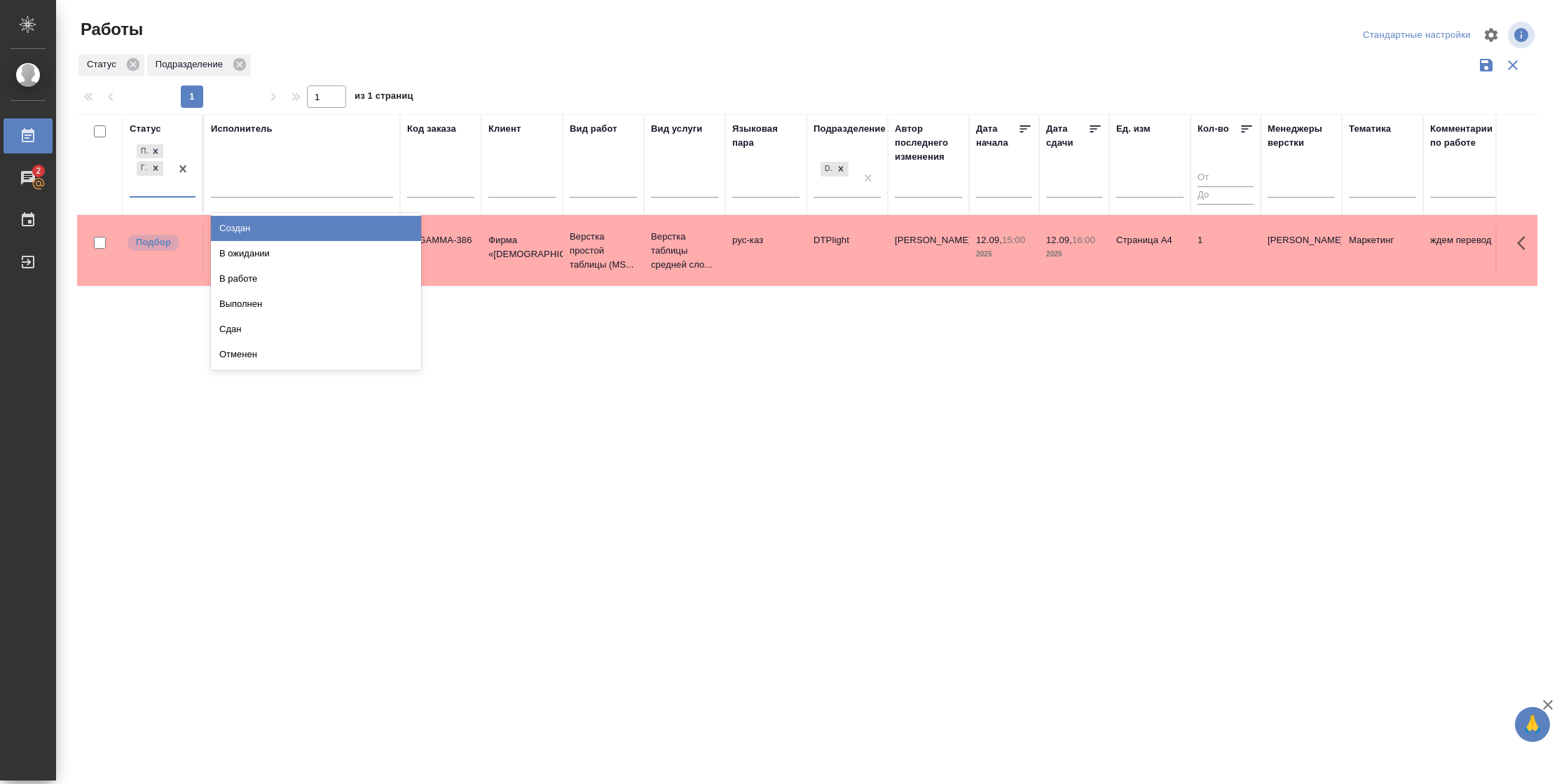
drag, startPoint x: 169, startPoint y: 187, endPoint x: 238, endPoint y: 243, distance: 88.9
click at [169, 188] on div "Подбор Готов к работе" at bounding box center [150, 168] width 41 height 54
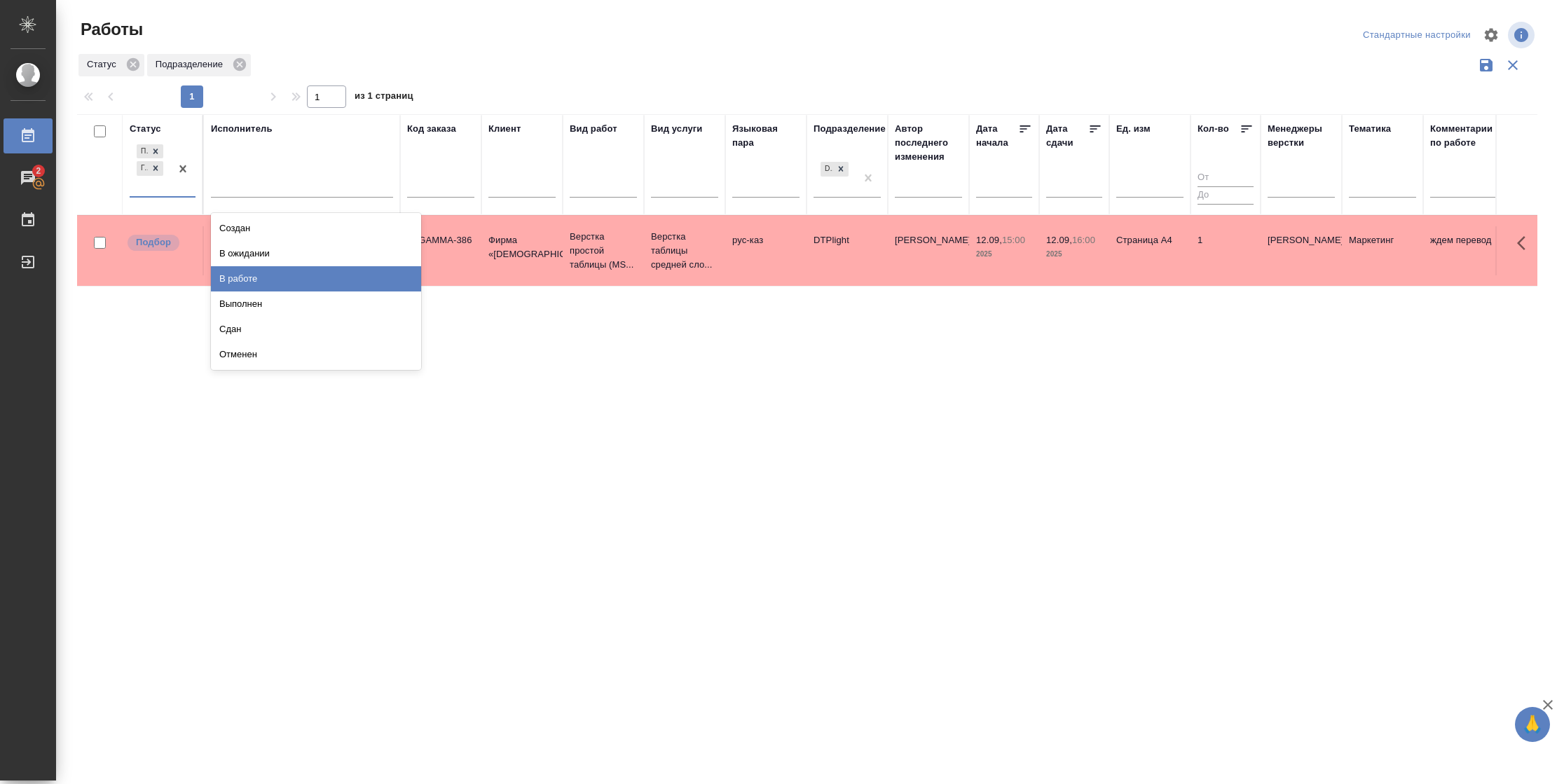
click at [254, 273] on div "В работе" at bounding box center [316, 278] width 210 height 25
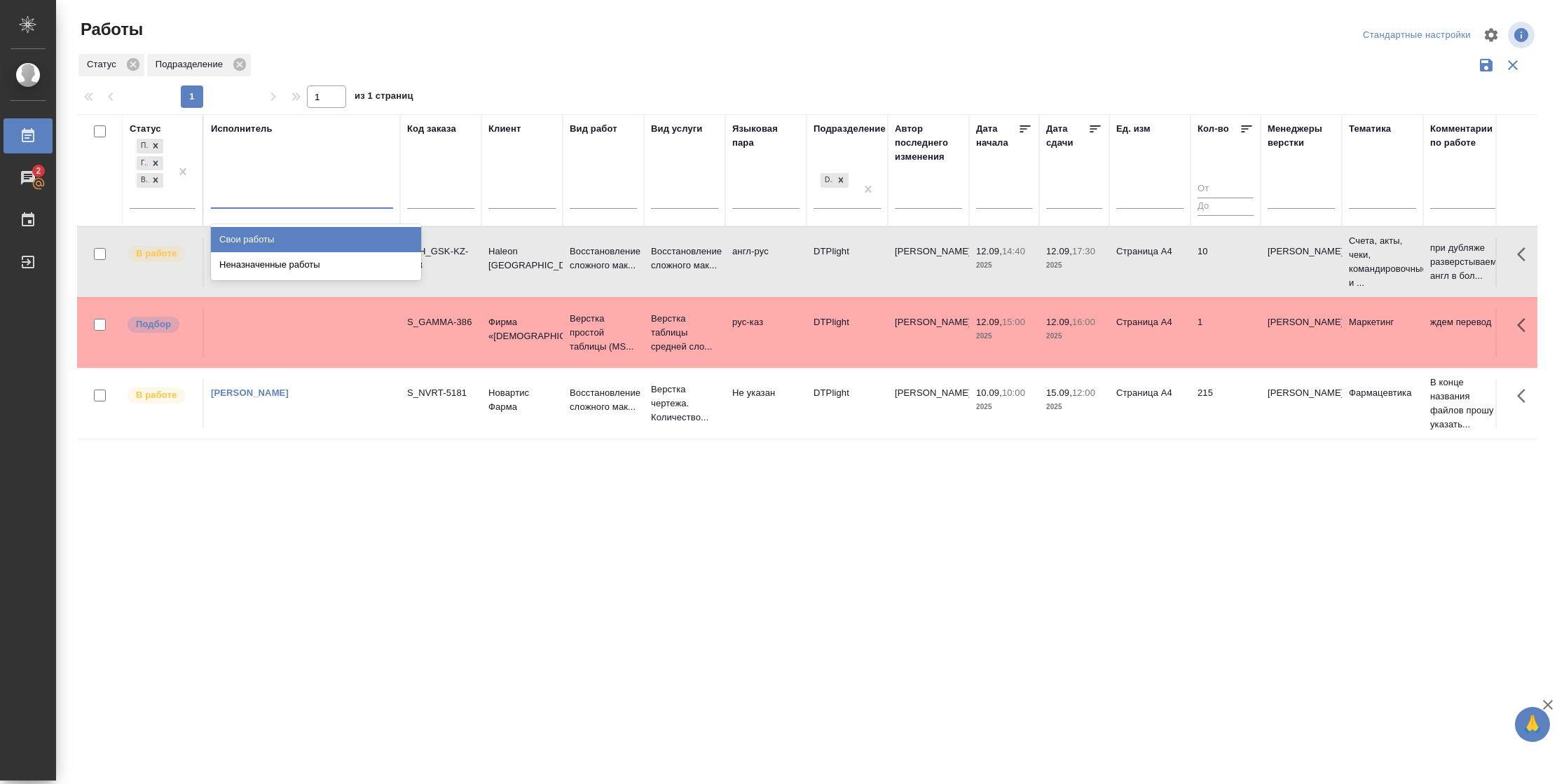
click at [356, 205] on div at bounding box center [302, 195] width 182 height 27
click at [352, 235] on div "Свои работы" at bounding box center [316, 239] width 210 height 25
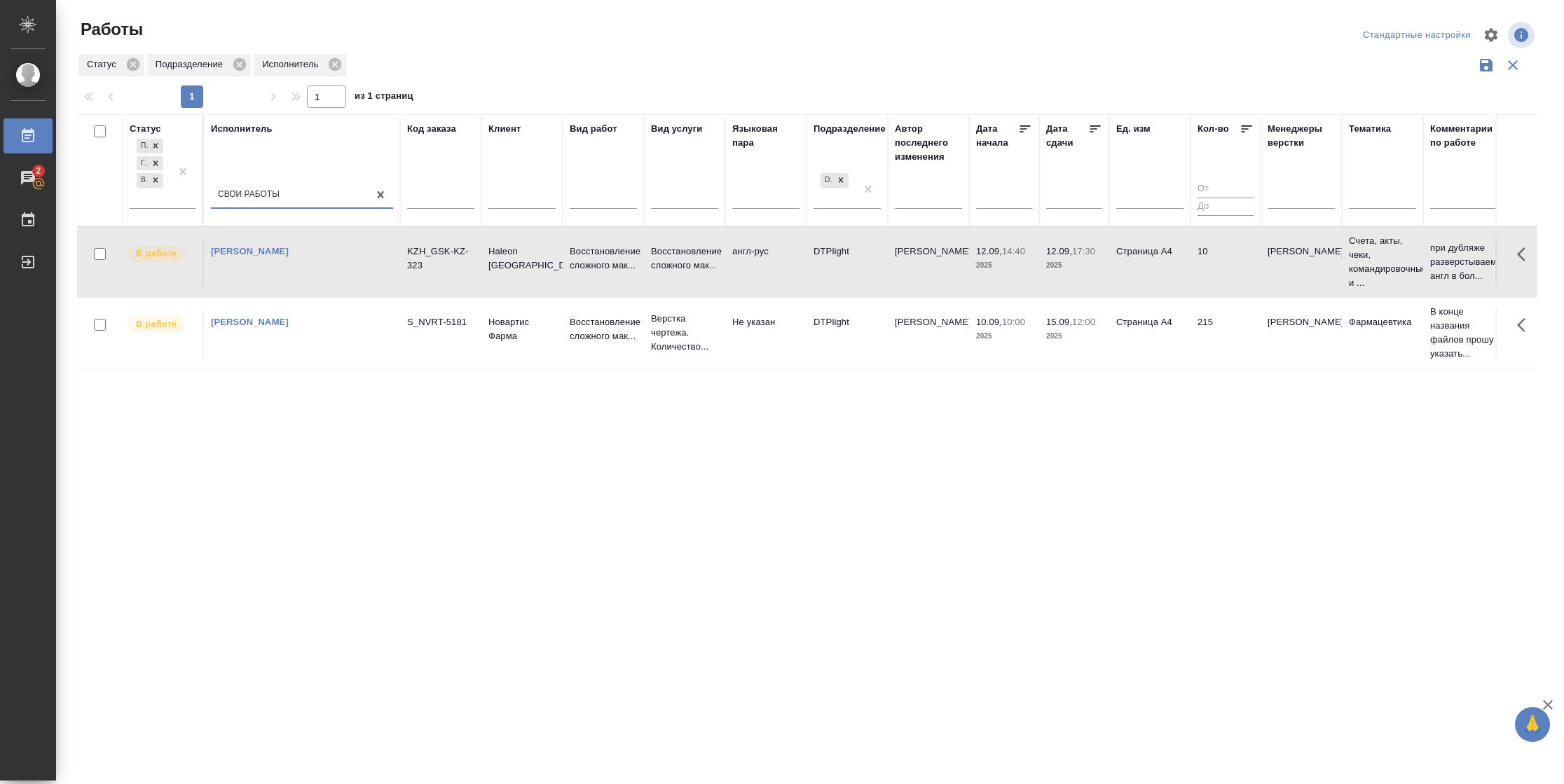
click at [1090, 127] on icon at bounding box center [1095, 128] width 14 height 14
click at [1159, 278] on td "Страница А4" at bounding box center [1150, 262] width 81 height 49
click at [934, 284] on td "[PERSON_NAME]" at bounding box center [928, 262] width 81 height 49
click at [934, 284] on td "Васильева Наталья" at bounding box center [928, 262] width 81 height 49
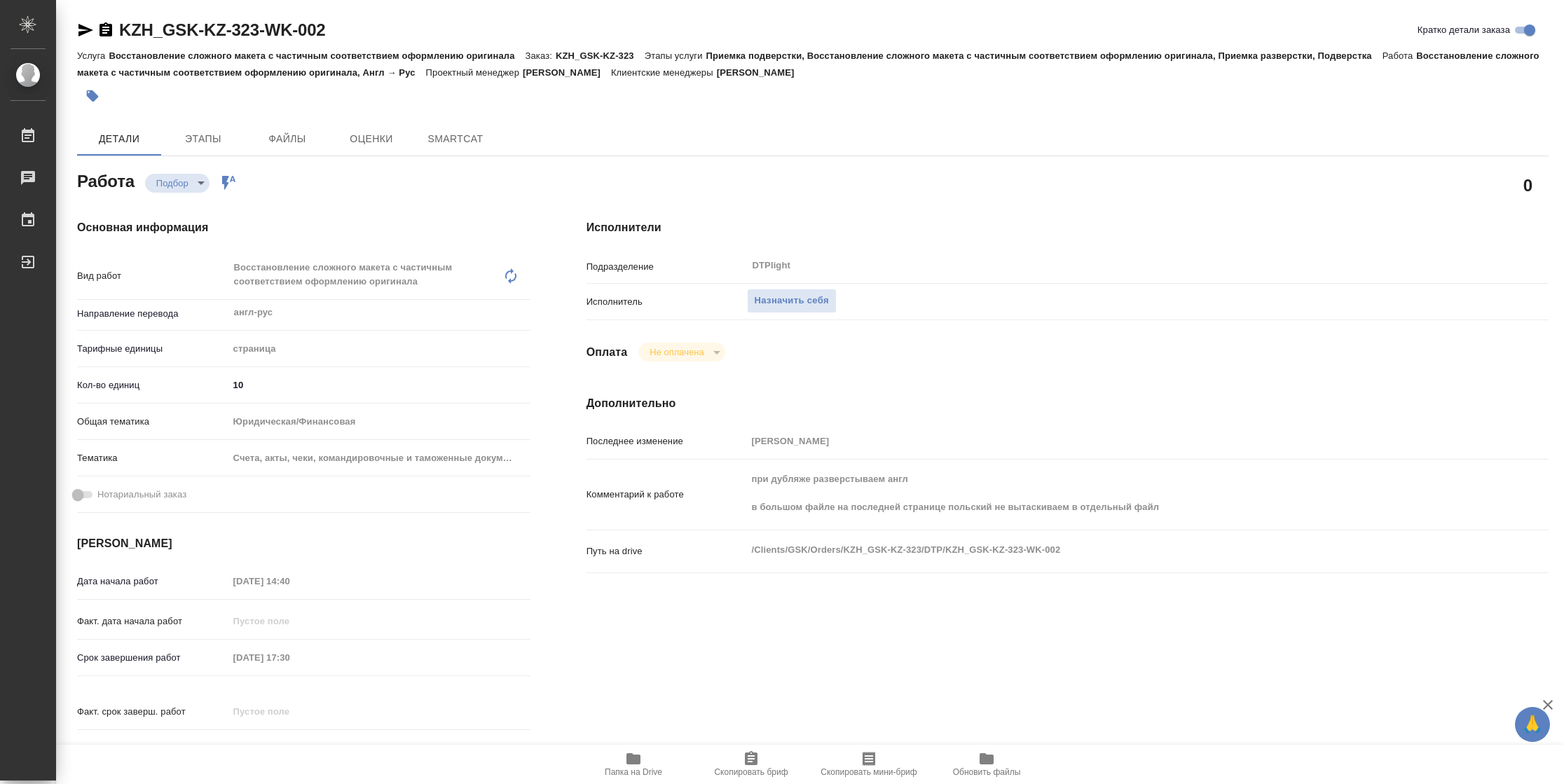
type textarea "x"
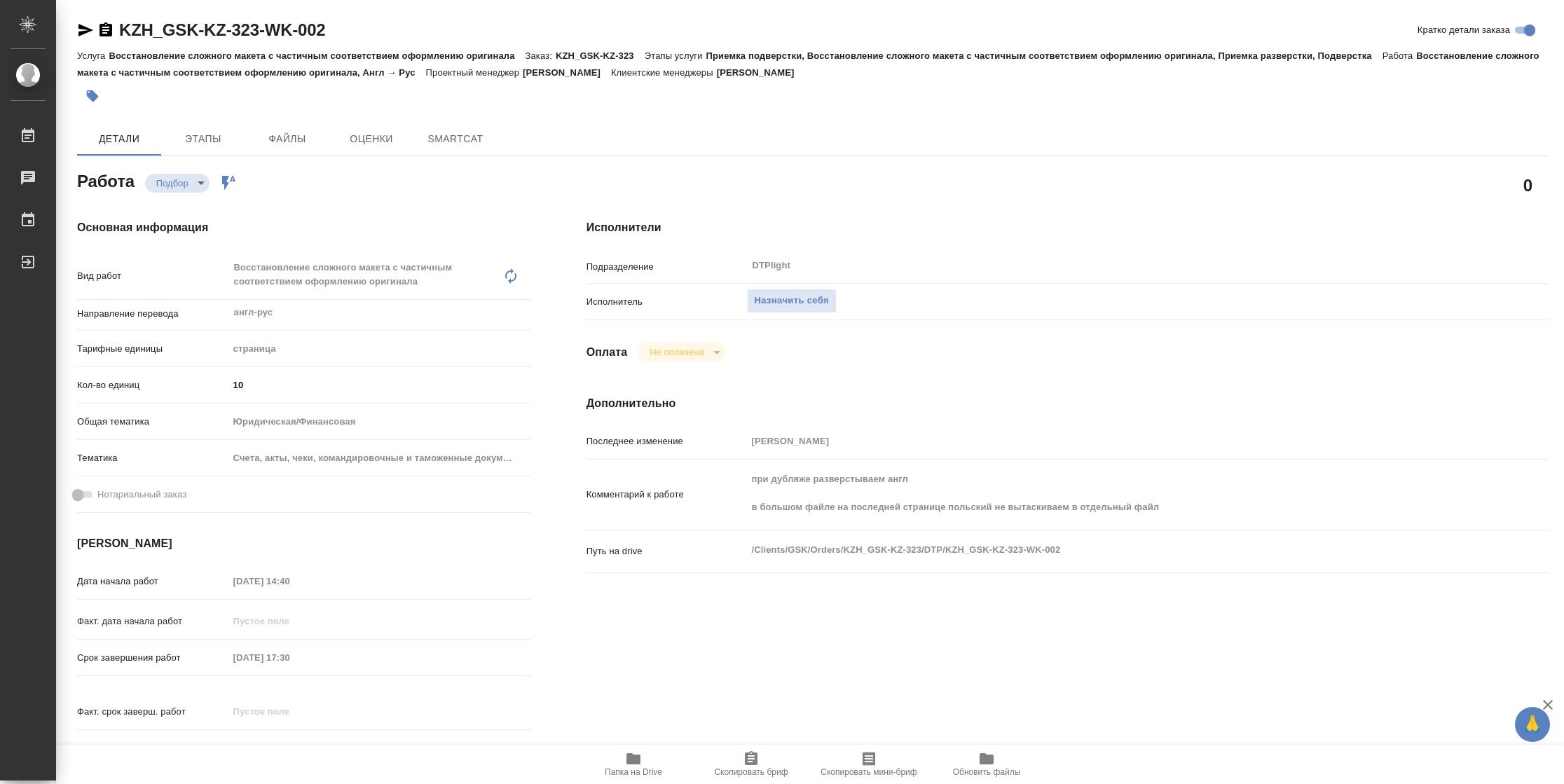
type textarea "x"
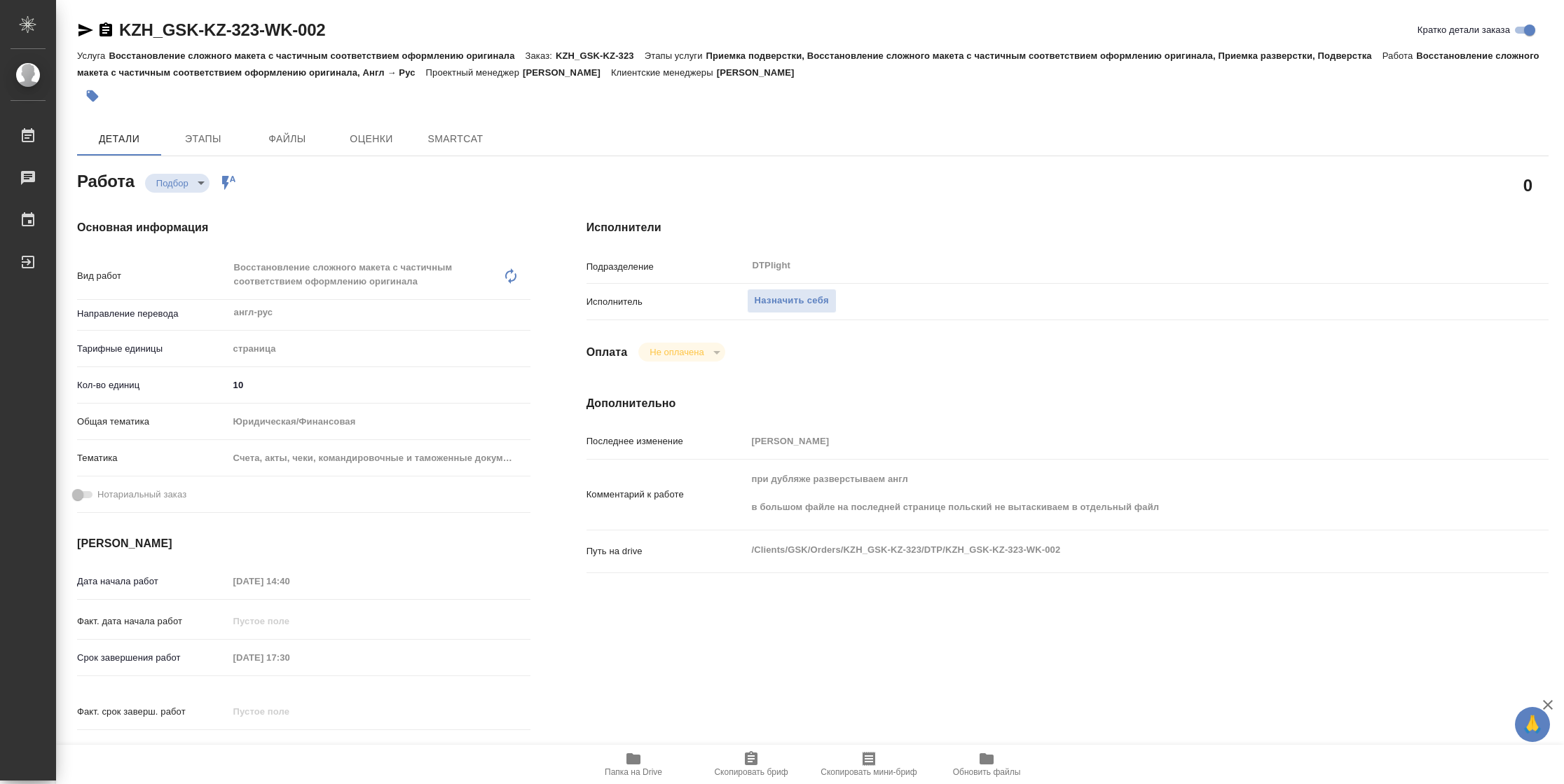
type textarea "x"
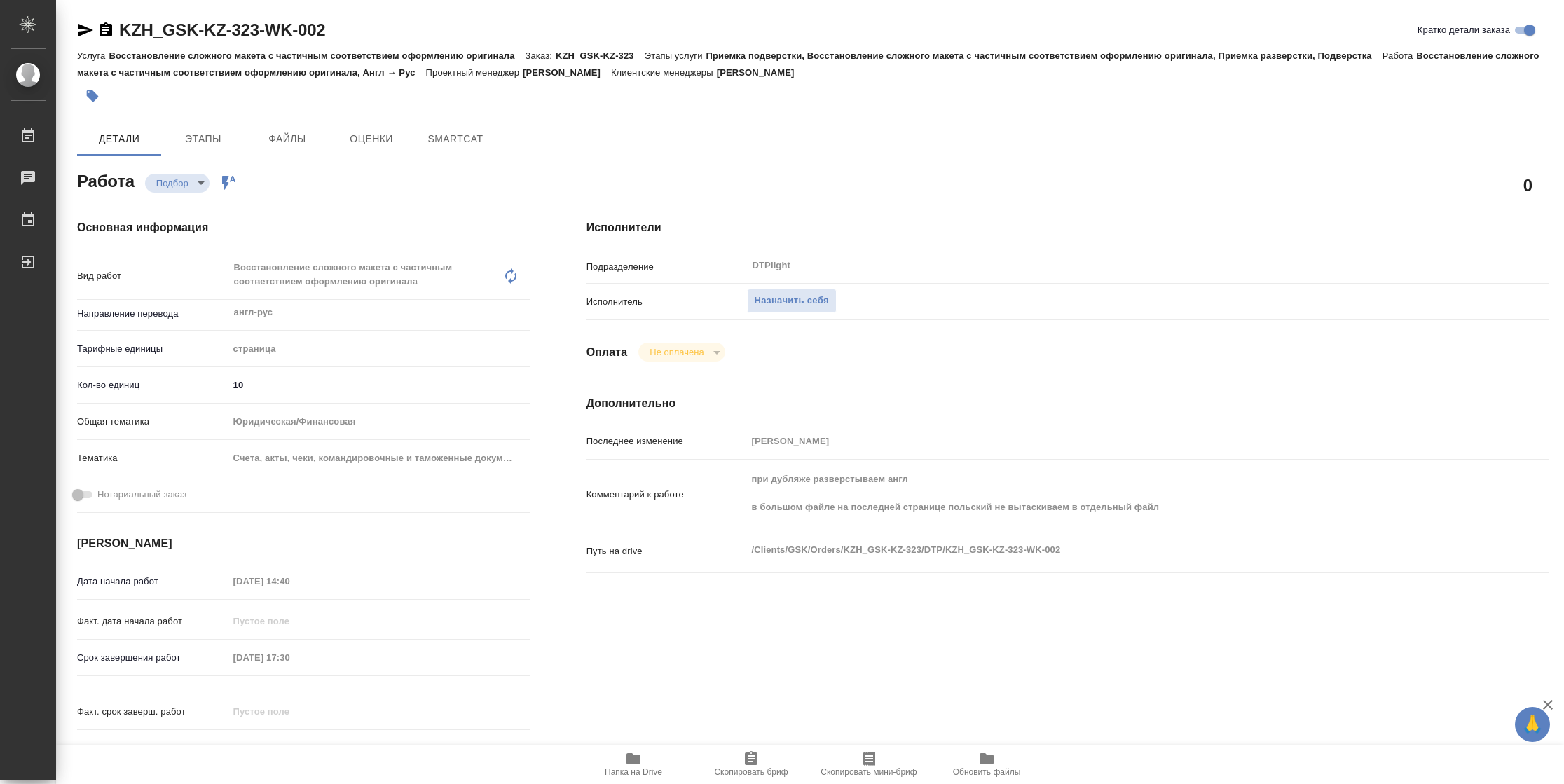
type textarea "x"
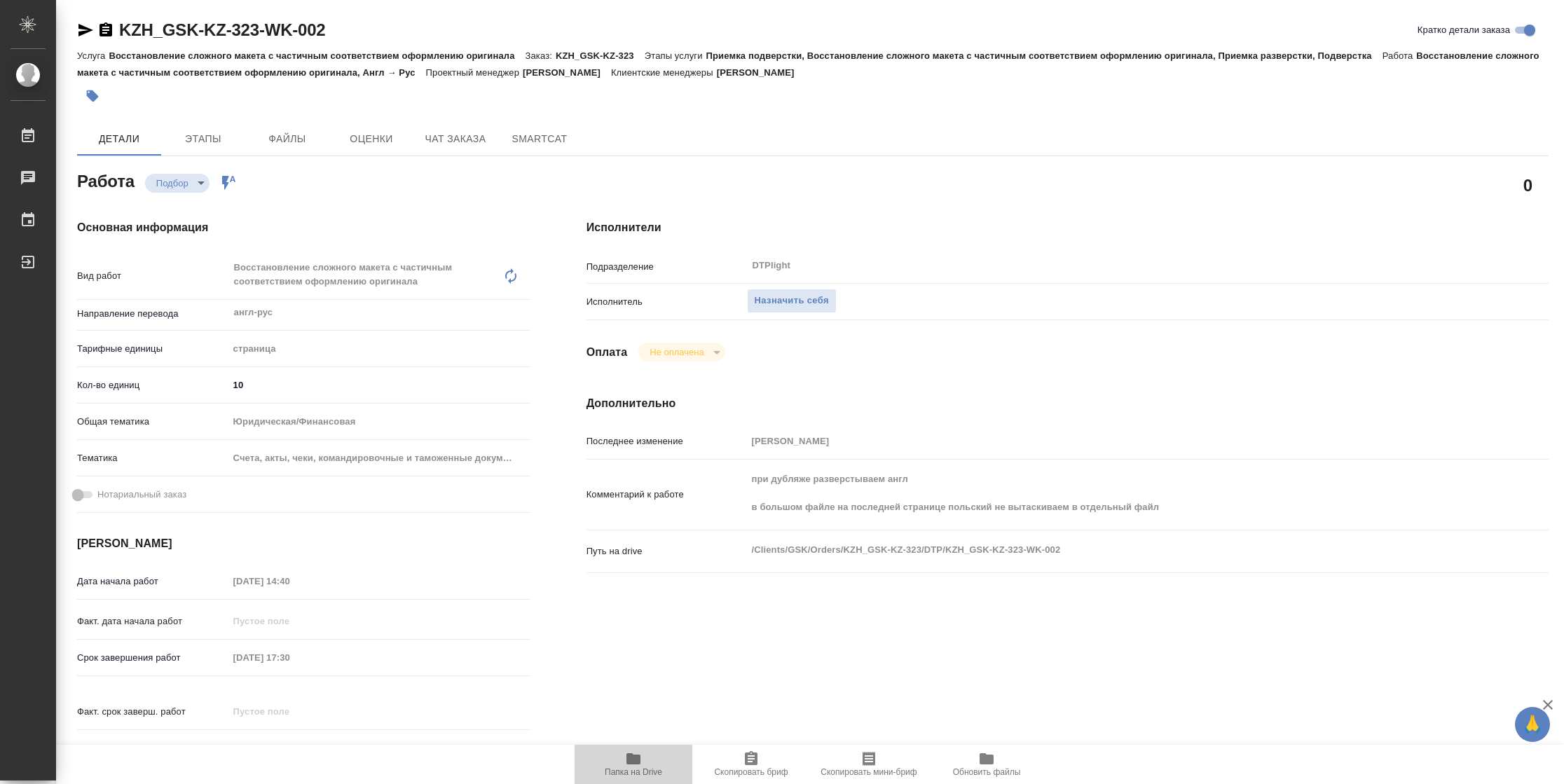
click at [637, 770] on span "Папка на Drive" at bounding box center [633, 772] width 58 height 10
type textarea "x"
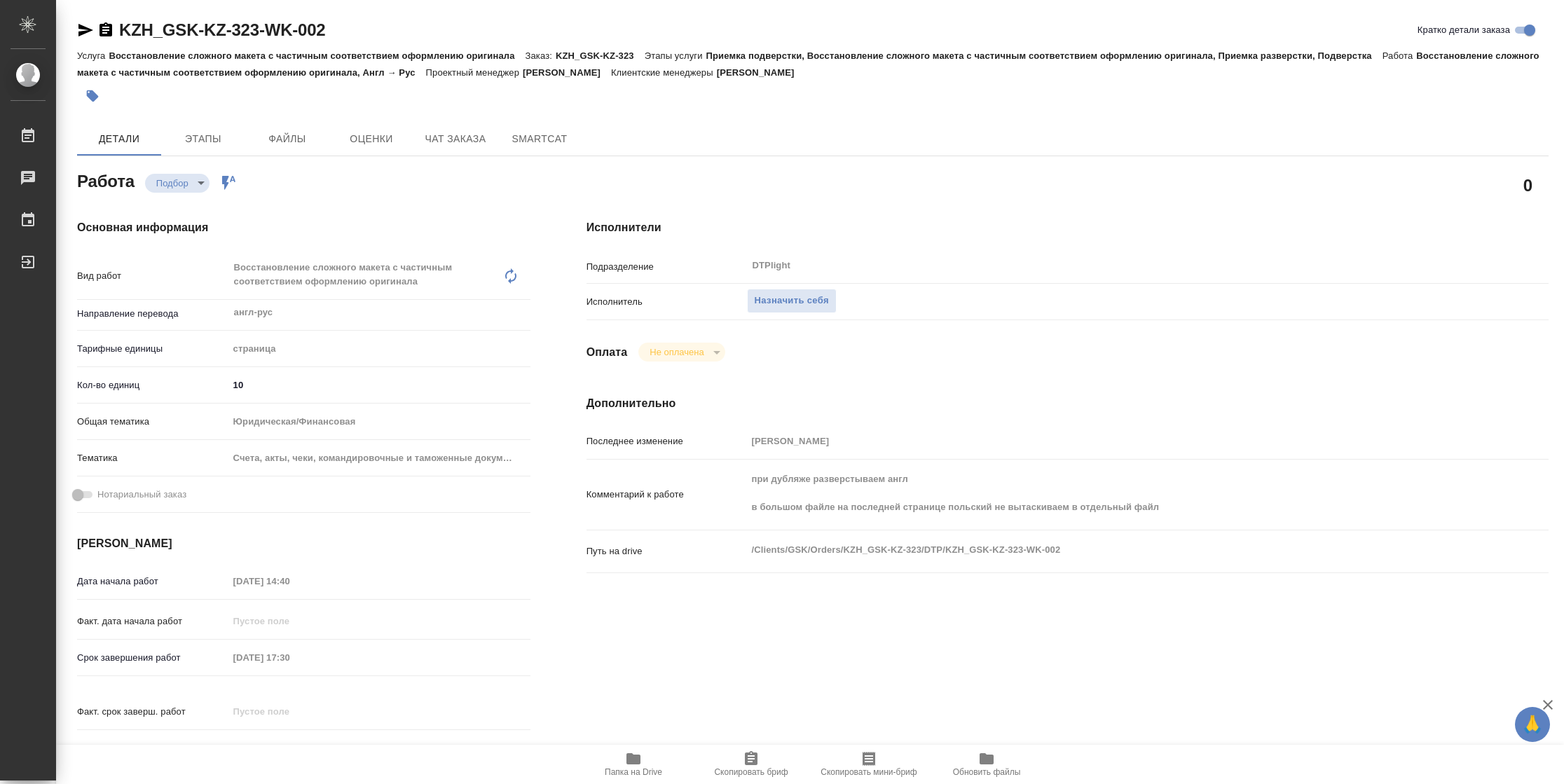
type textarea "x"
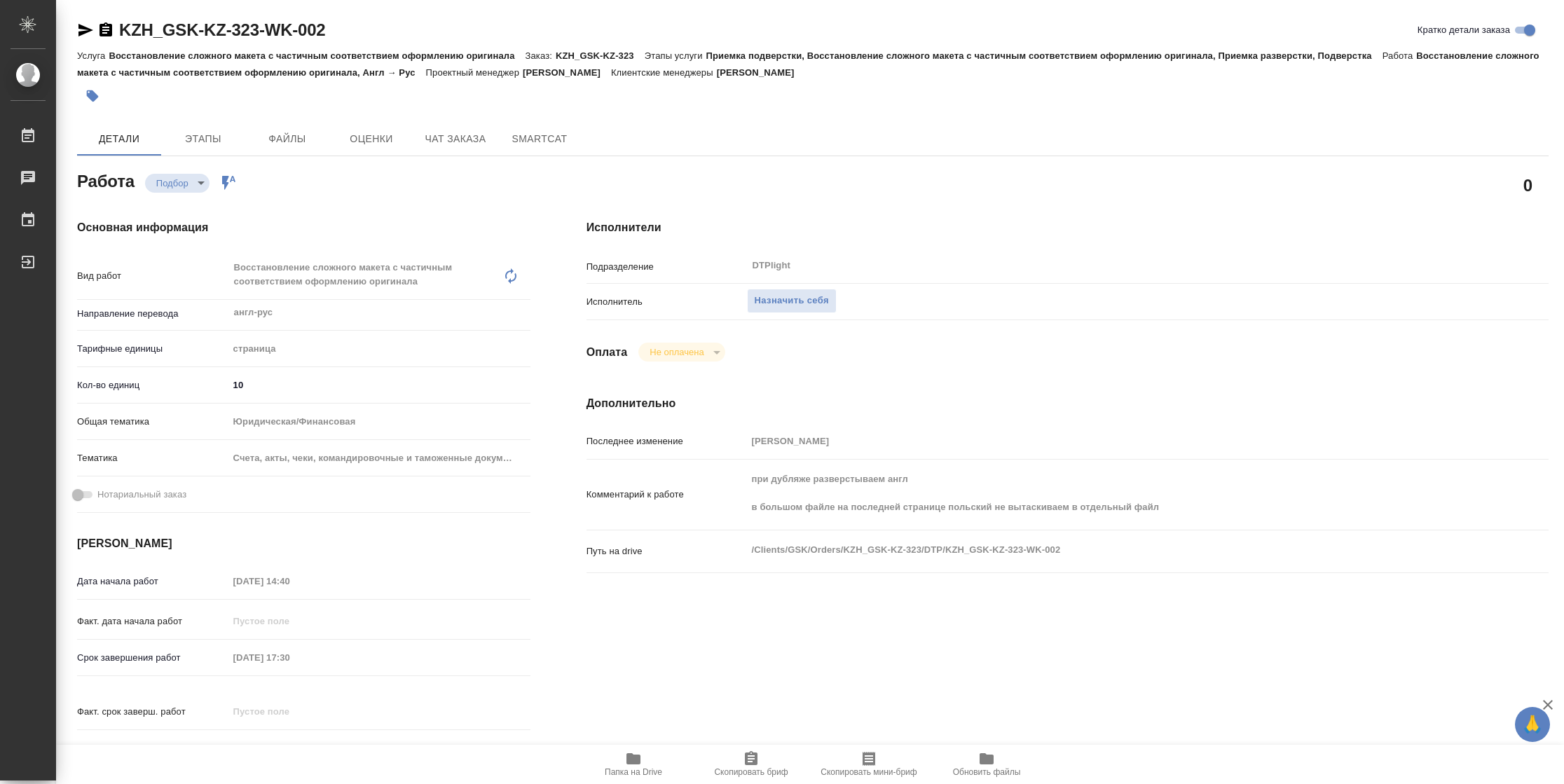
type textarea "x"
click at [764, 299] on span "Назначить себя" at bounding box center [792, 301] width 74 height 16
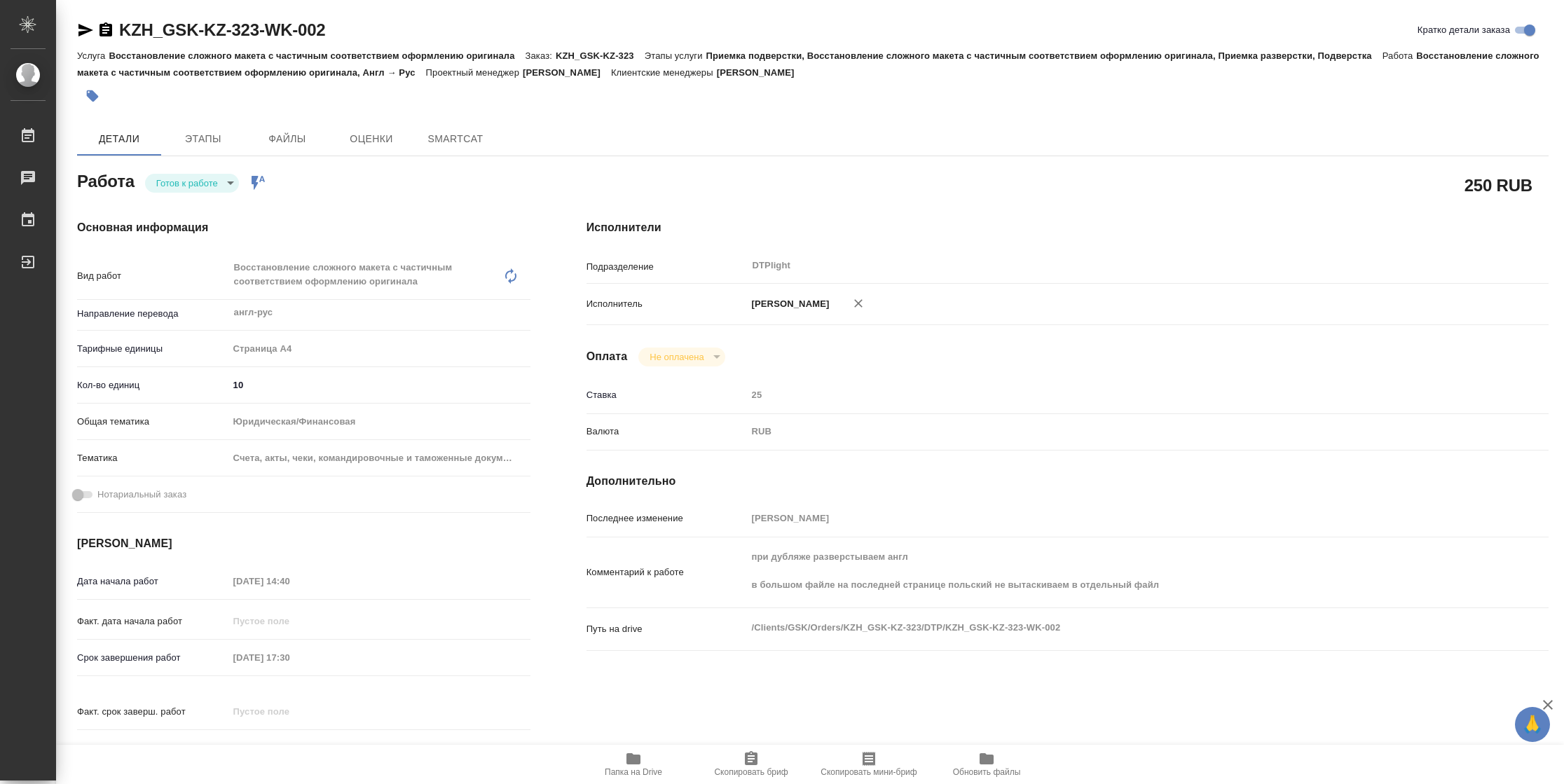
type textarea "x"
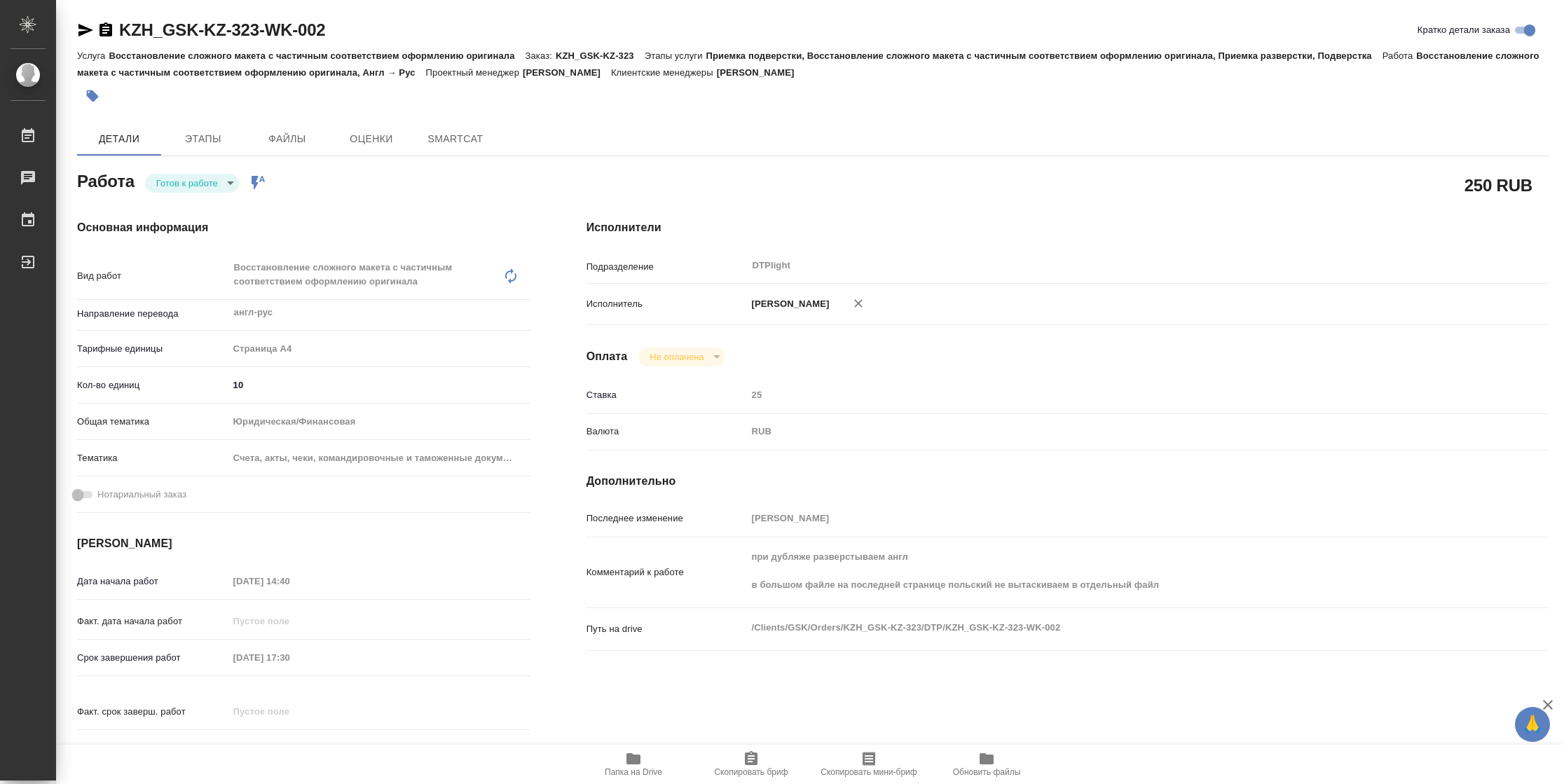
type textarea "x"
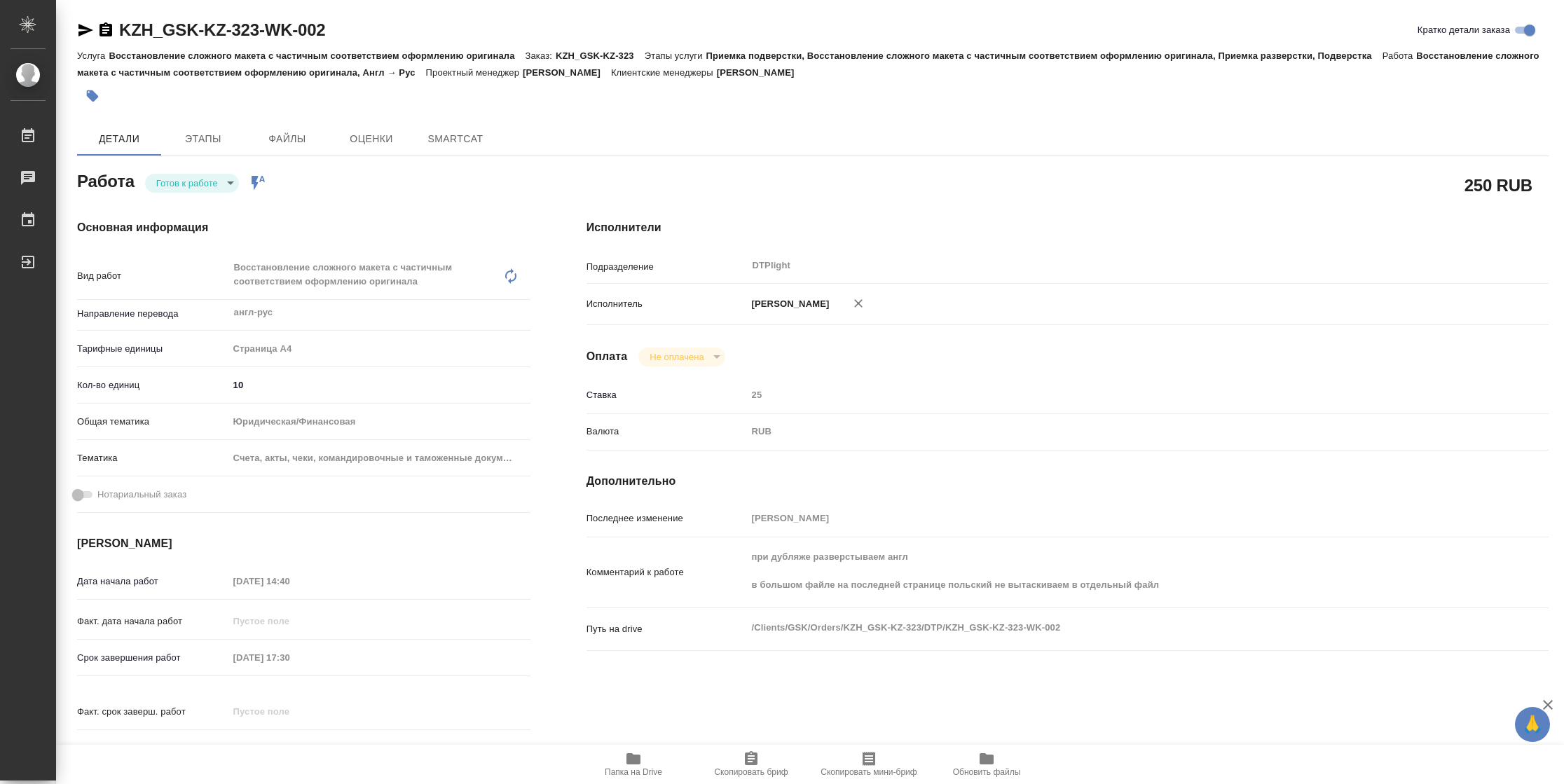
type textarea "x"
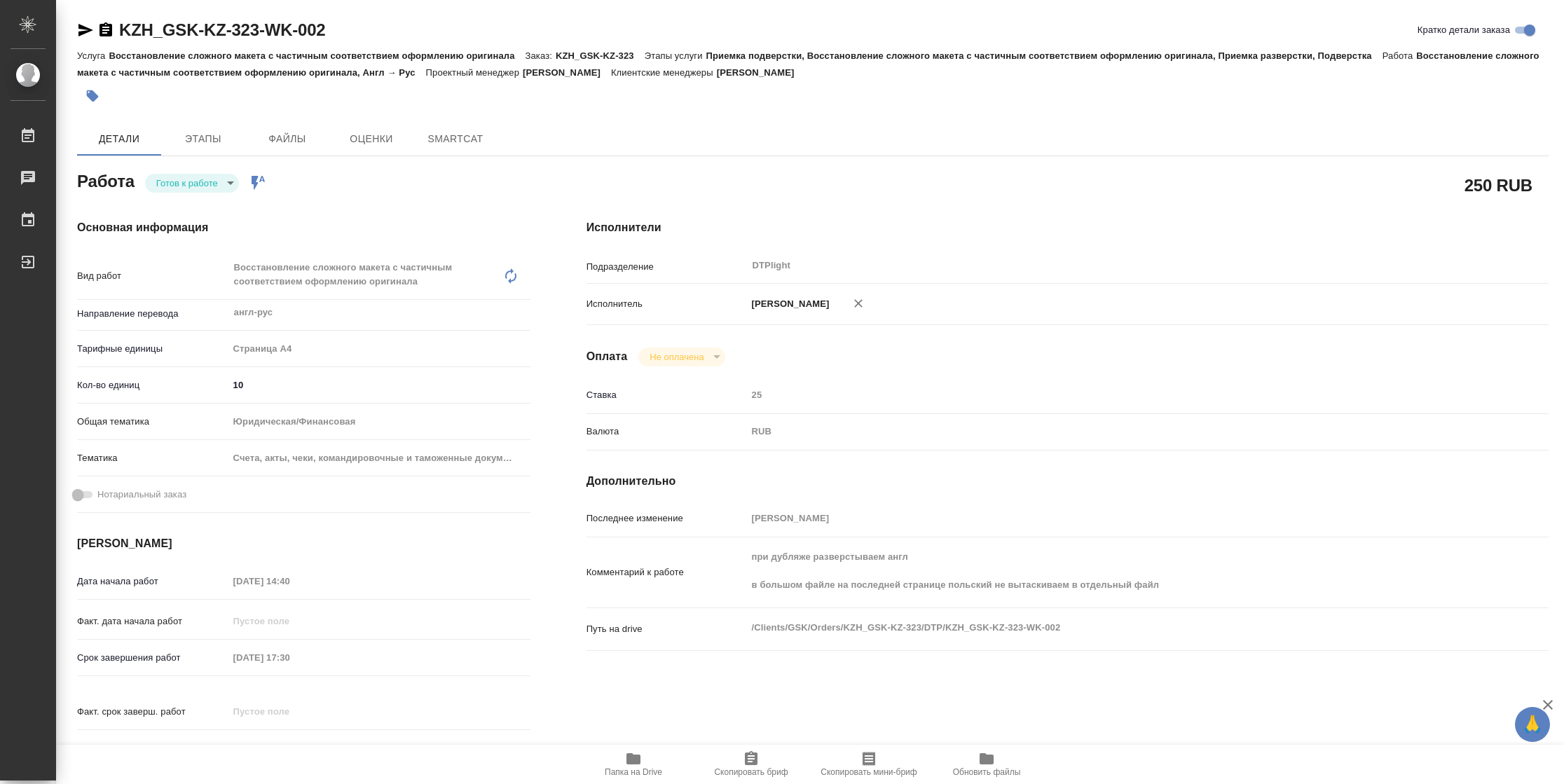
type textarea "x"
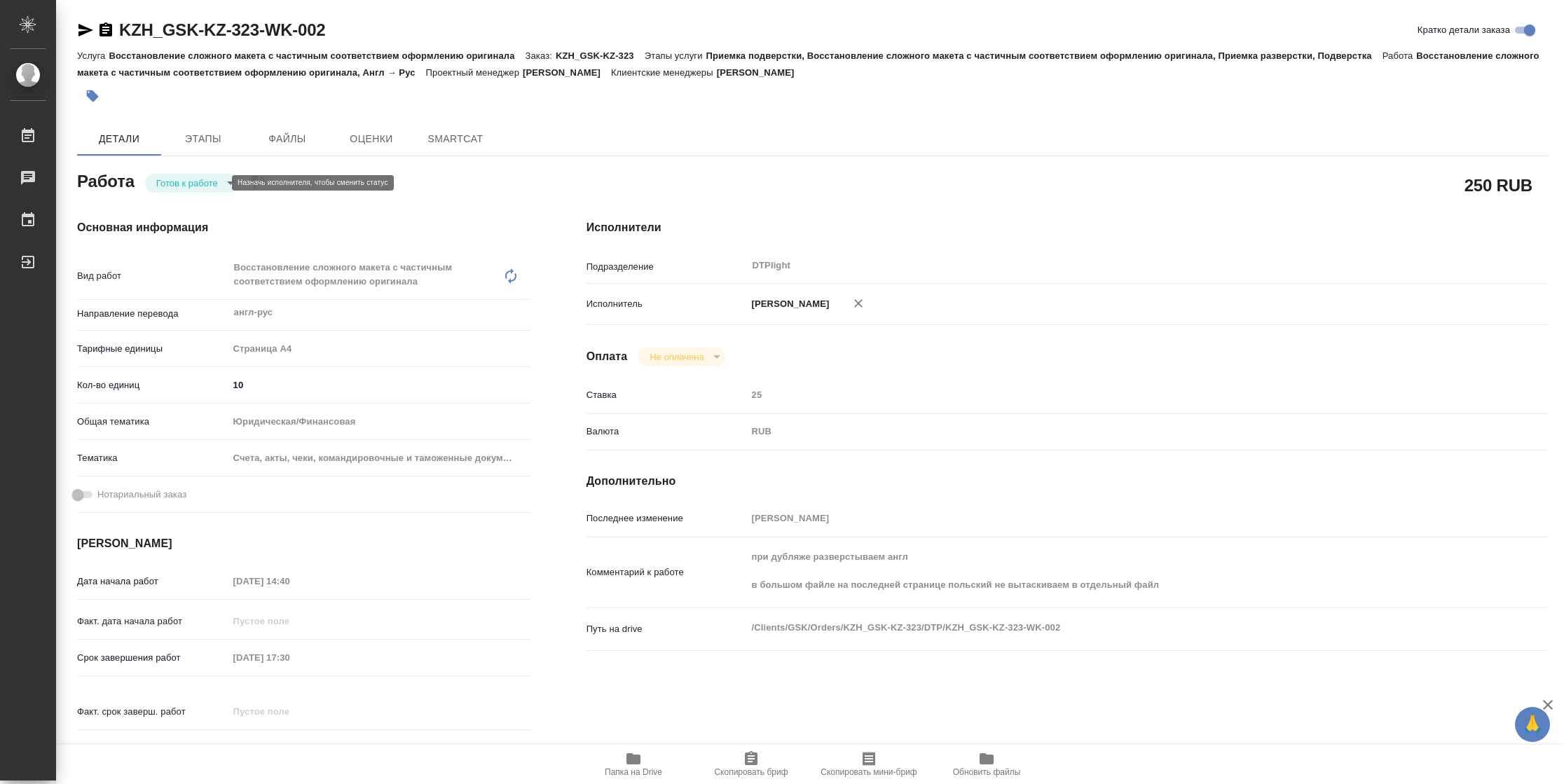
click at [174, 179] on body "🙏 .cls-1 fill:#fff; AWATERA Vasilyeva Natalia Работы Чаты График Выйти KZH_GSK-…" at bounding box center [782, 392] width 1564 height 784
type textarea "x"
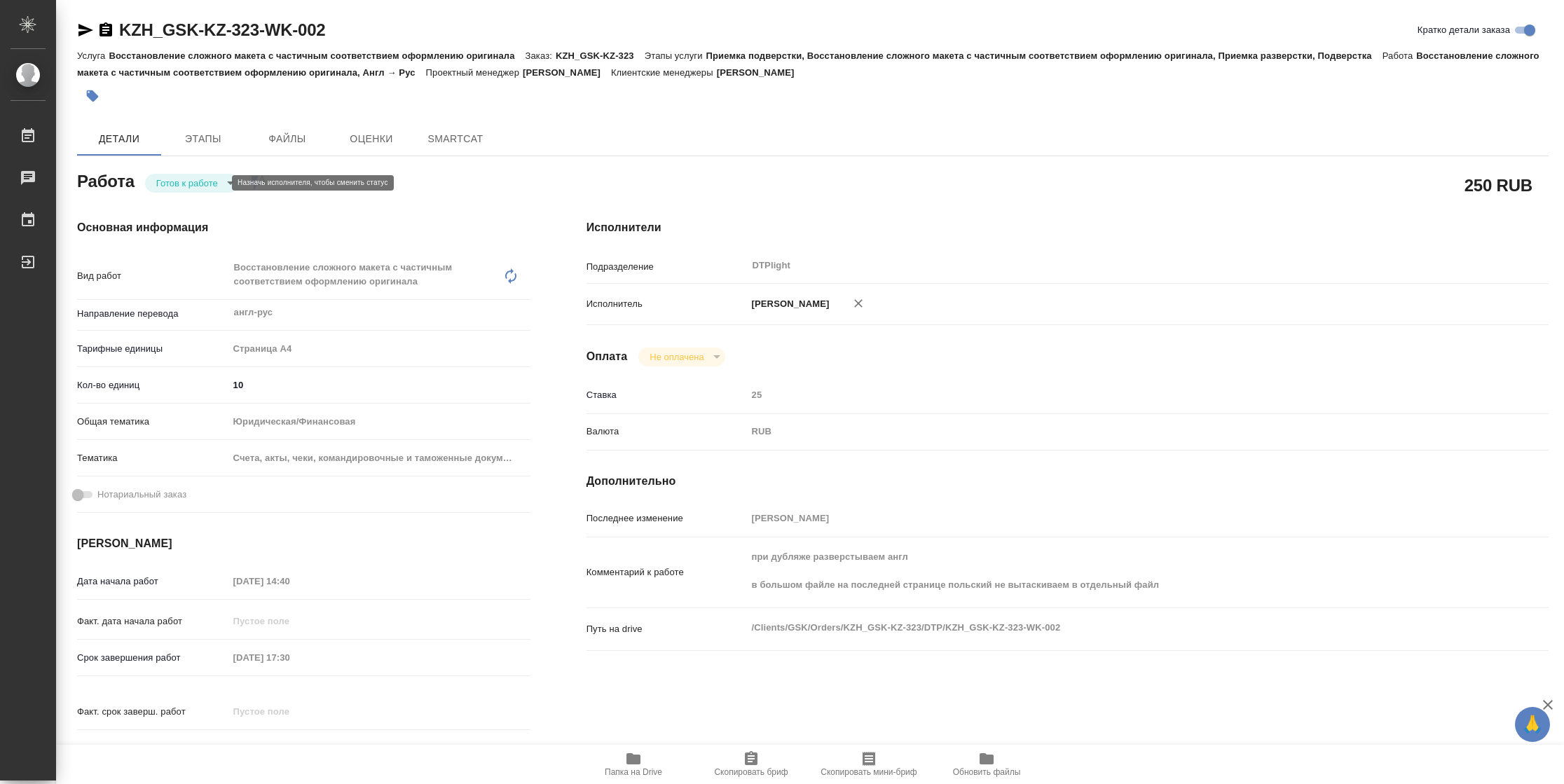
type textarea "x"
click at [174, 179] on button "В работе" at bounding box center [179, 183] width 46 height 15
type textarea "x"
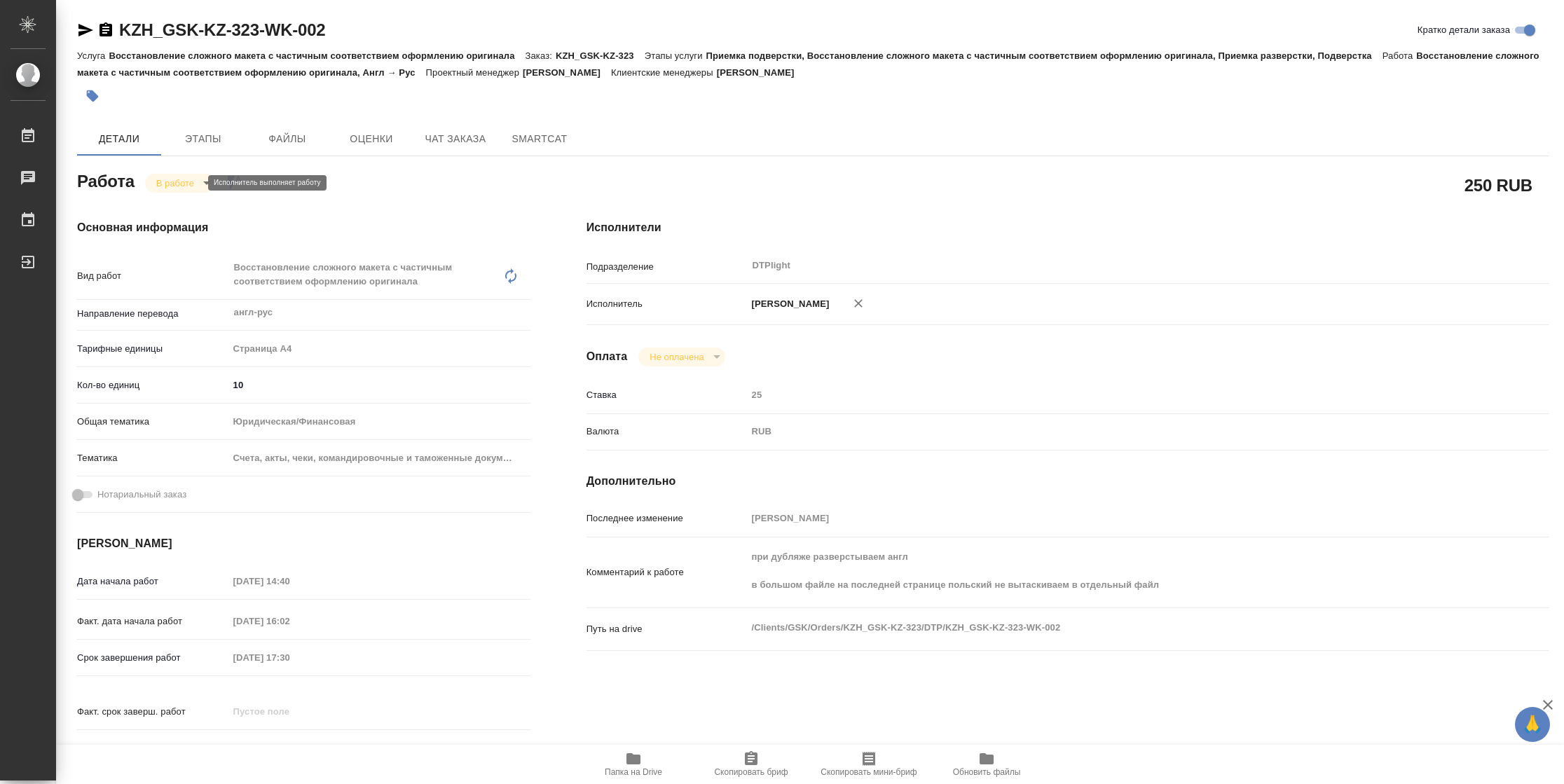
type textarea "x"
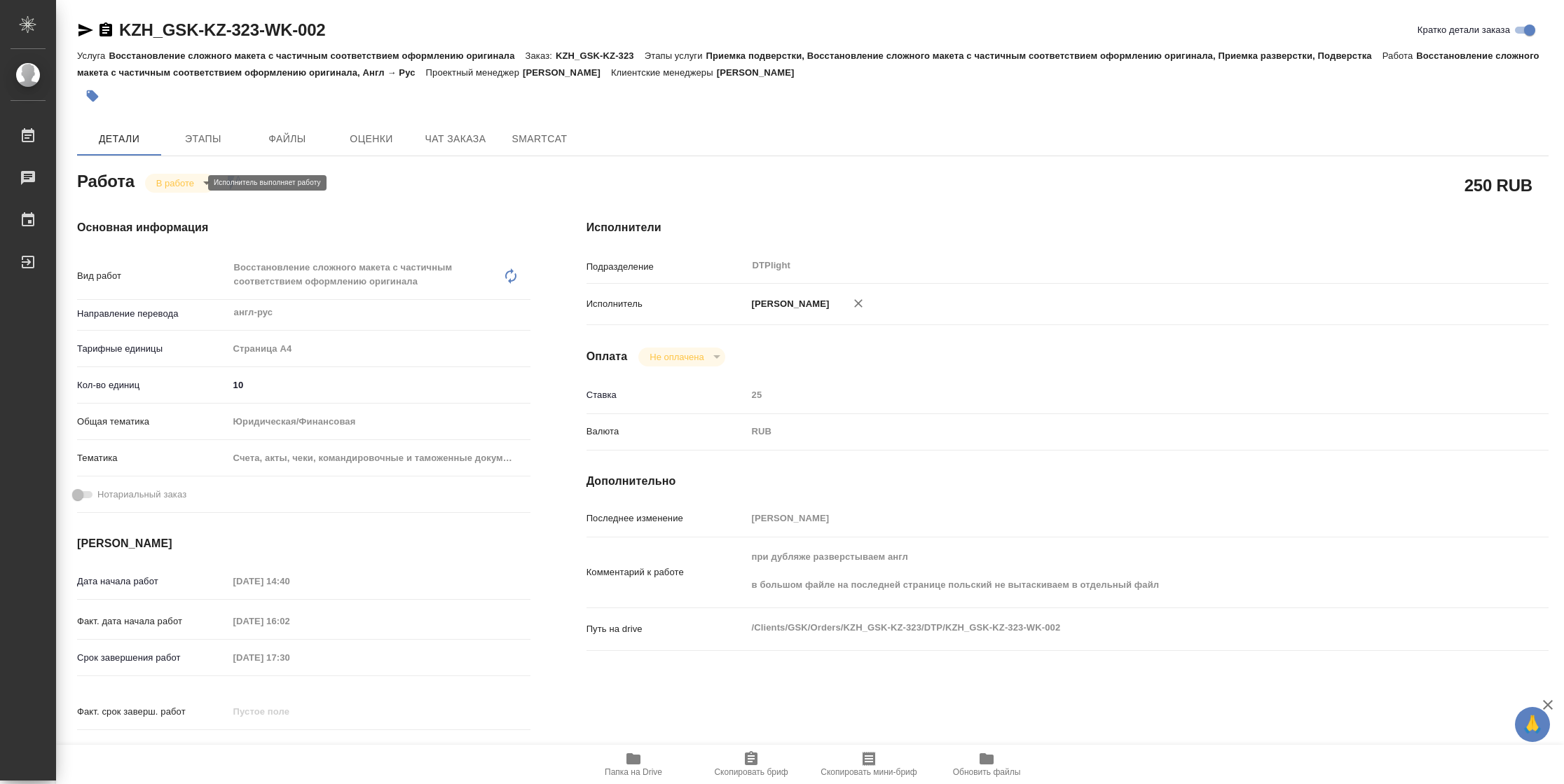
type textarea "x"
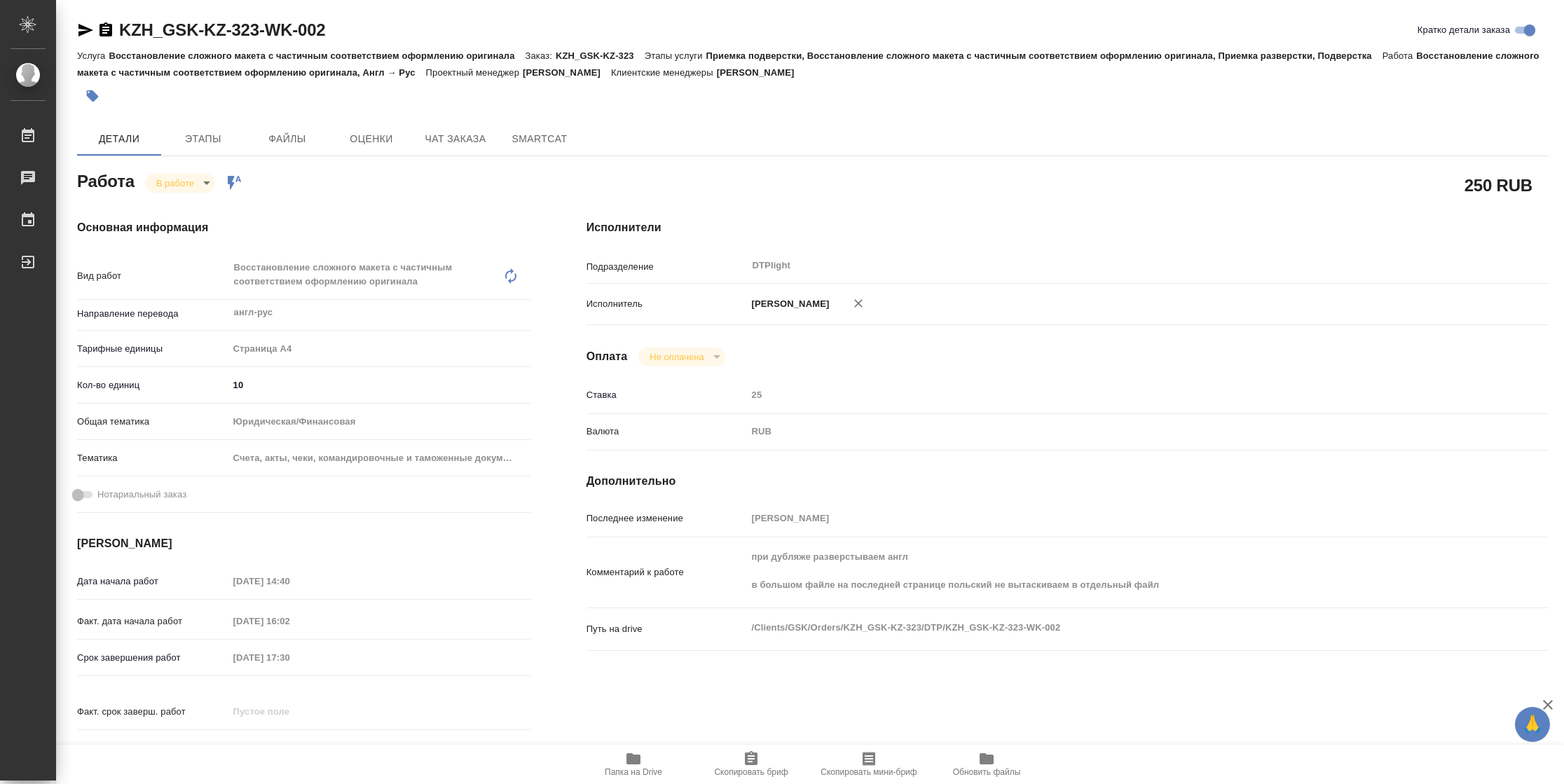
type textarea "x"
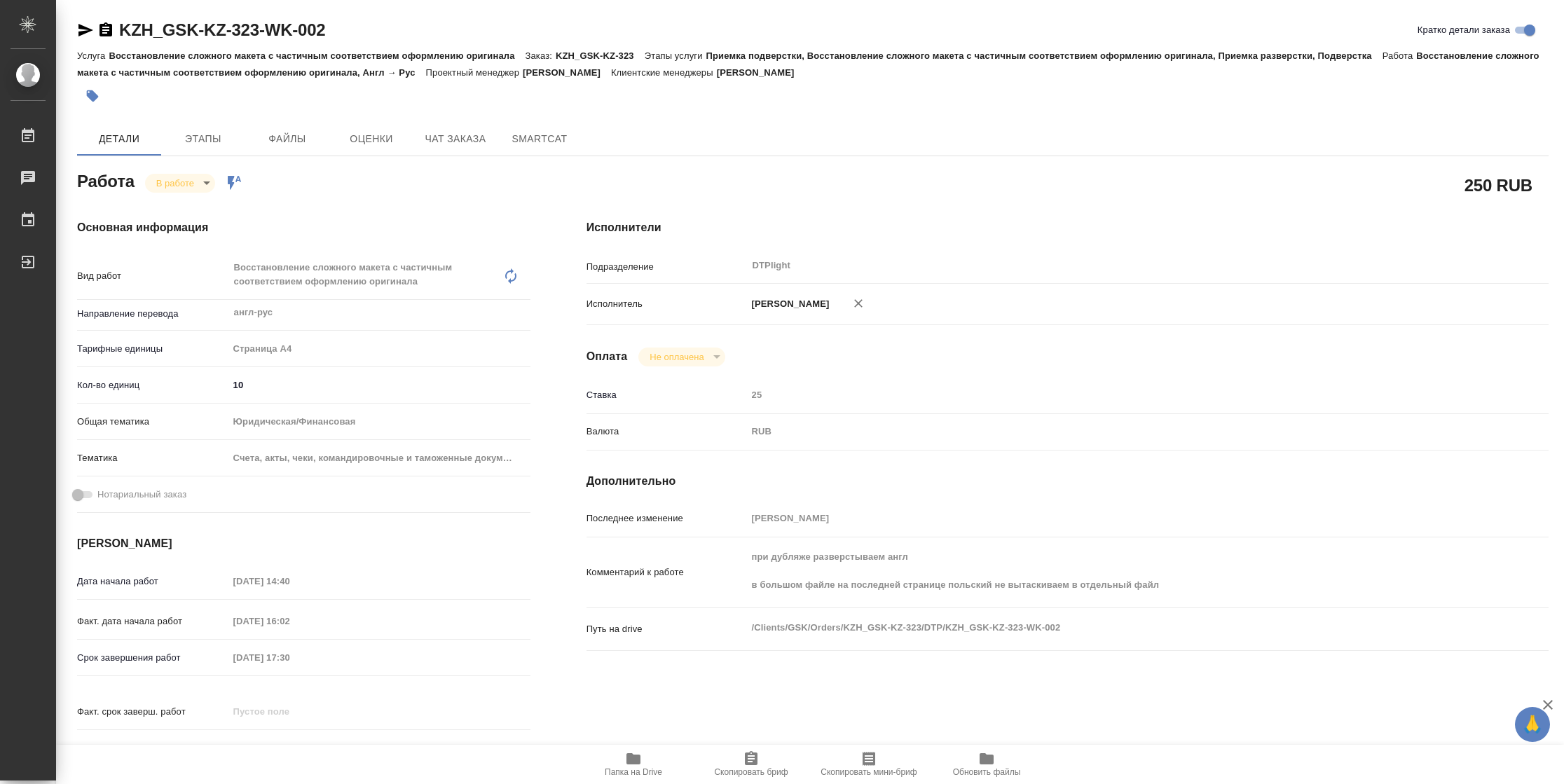
type textarea "x"
click at [77, 29] on div "KZH_GSK-KZ-323-WK-002 Кратко детали заказа Услуга Восстановление сложного макет…" at bounding box center [812, 611] width 1487 height 1223
click at [77, 29] on icon "button" at bounding box center [85, 30] width 17 height 17
type textarea "x"
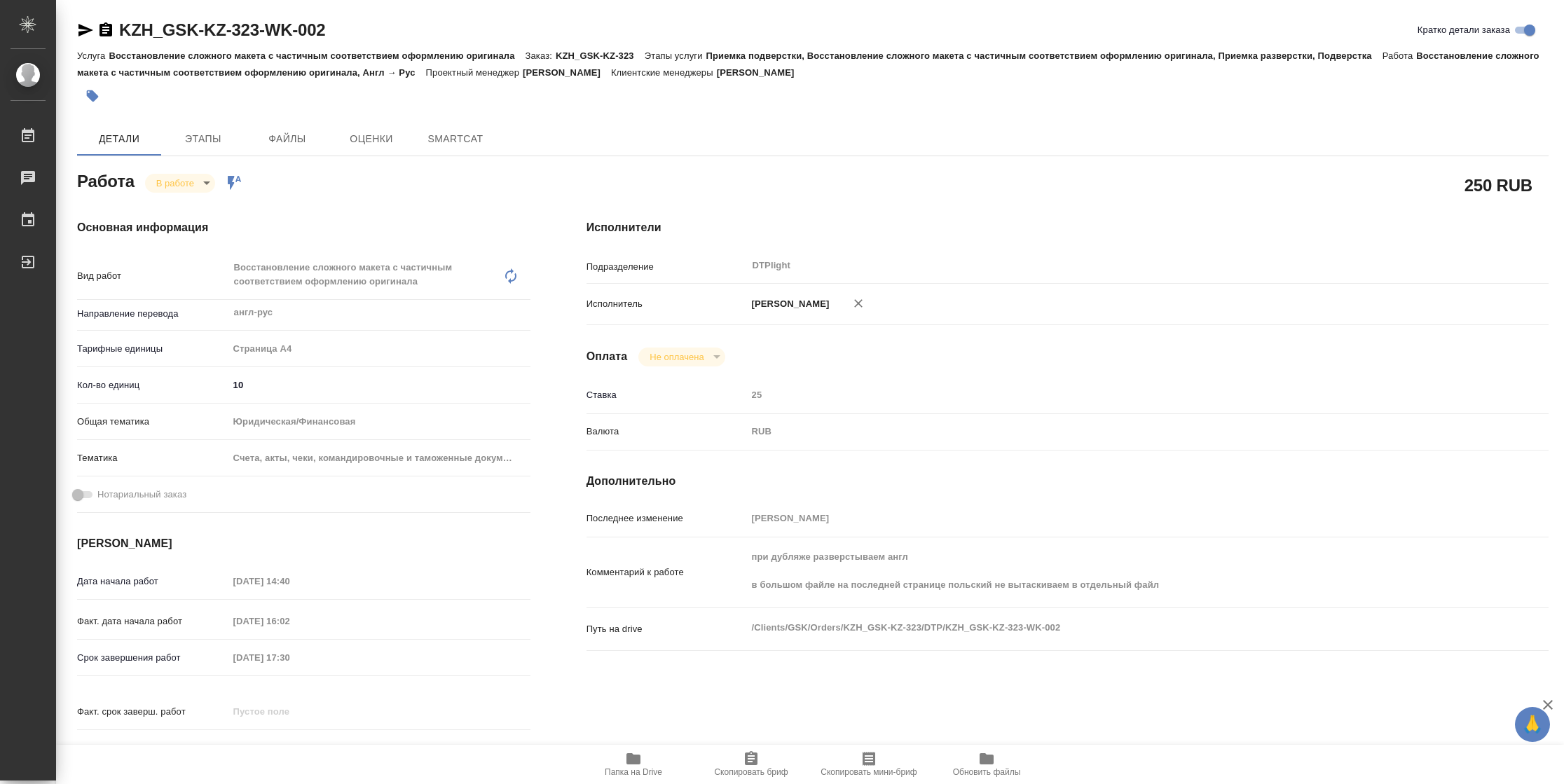
type textarea "x"
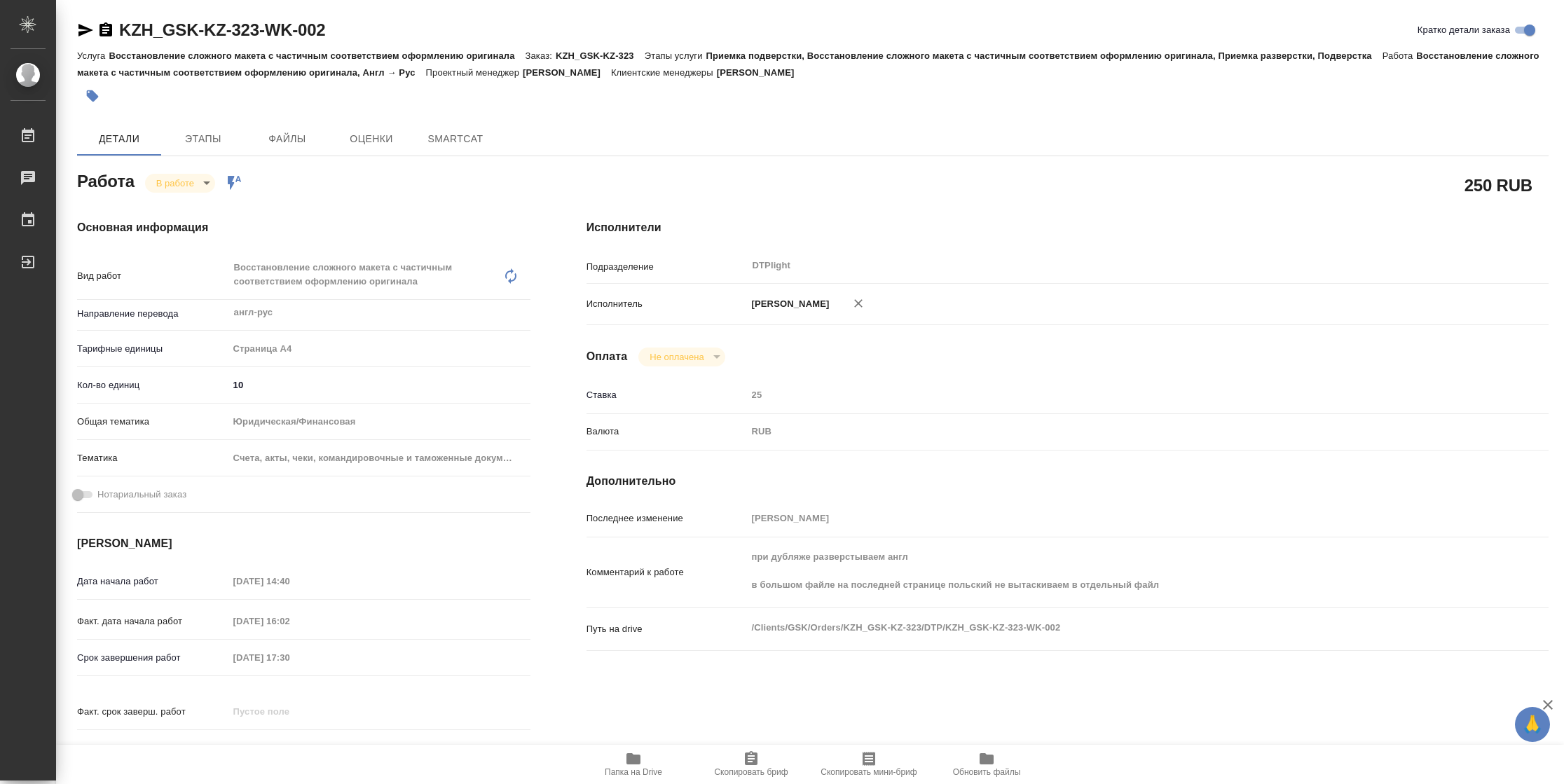
type textarea "x"
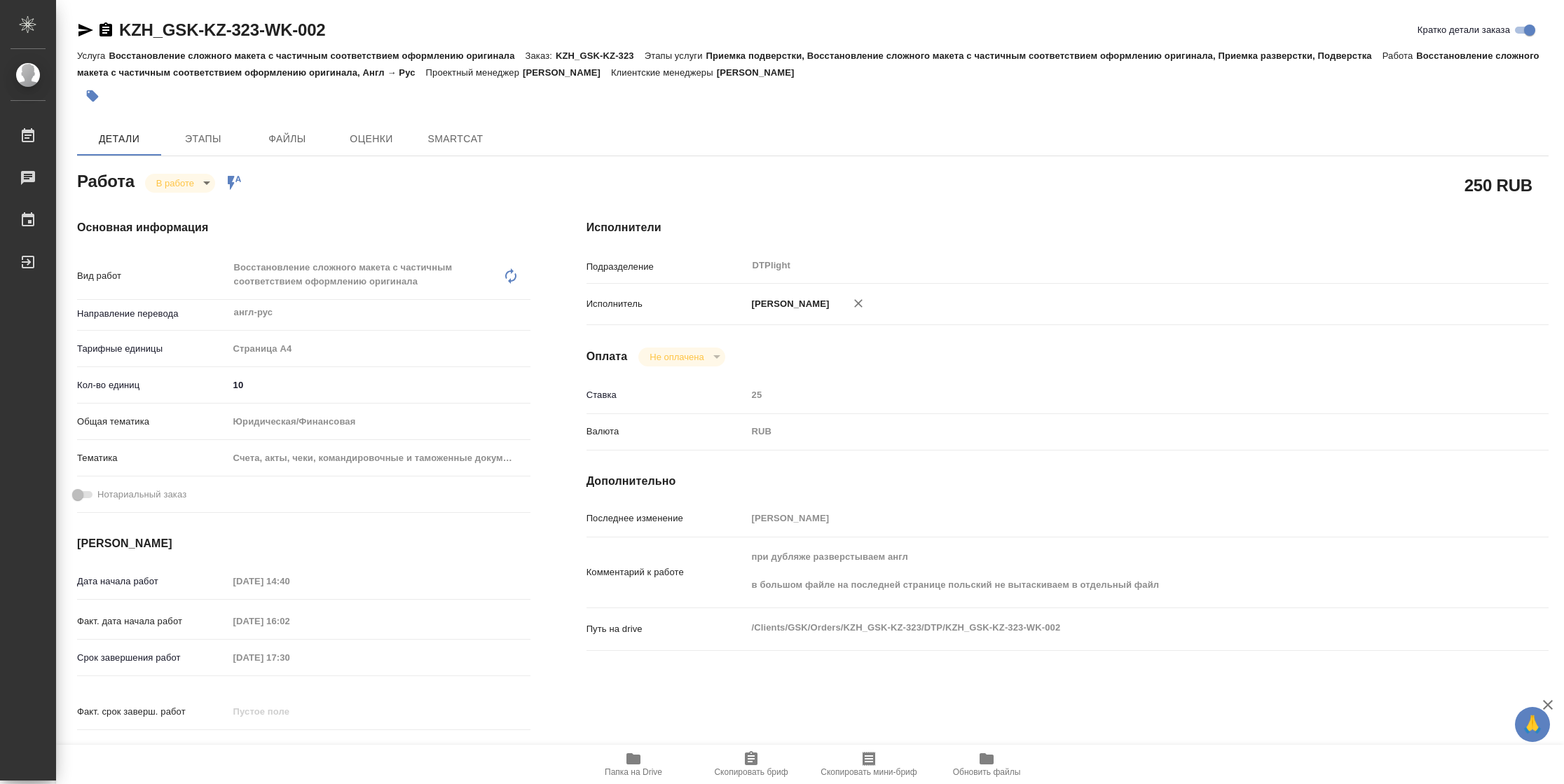
type textarea "x"
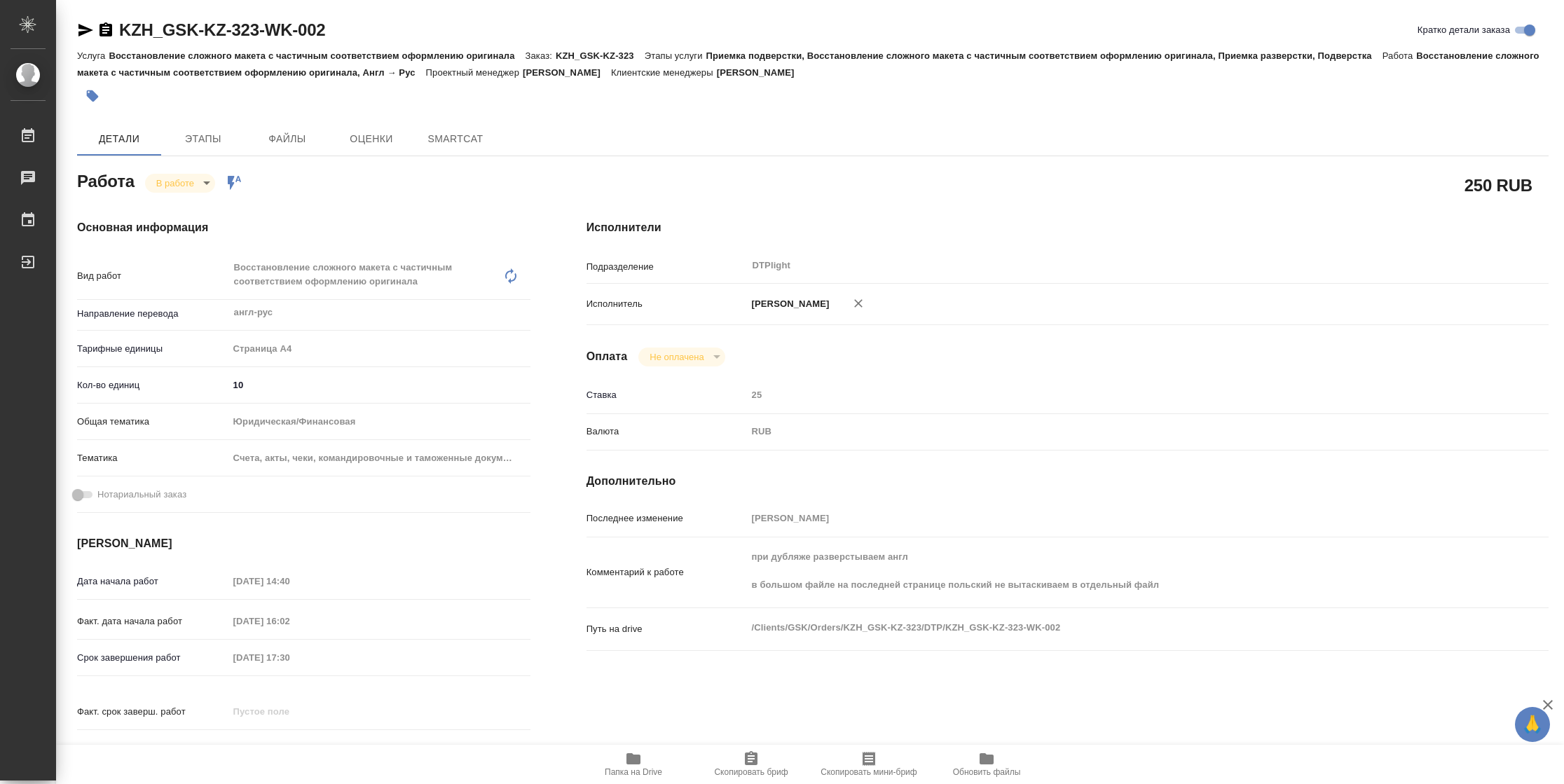
type textarea "x"
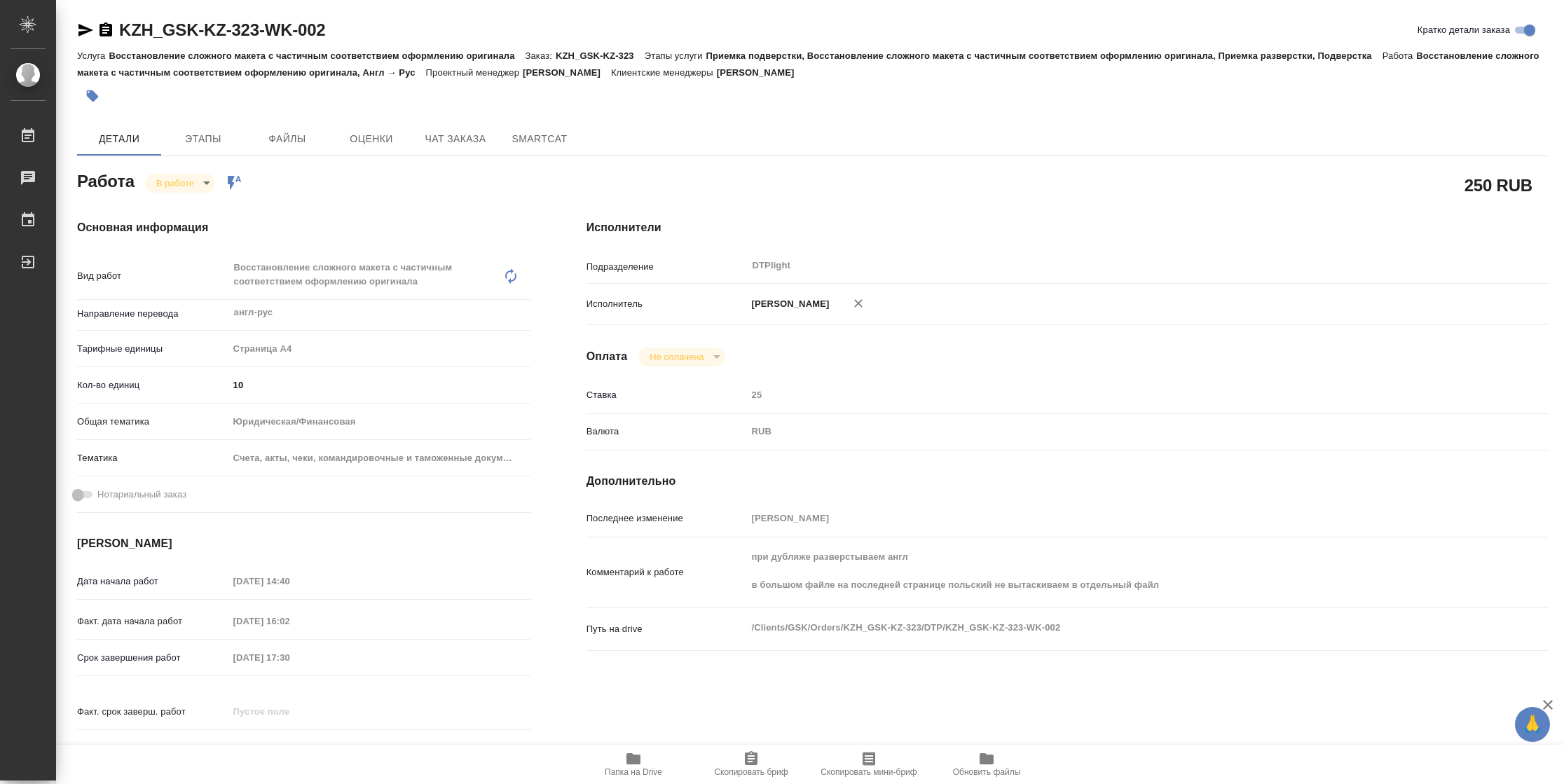
type textarea "x"
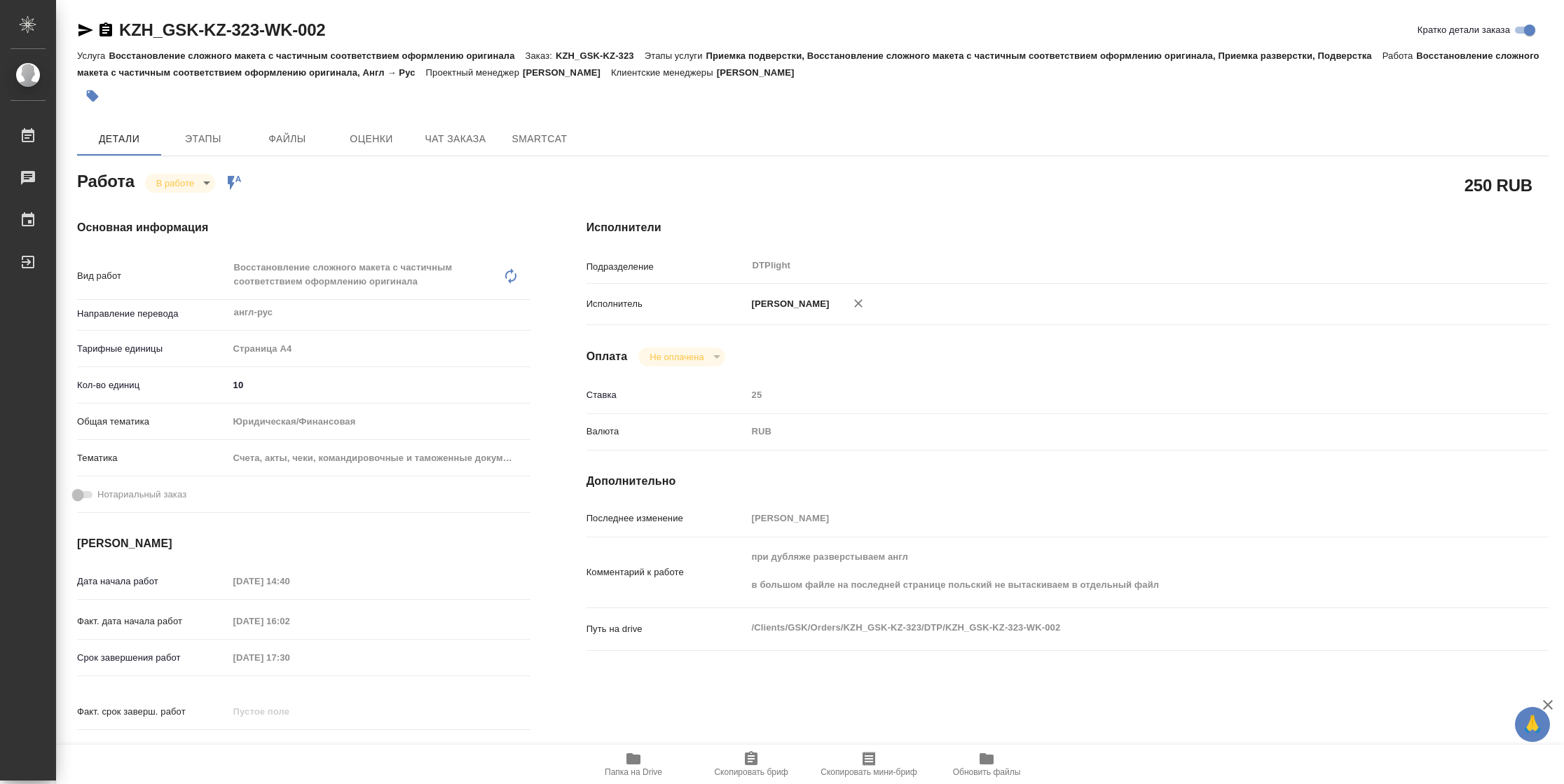
type textarea "x"
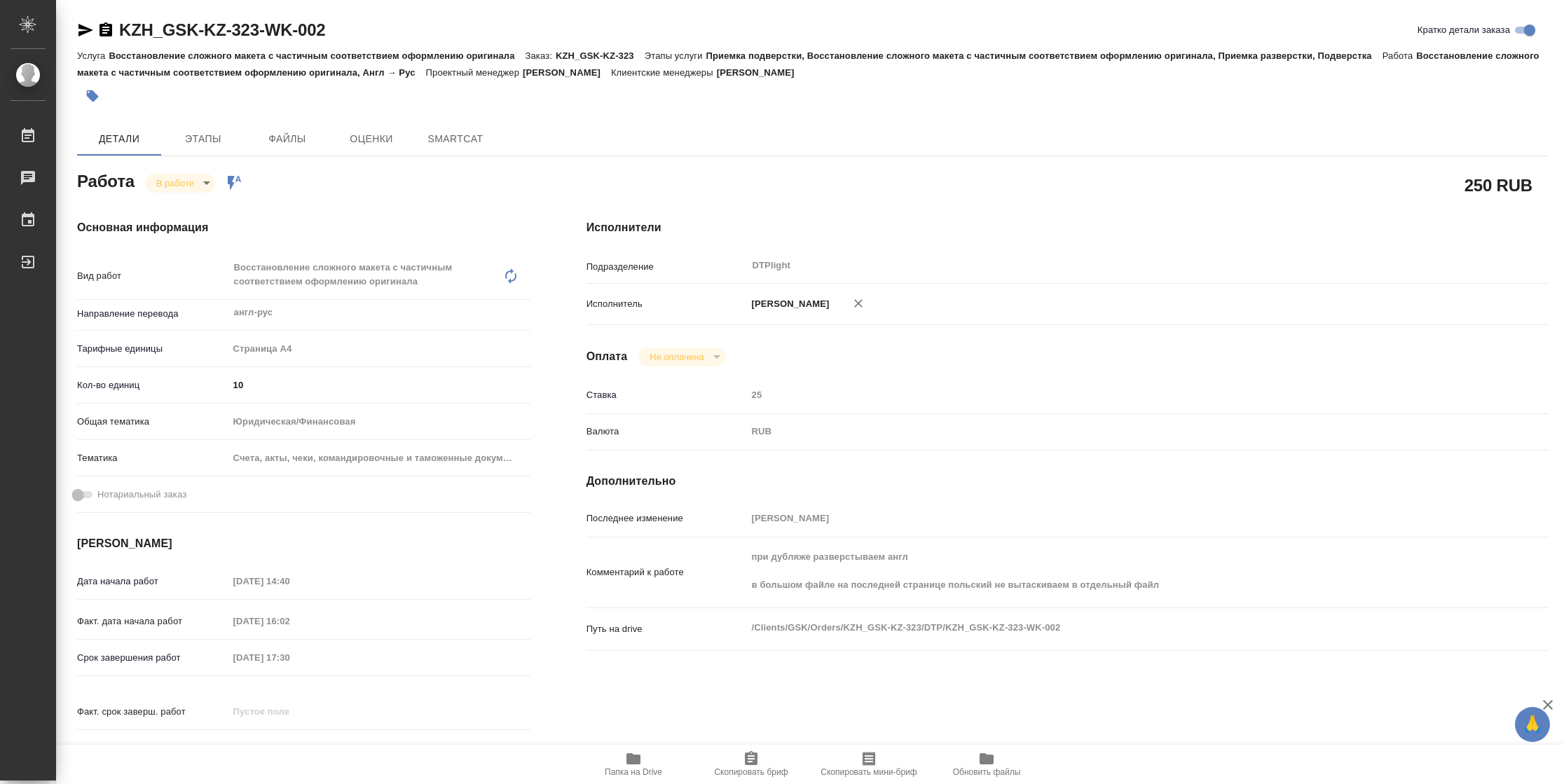
type textarea "x"
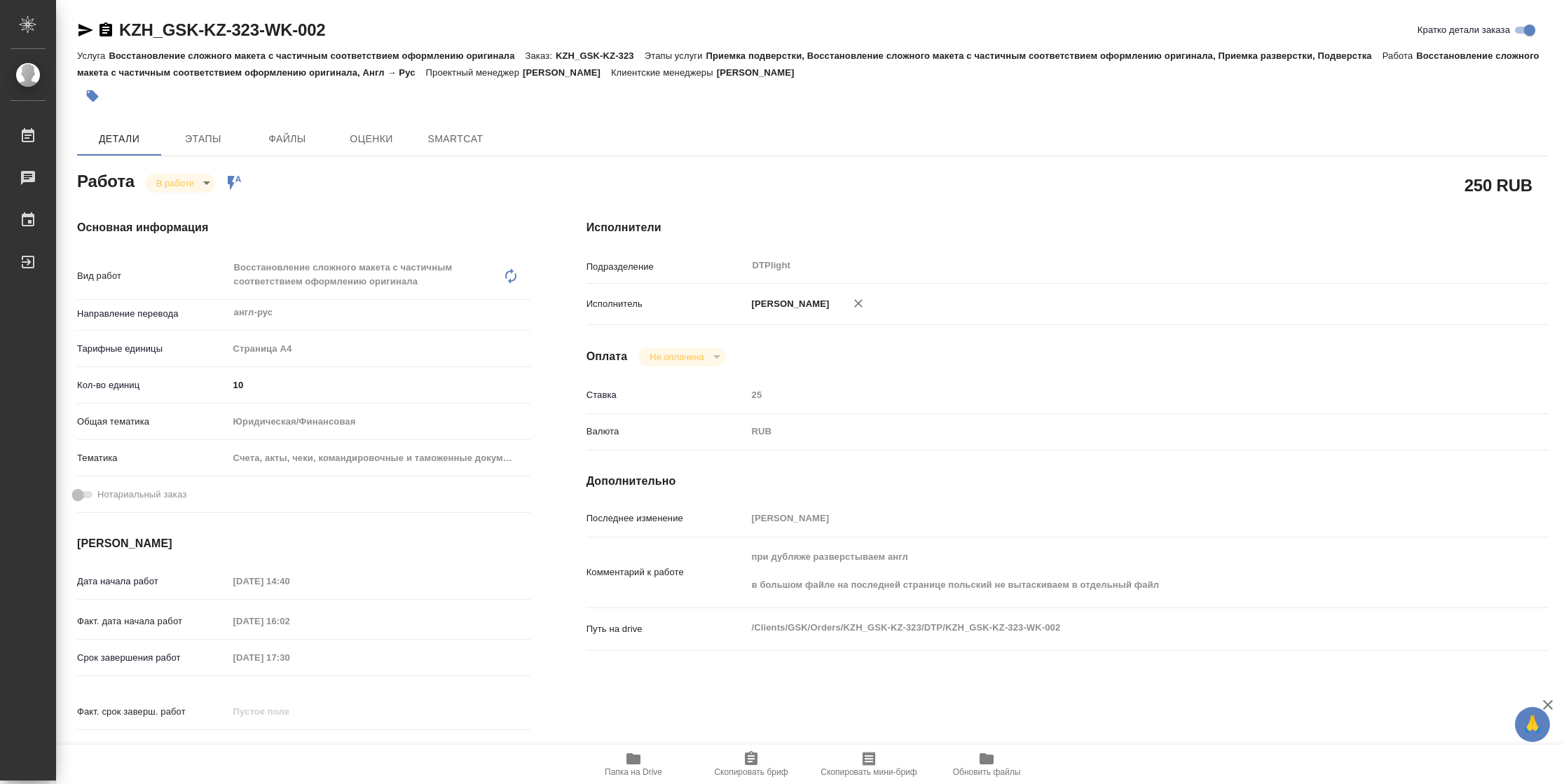
type textarea "x"
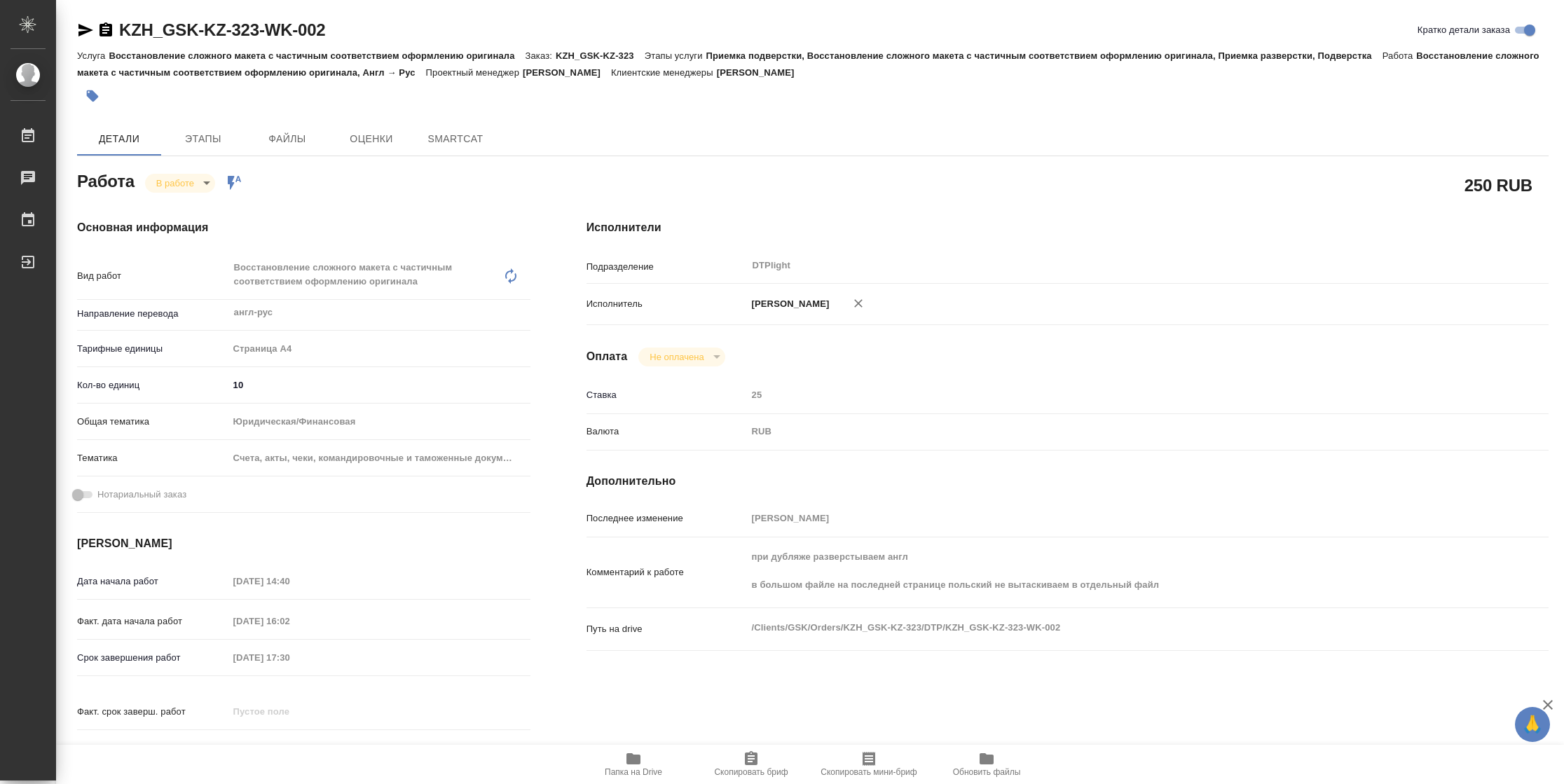
type textarea "x"
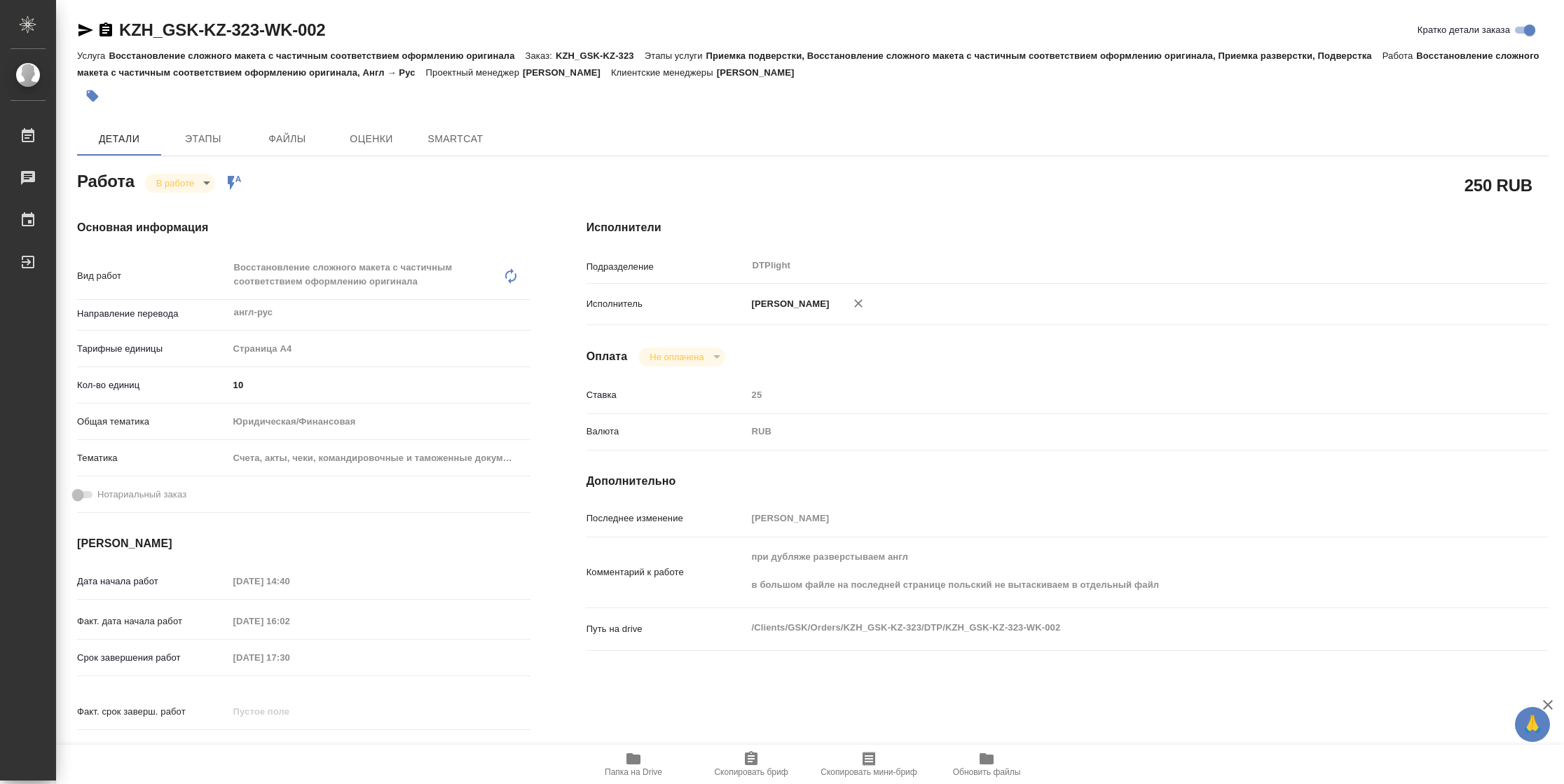
type textarea "x"
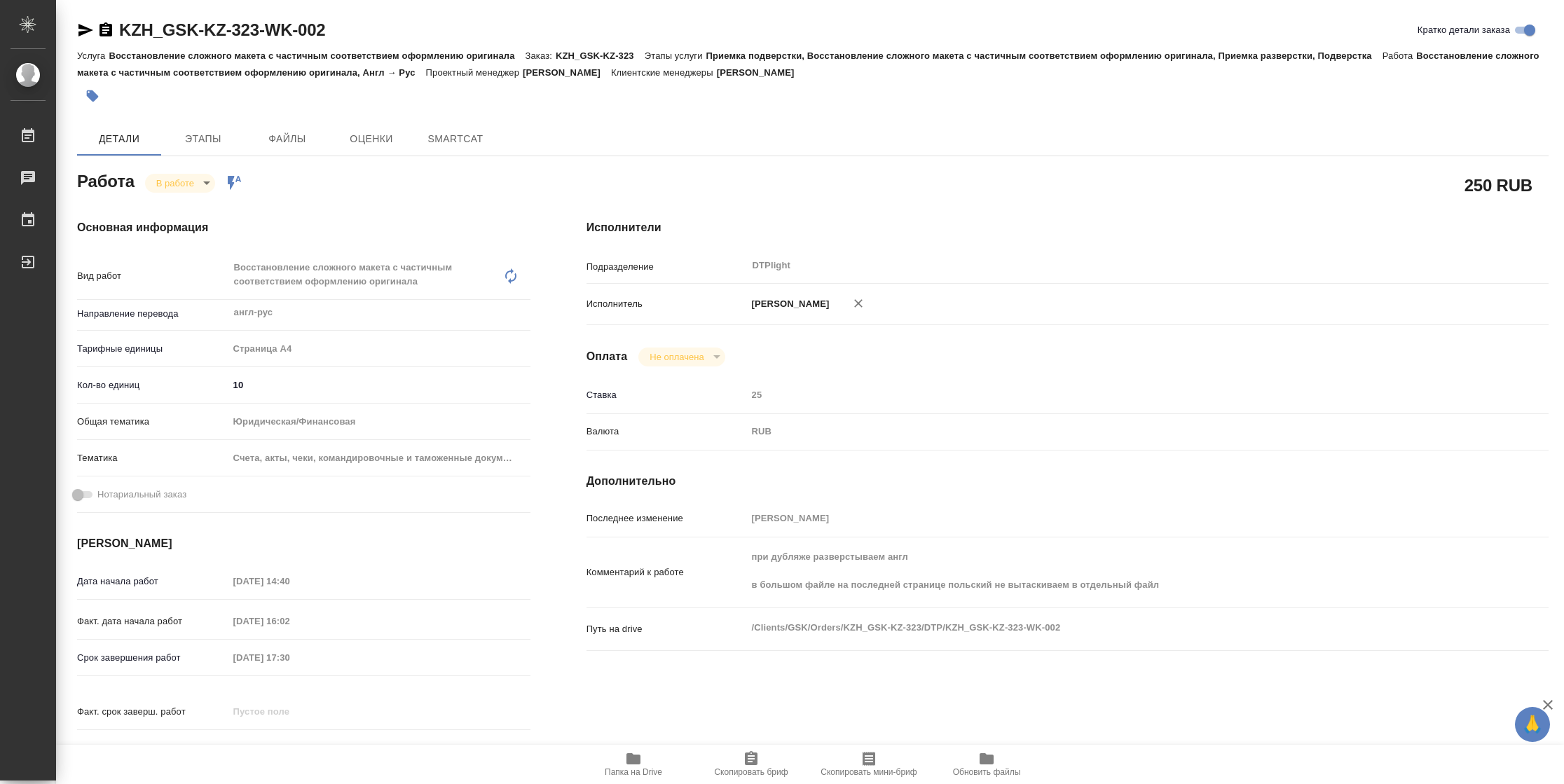
type textarea "x"
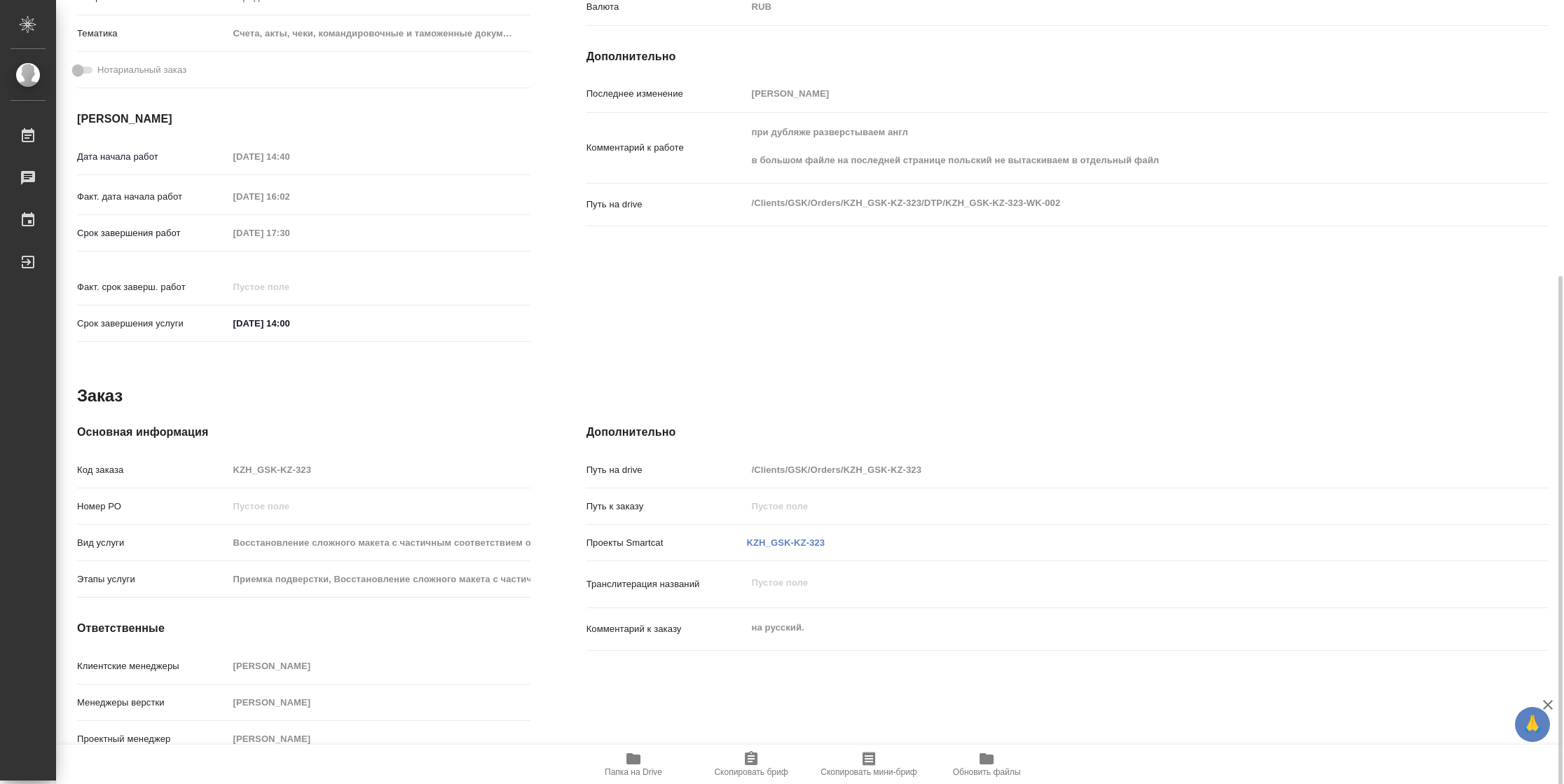
type textarea "x"
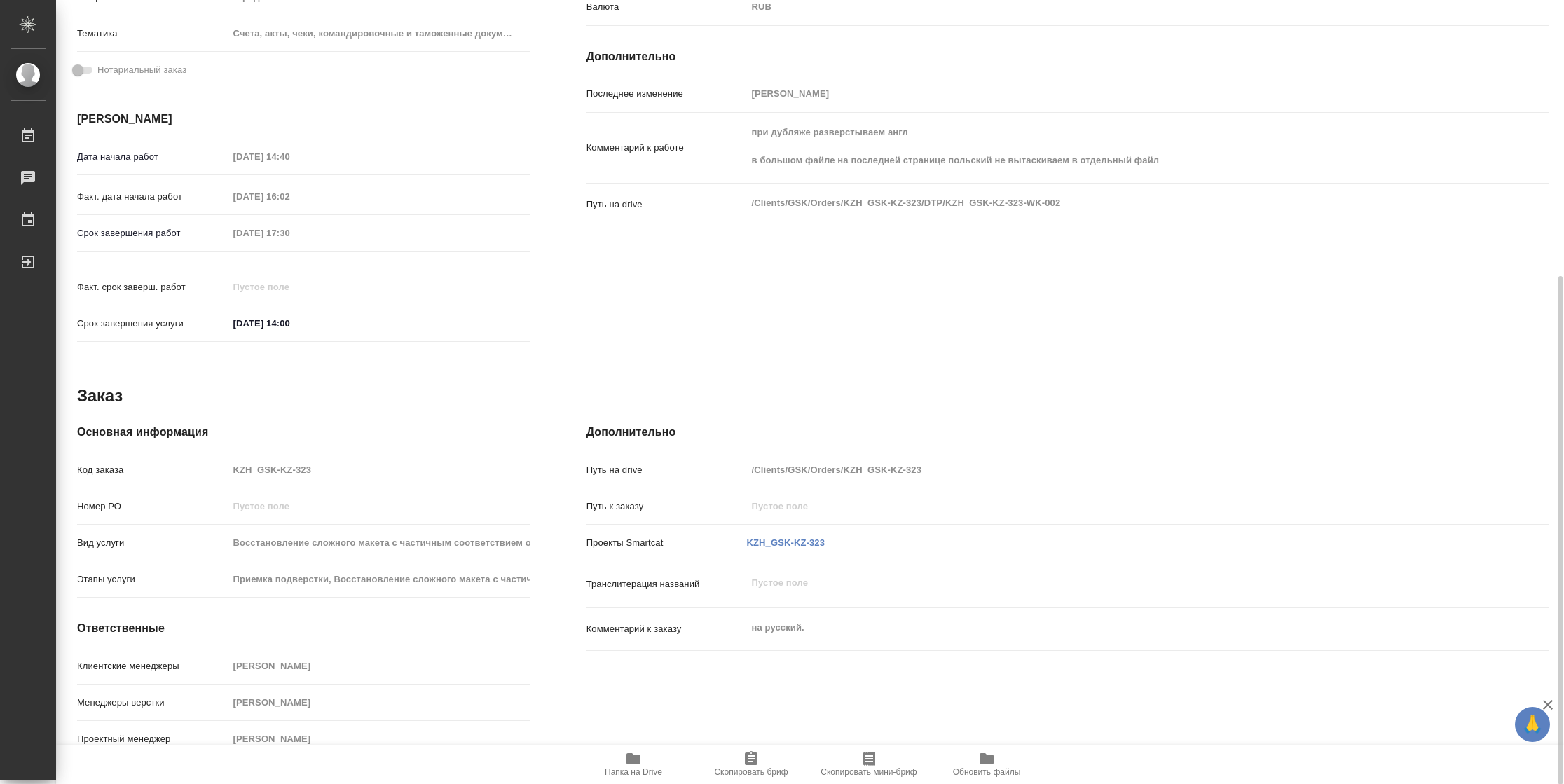
type textarea "x"
